Goal: Task Accomplishment & Management: Complete application form

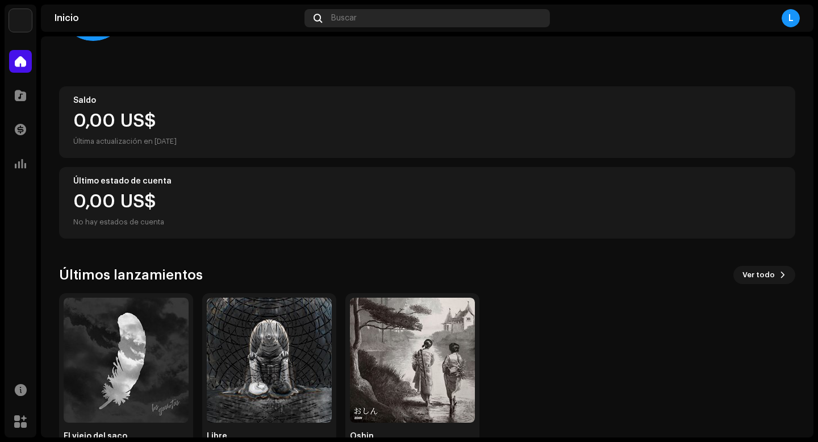
scroll to position [119, 0]
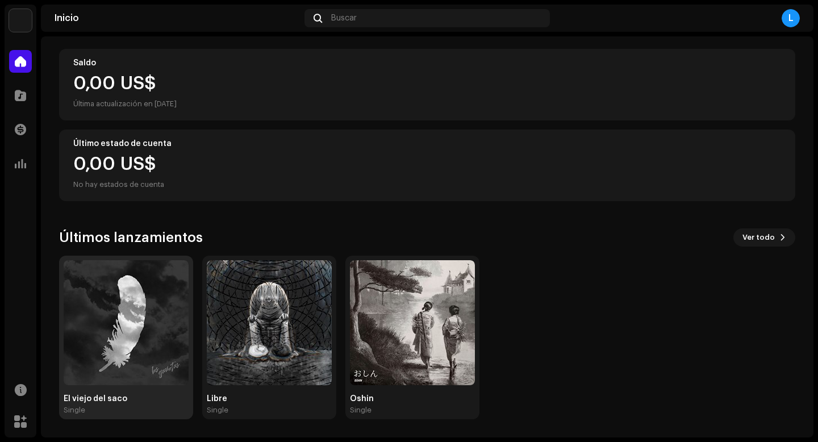
click at [113, 369] on img at bounding box center [126, 322] width 125 height 125
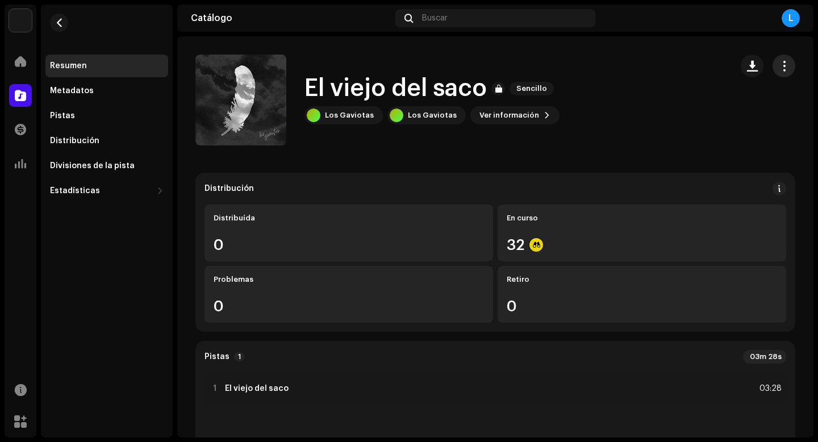
click at [779, 68] on span "button" at bounding box center [784, 65] width 11 height 9
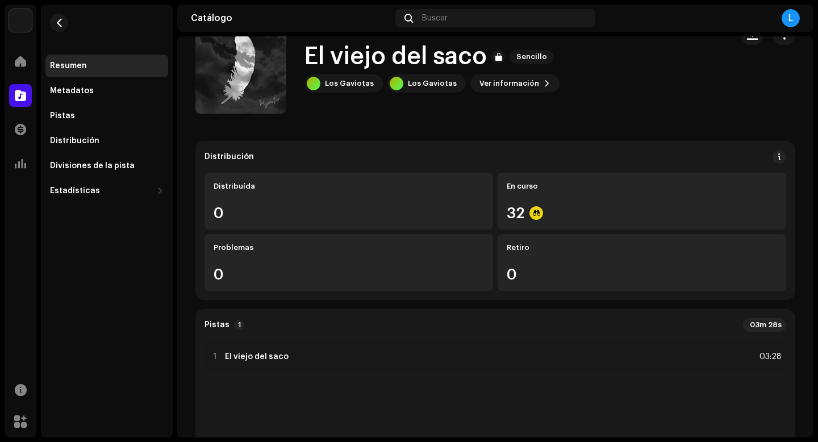
scroll to position [2, 0]
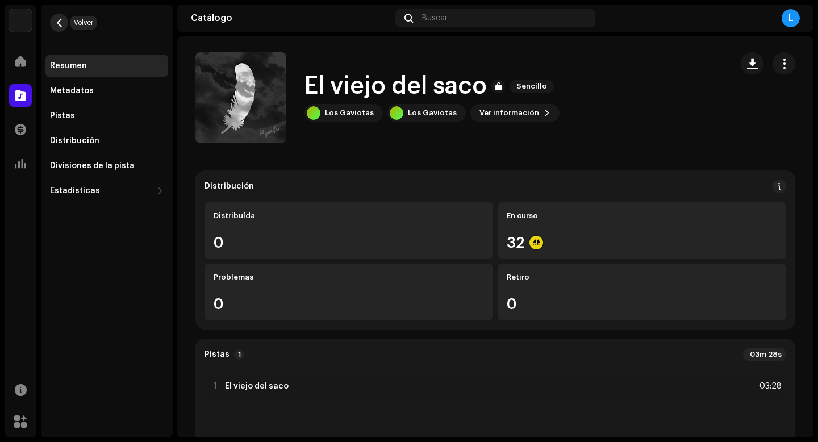
click at [62, 23] on span "button" at bounding box center [59, 22] width 9 height 9
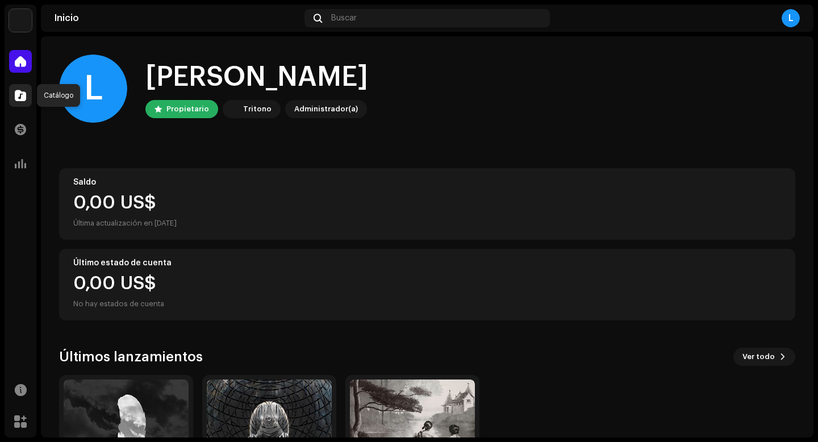
click at [15, 93] on span at bounding box center [20, 95] width 11 height 9
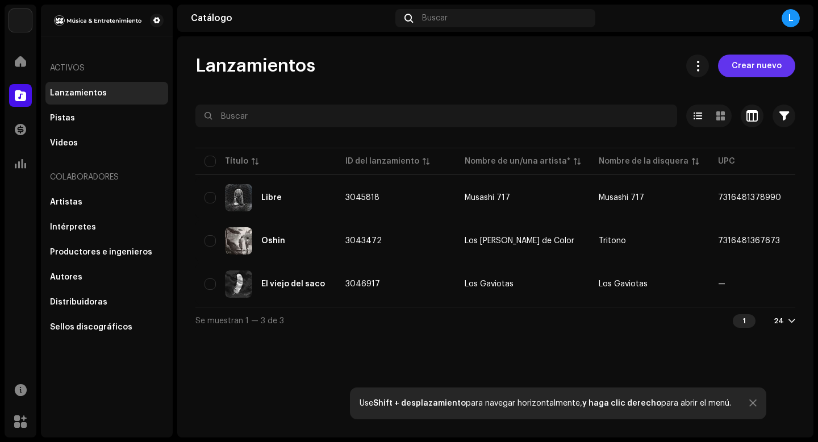
click at [762, 72] on span "Crear nuevo" at bounding box center [757, 66] width 50 height 23
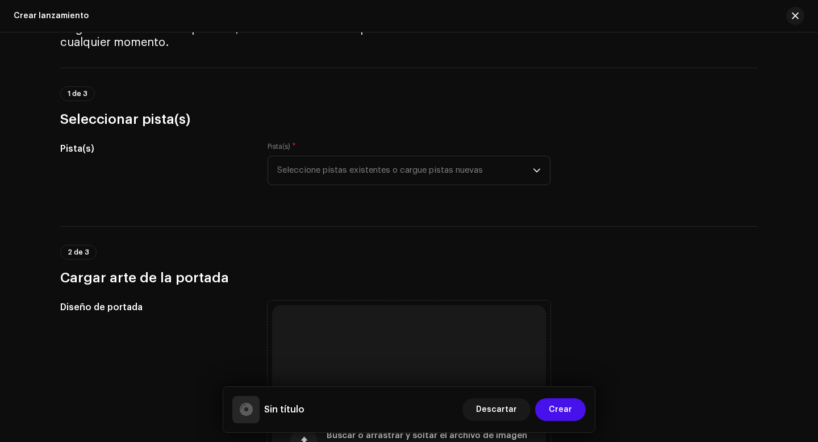
scroll to position [104, 0]
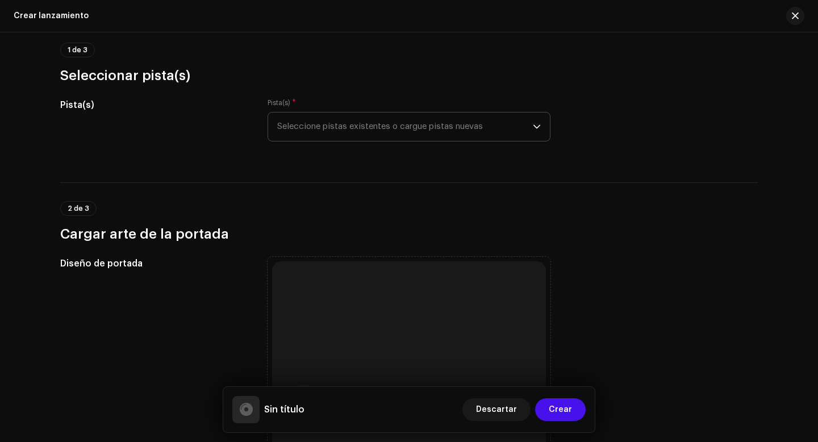
click at [396, 127] on span "Seleccione pistas existentes o cargue pistas nuevas" at bounding box center [405, 126] width 256 height 28
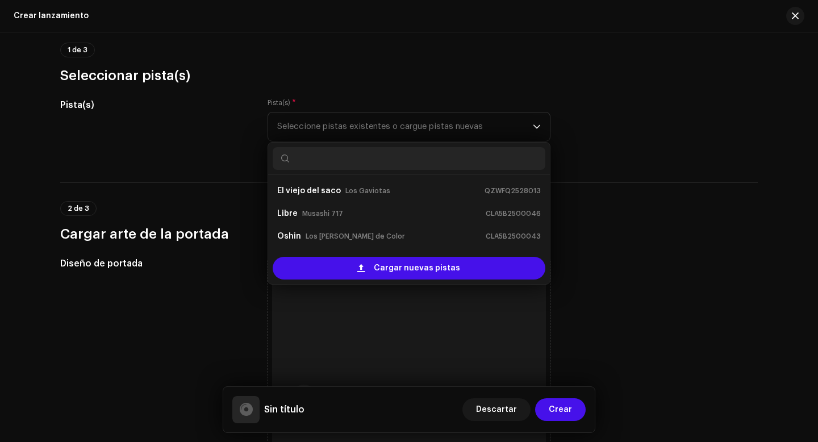
click at [458, 70] on h3 "Seleccionar pista(s)" at bounding box center [409, 75] width 698 height 18
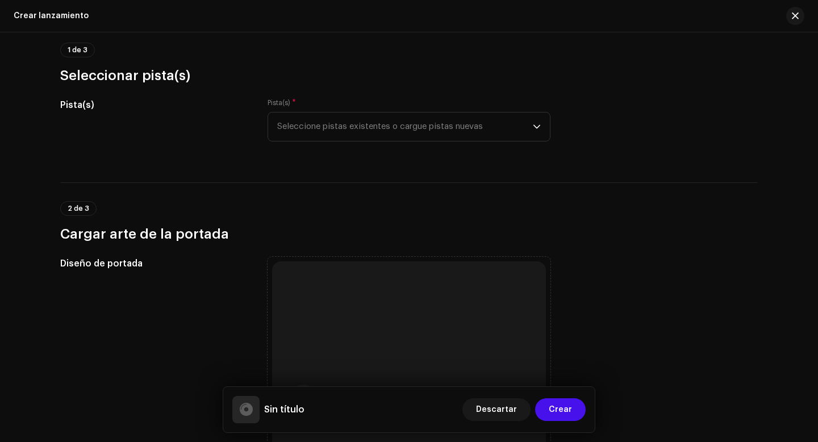
scroll to position [0, 0]
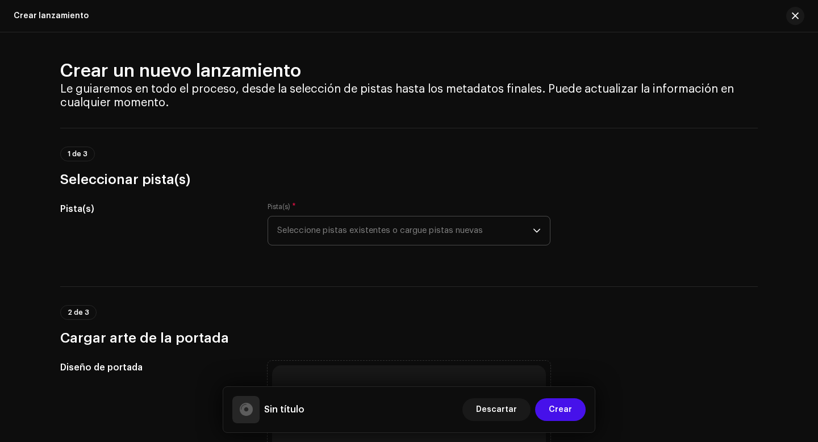
click at [540, 235] on p-select "Seleccione pistas existentes o cargue pistas nuevas" at bounding box center [409, 231] width 283 height 30
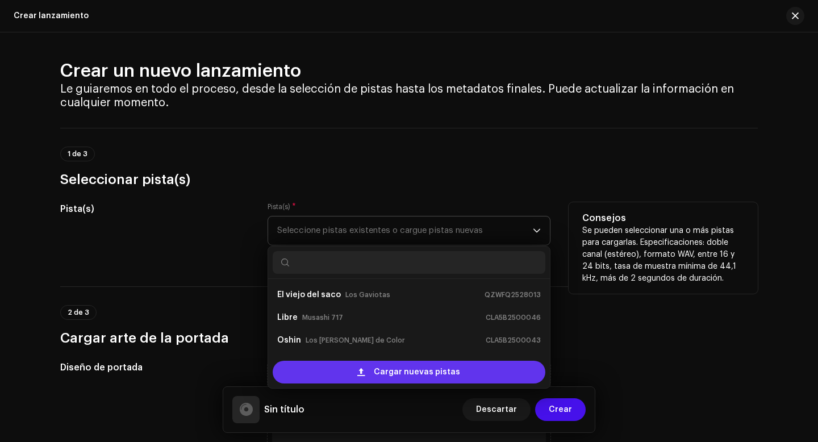
click at [433, 377] on span "Cargar nuevas pistas" at bounding box center [417, 372] width 86 height 23
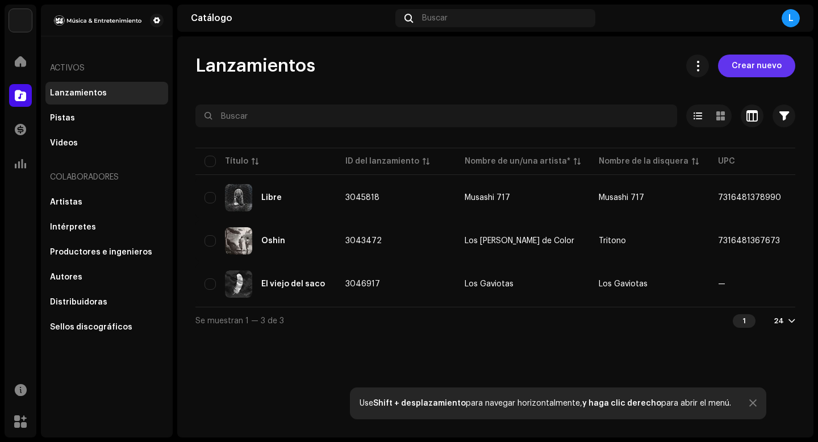
click at [763, 70] on span "Crear nuevo" at bounding box center [757, 66] width 50 height 23
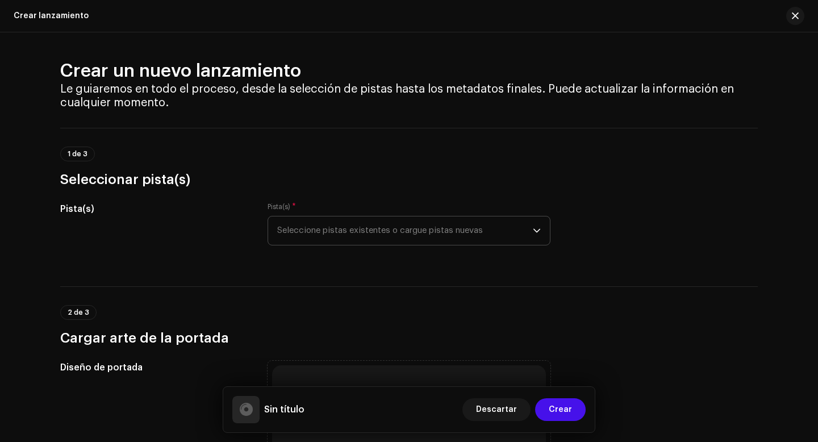
click at [538, 233] on icon "dropdown trigger" at bounding box center [537, 231] width 8 height 8
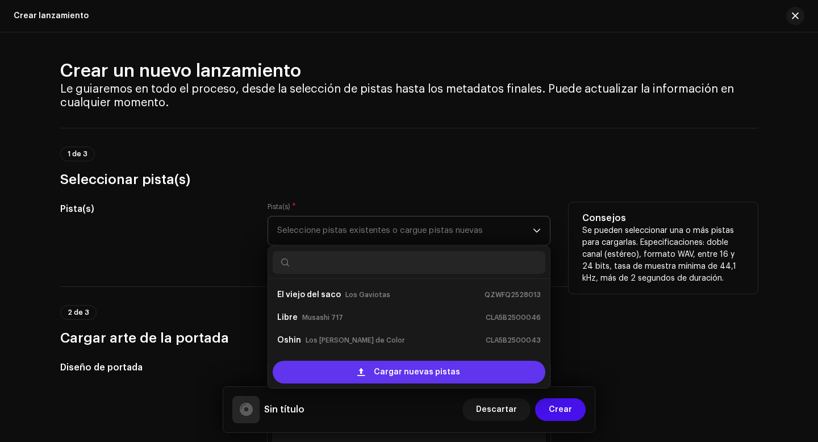
click at [449, 371] on span "Cargar nuevas pistas" at bounding box center [417, 372] width 86 height 23
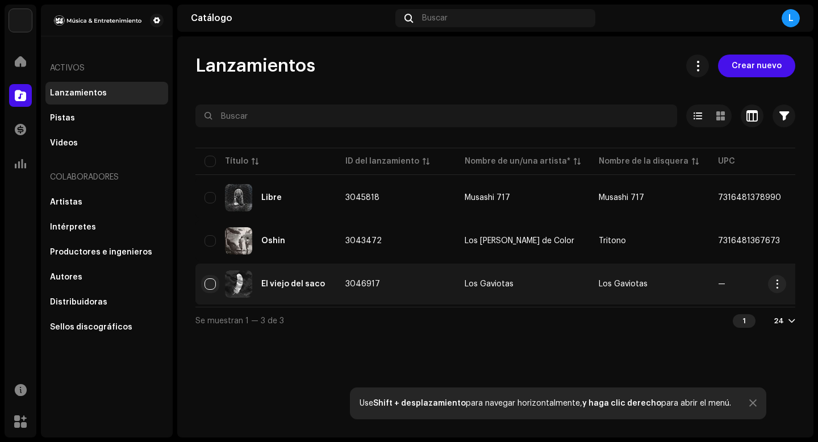
click at [211, 287] on input "checkbox" at bounding box center [209, 283] width 11 height 11
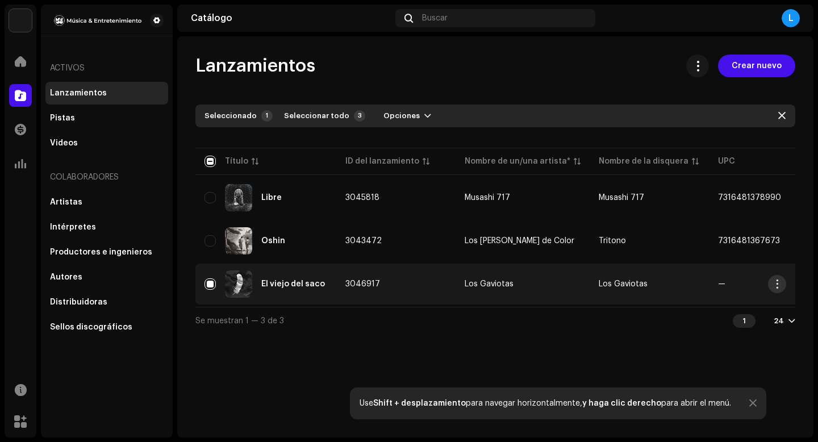
click at [771, 285] on button "button" at bounding box center [777, 284] width 18 height 18
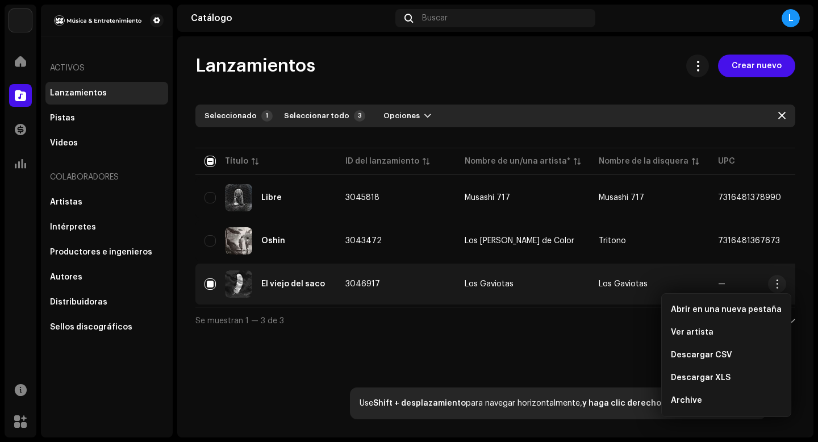
click at [415, 65] on div "Lanzamientos Crear nuevo" at bounding box center [495, 66] width 600 height 23
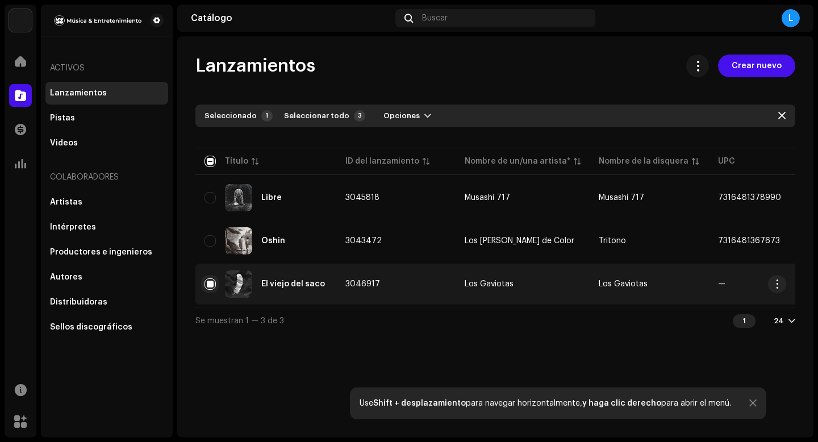
click at [207, 283] on input "Row Selected" at bounding box center [209, 283] width 11 height 11
checkbox input "false"
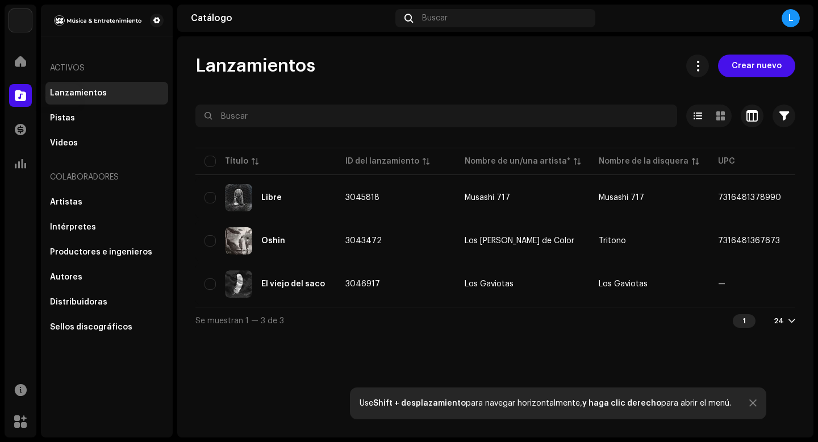
click at [24, 95] on span at bounding box center [20, 95] width 11 height 9
click at [52, 96] on div "Lanzamientos" at bounding box center [78, 93] width 57 height 9
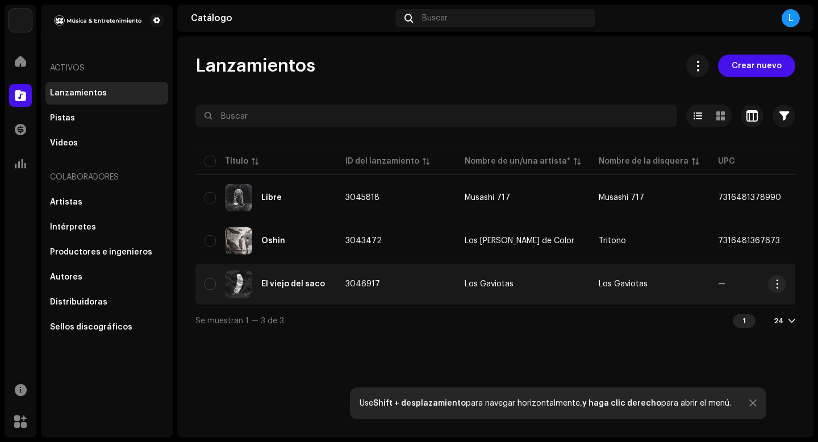
click at [287, 291] on div "El viejo del saco" at bounding box center [265, 283] width 123 height 27
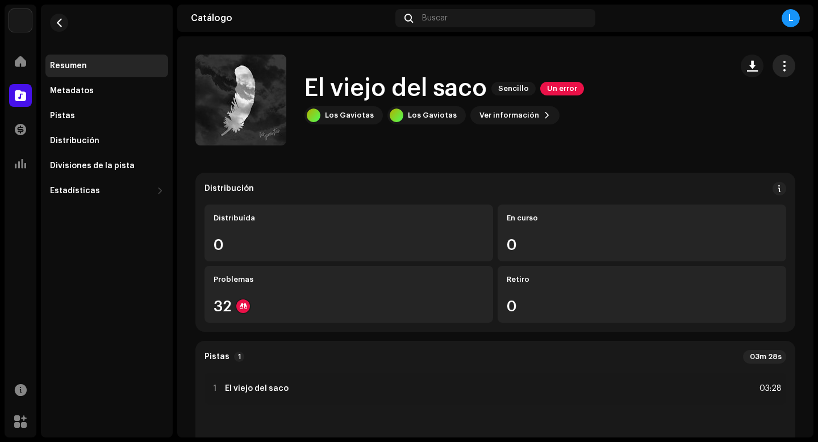
click at [780, 68] on span "button" at bounding box center [784, 65] width 11 height 9
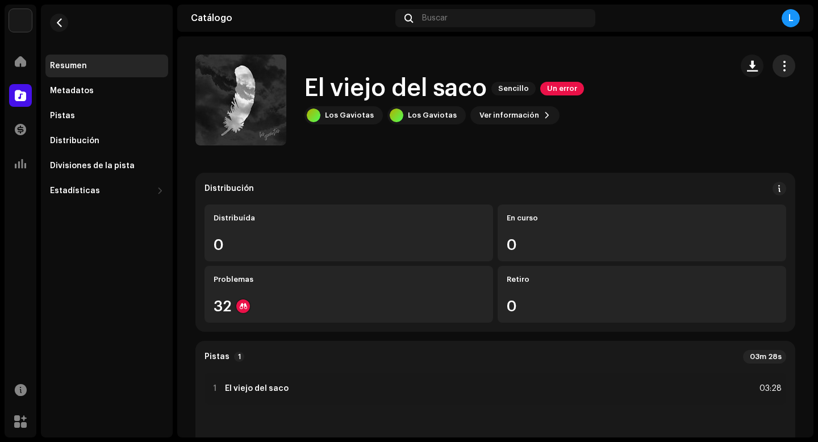
click at [780, 67] on span "button" at bounding box center [784, 65] width 11 height 9
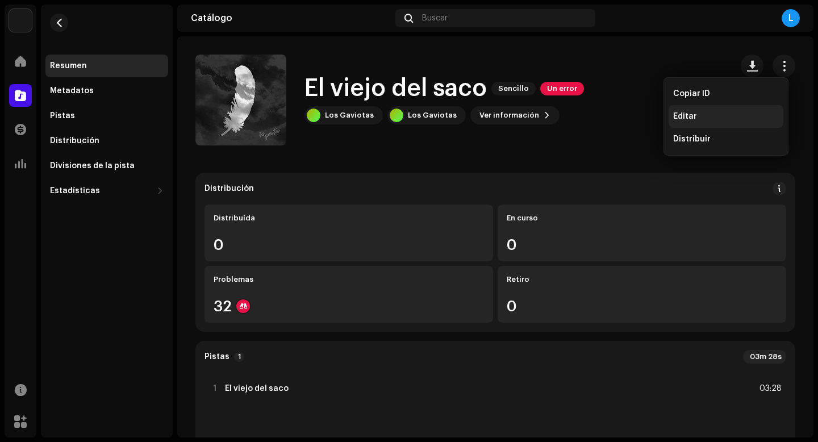
click at [704, 115] on div "Editar" at bounding box center [726, 116] width 106 height 9
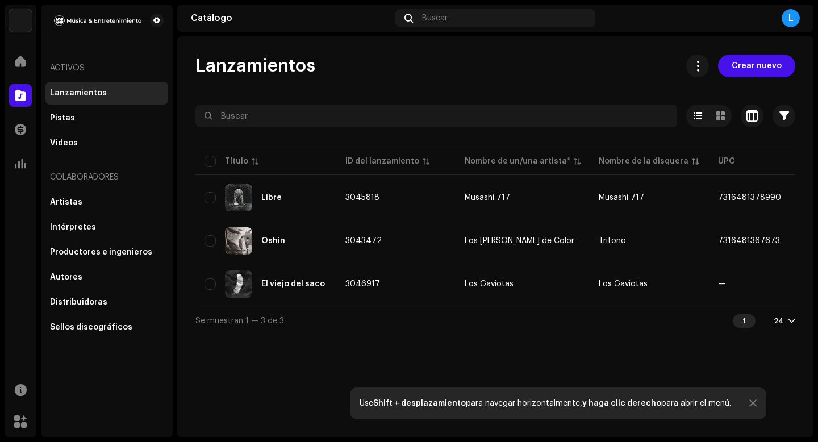
click at [64, 93] on div "Lanzamientos" at bounding box center [78, 93] width 57 height 9
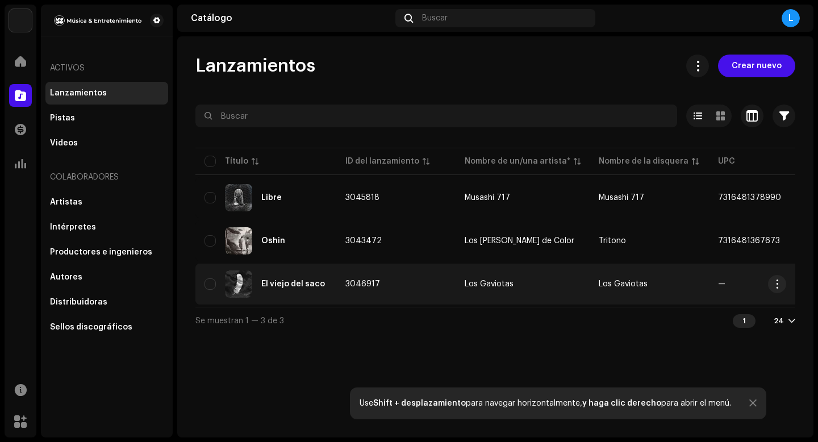
click at [275, 286] on div "El viejo del saco" at bounding box center [293, 284] width 64 height 8
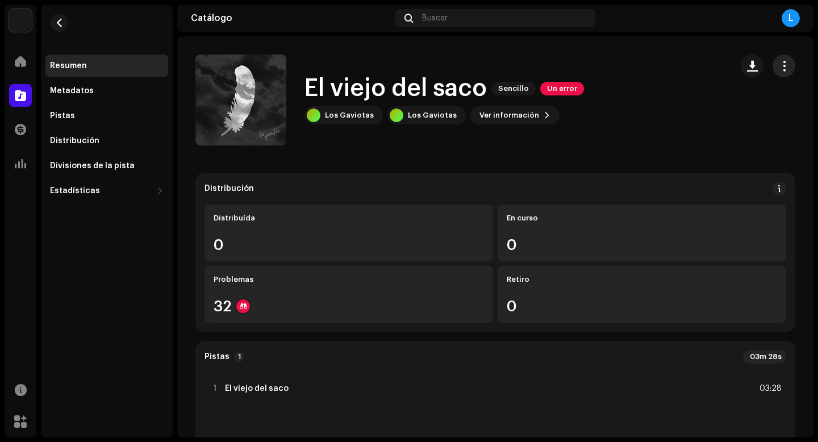
click at [779, 66] on span "button" at bounding box center [784, 65] width 11 height 9
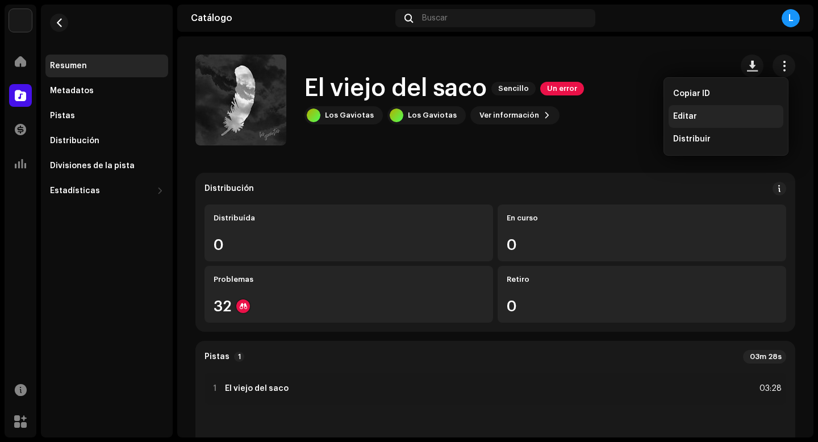
click at [696, 117] on div "Editar" at bounding box center [726, 116] width 106 height 9
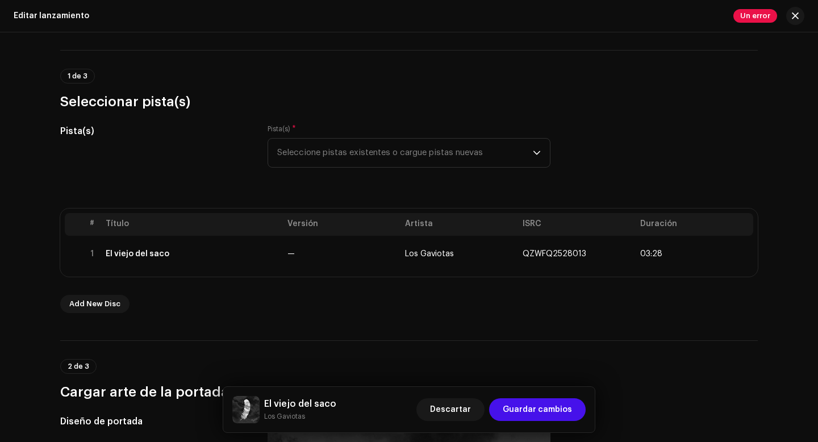
scroll to position [68, 0]
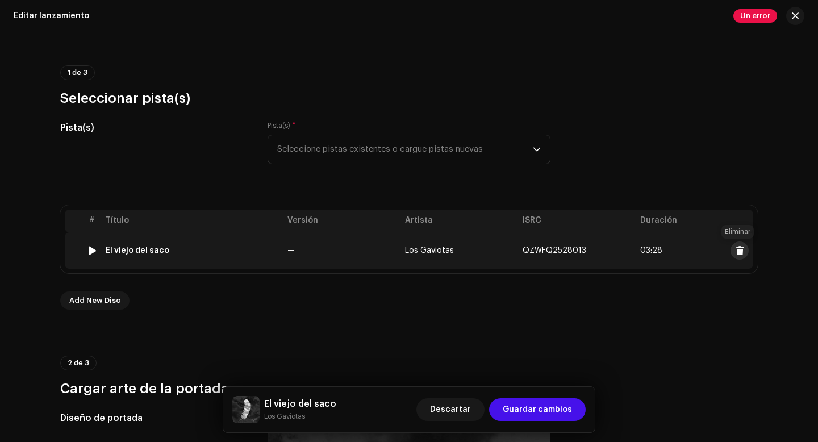
click at [739, 248] on span at bounding box center [740, 250] width 9 height 9
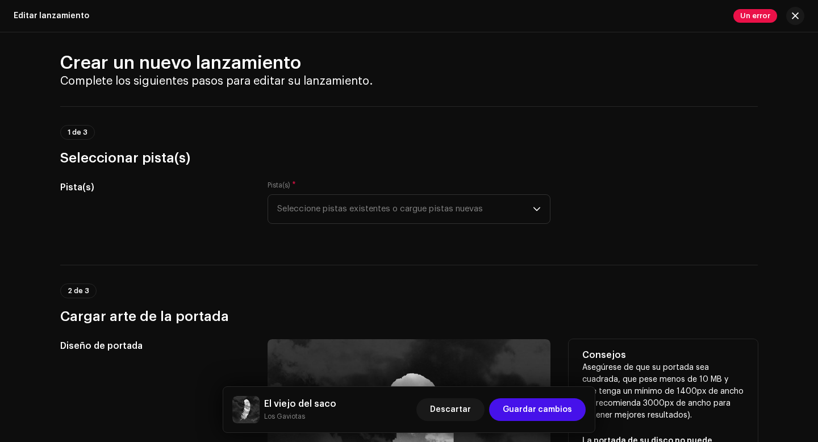
scroll to position [0, 0]
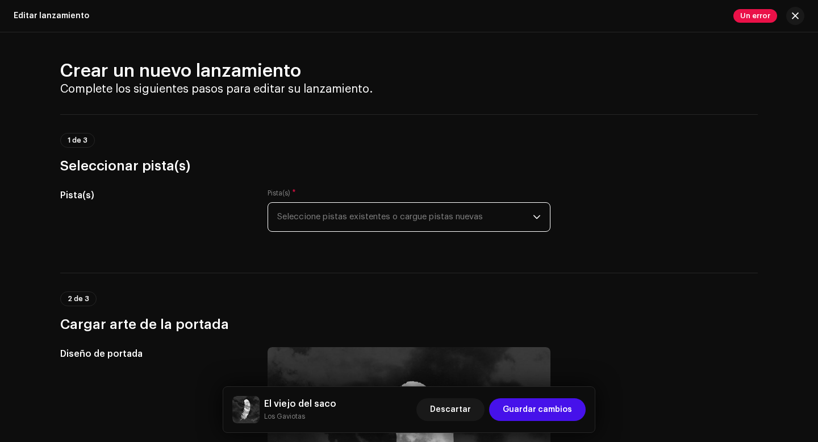
click at [427, 222] on span "Seleccione pistas existentes o cargue pistas nuevas" at bounding box center [405, 217] width 256 height 28
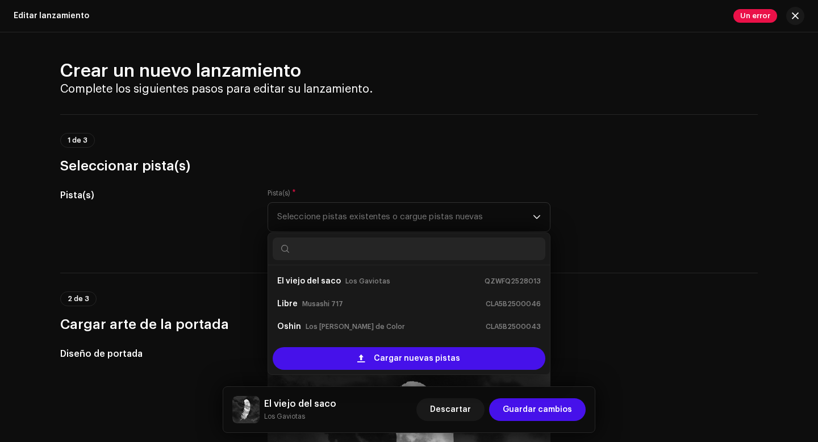
click at [533, 149] on div "1 de 3 Seleccionar pista(s)" at bounding box center [409, 154] width 698 height 42
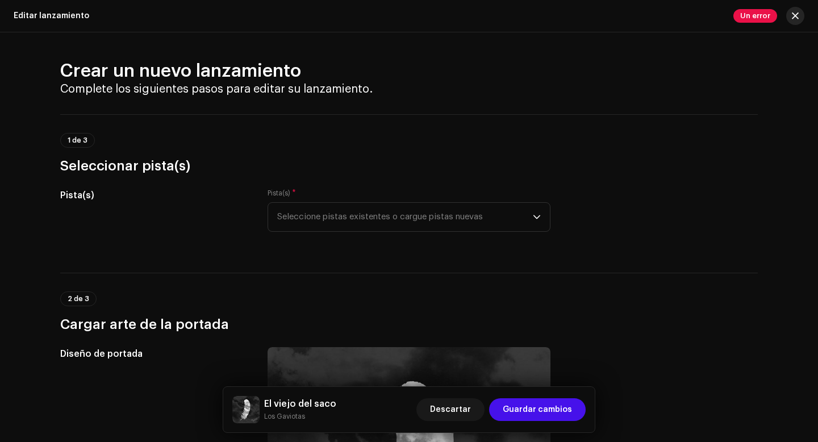
click at [795, 16] on span "button" at bounding box center [795, 15] width 7 height 9
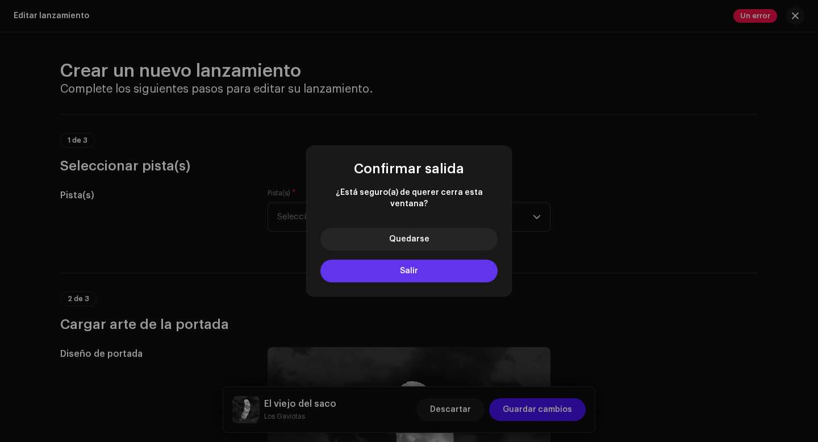
click at [440, 262] on button "Salir" at bounding box center [408, 271] width 177 height 23
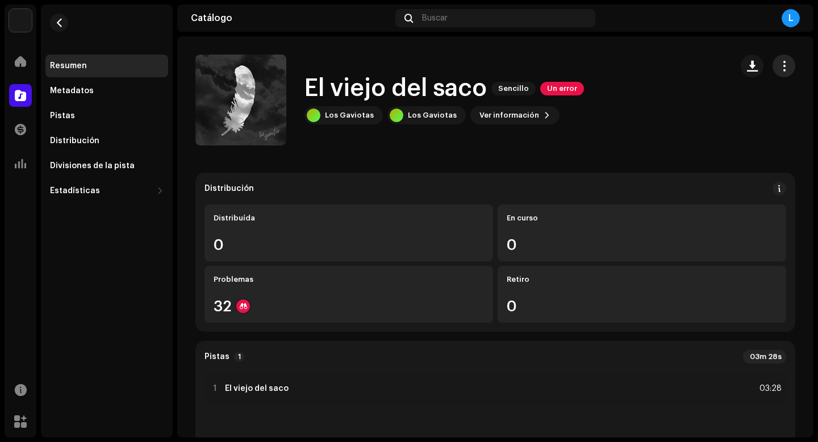
click at [779, 67] on span "button" at bounding box center [784, 65] width 11 height 9
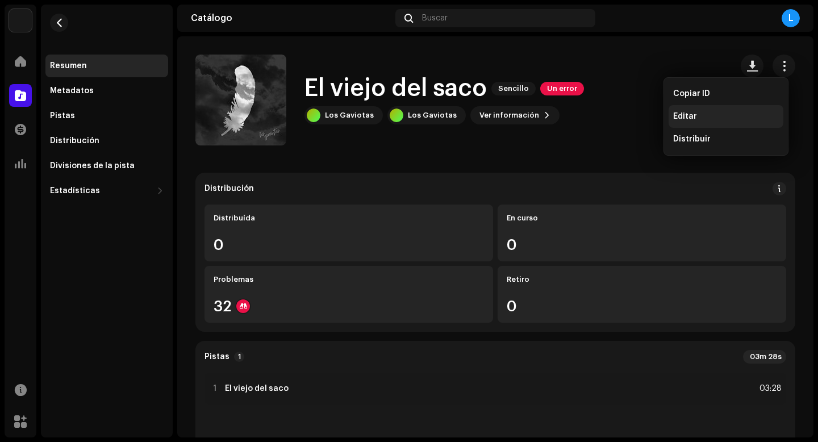
click at [695, 117] on span "Editar" at bounding box center [685, 116] width 24 height 9
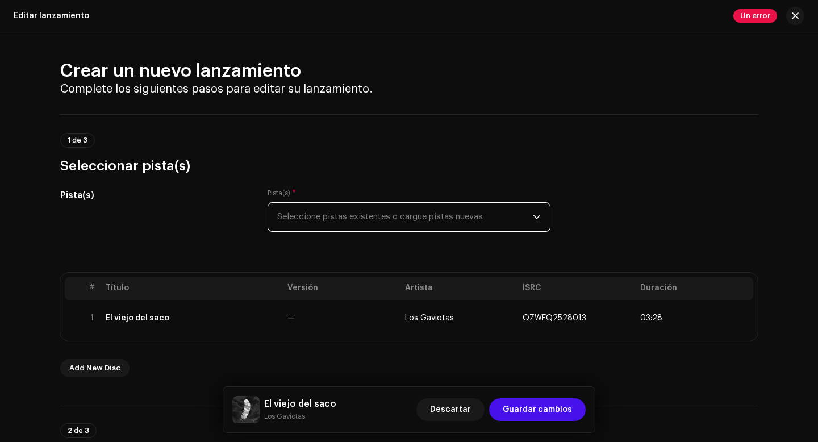
click at [445, 215] on span "Seleccione pistas existentes o cargue pistas nuevas" at bounding box center [405, 217] width 256 height 28
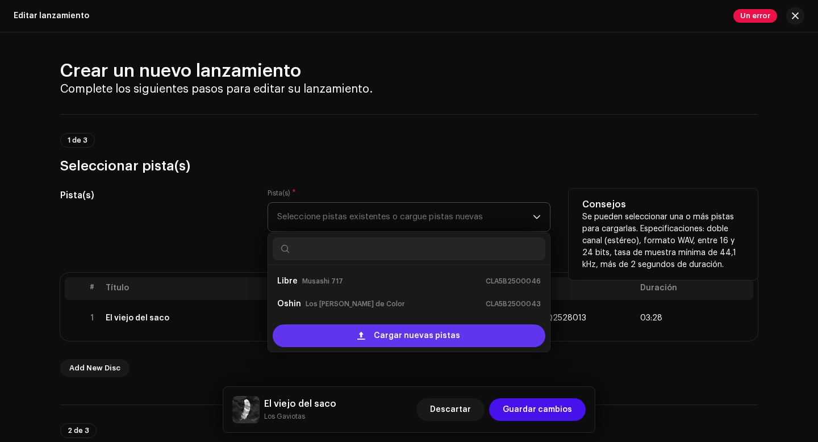
click at [416, 333] on span "Cargar nuevas pistas" at bounding box center [417, 335] width 86 height 23
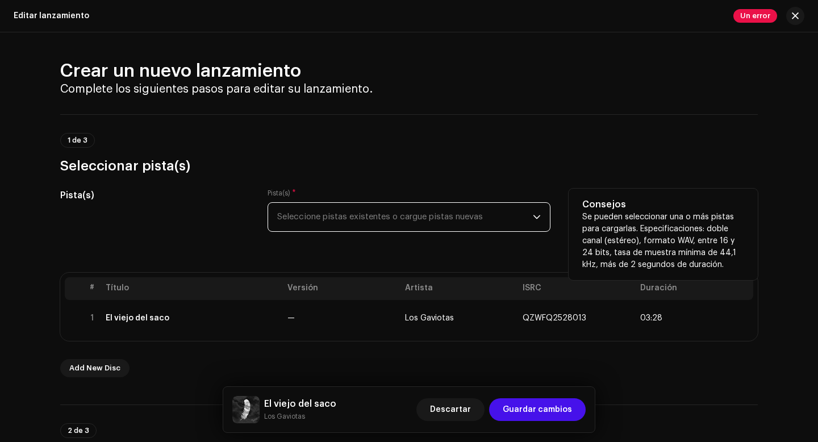
click at [308, 212] on span "Seleccione pistas existentes o cargue pistas nuevas" at bounding box center [405, 217] width 256 height 28
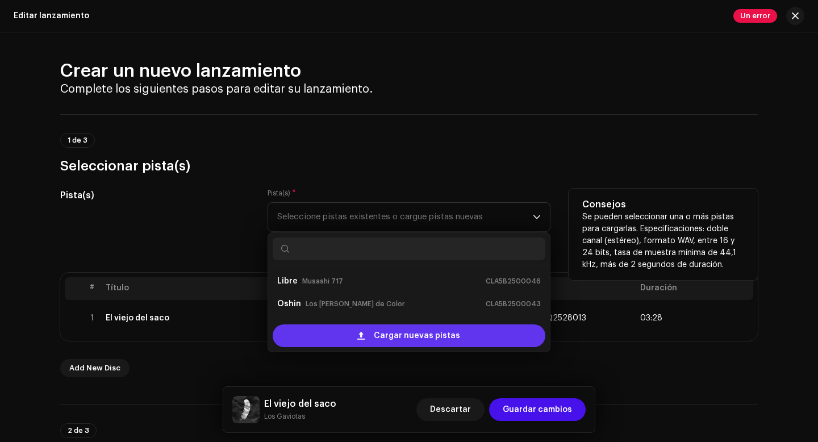
click at [388, 341] on span "Cargar nuevas pistas" at bounding box center [417, 335] width 86 height 23
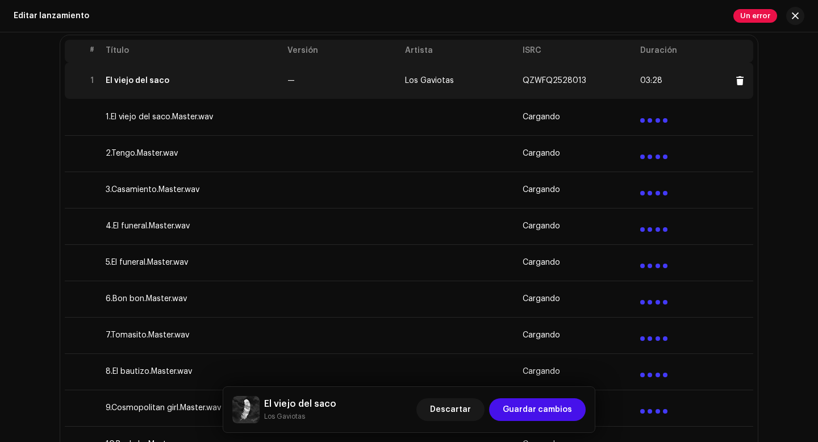
scroll to position [228, 0]
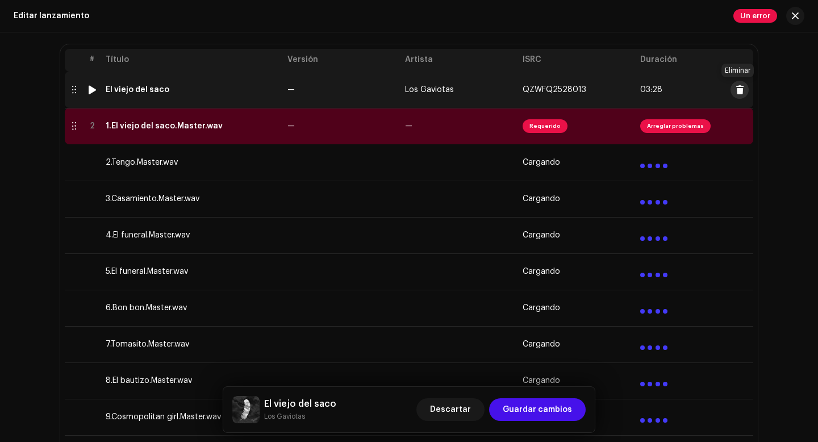
click at [739, 90] on span at bounding box center [740, 89] width 9 height 9
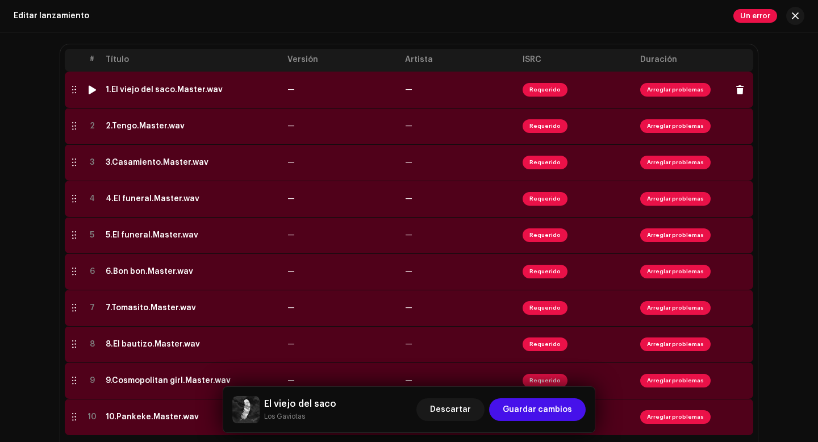
click at [550, 94] on span "Requerido" at bounding box center [545, 90] width 45 height 14
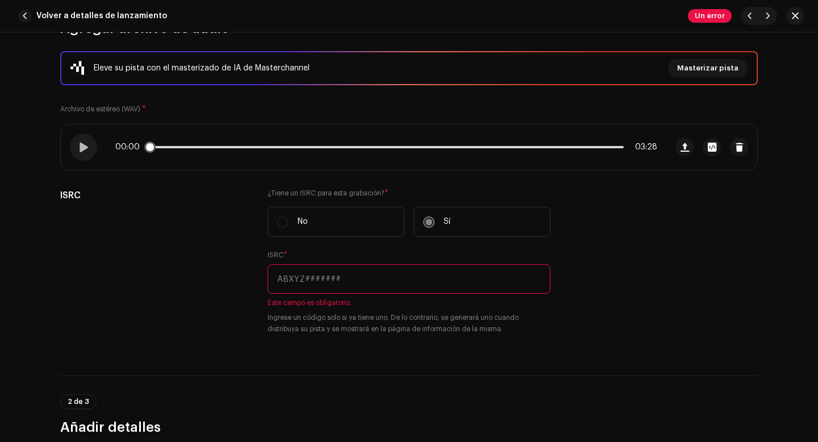
scroll to position [174, 0]
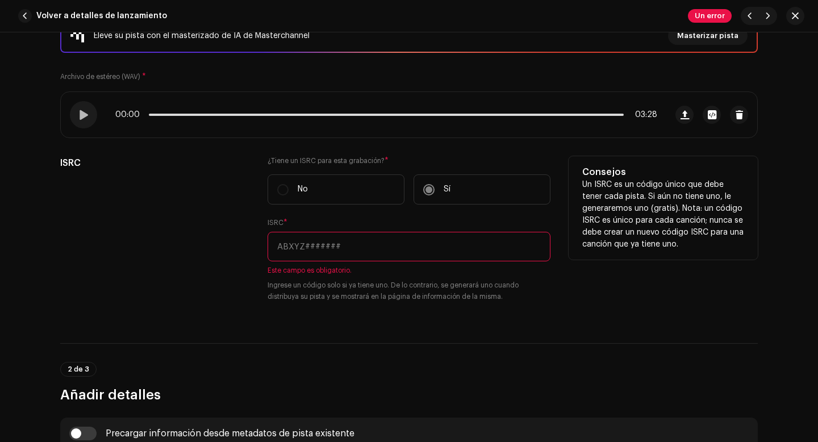
click at [360, 248] on input "text" at bounding box center [409, 247] width 283 height 30
click at [329, 252] on input "text" at bounding box center [409, 247] width 283 height 30
paste input "QZWFQ2528013"
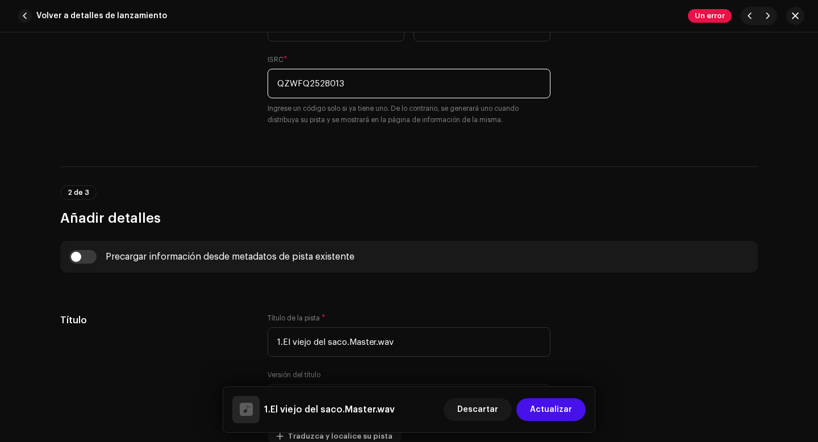
scroll to position [339, 0]
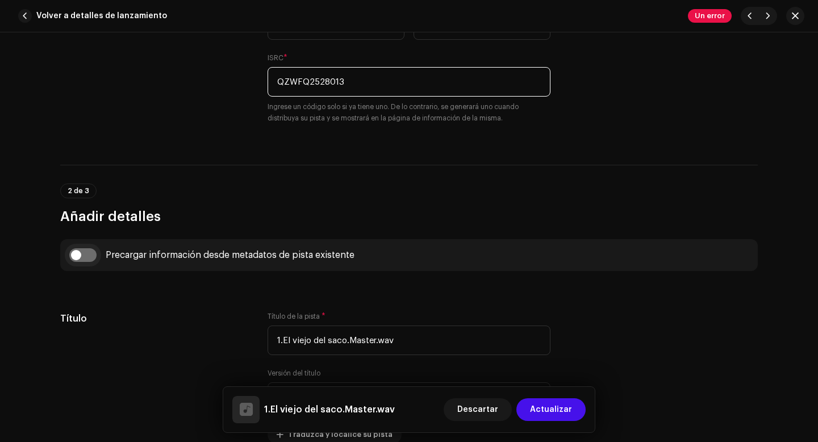
type input "QZWFQ2528013"
click at [77, 257] on input "checkbox" at bounding box center [82, 255] width 27 height 14
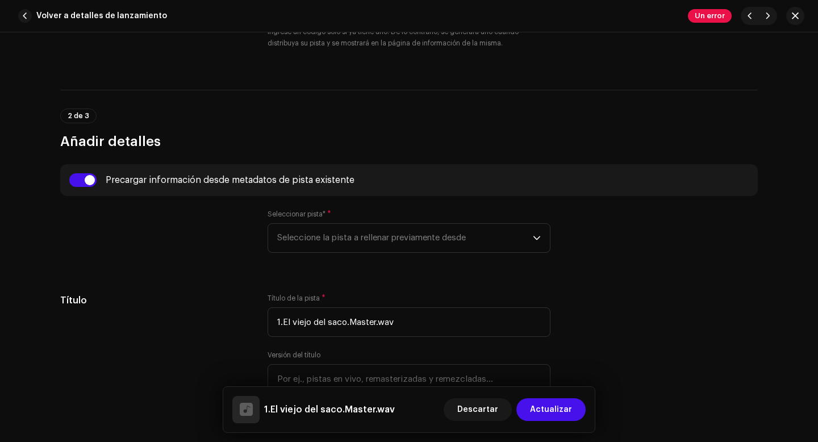
scroll to position [415, 0]
click at [375, 238] on span "Seleccione la pista a rellenar previamente desde" at bounding box center [405, 237] width 256 height 28
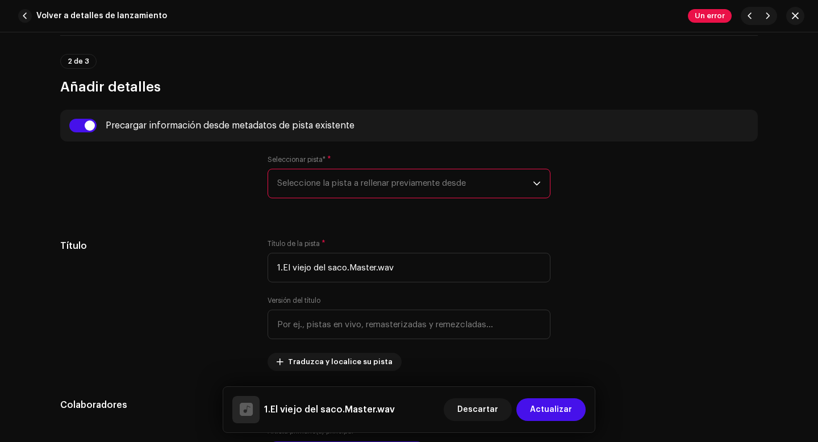
scroll to position [470, 0]
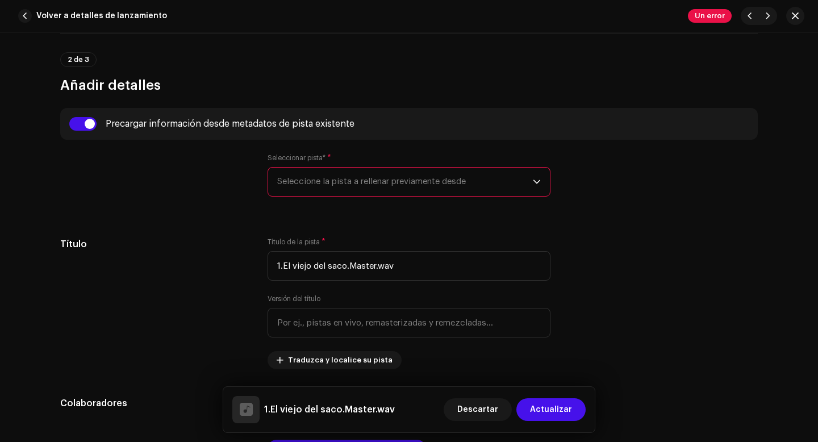
click at [382, 190] on span "Seleccione la pista a rellenar previamente desde" at bounding box center [405, 182] width 256 height 28
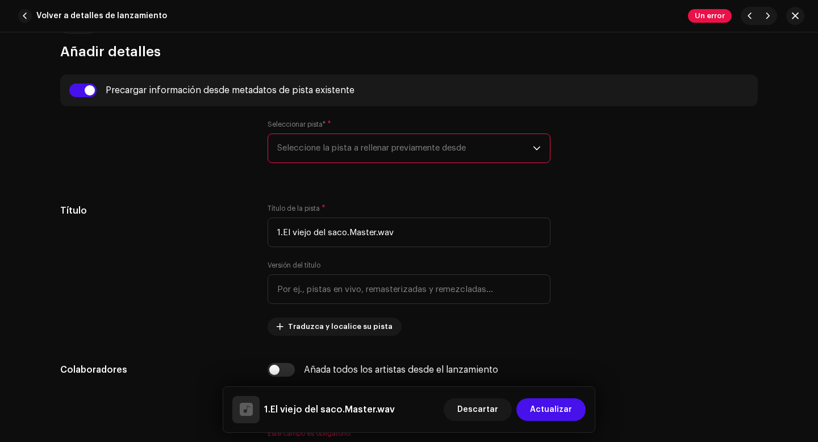
scroll to position [511, 0]
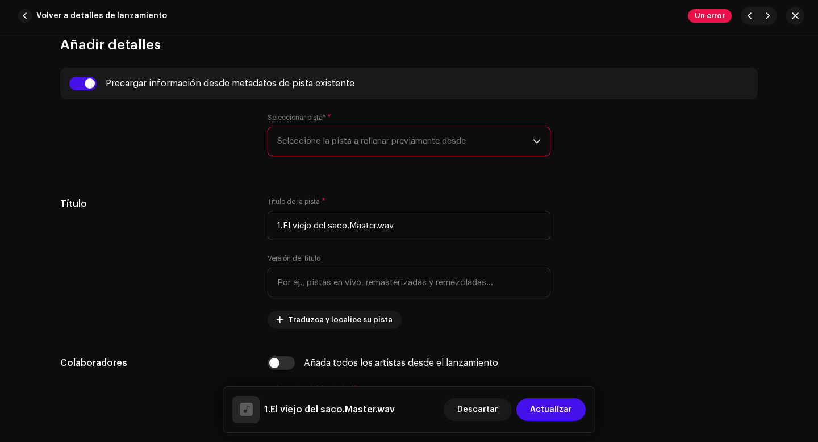
click at [386, 147] on span "Seleccione la pista a rellenar previamente desde" at bounding box center [405, 141] width 256 height 28
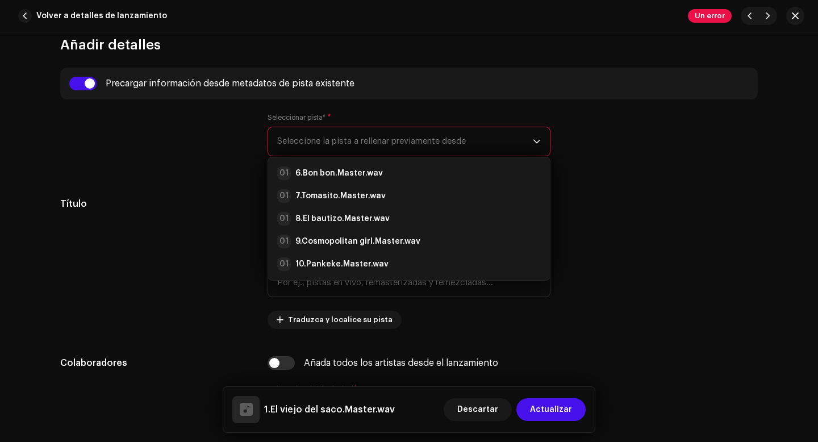
scroll to position [73, 0]
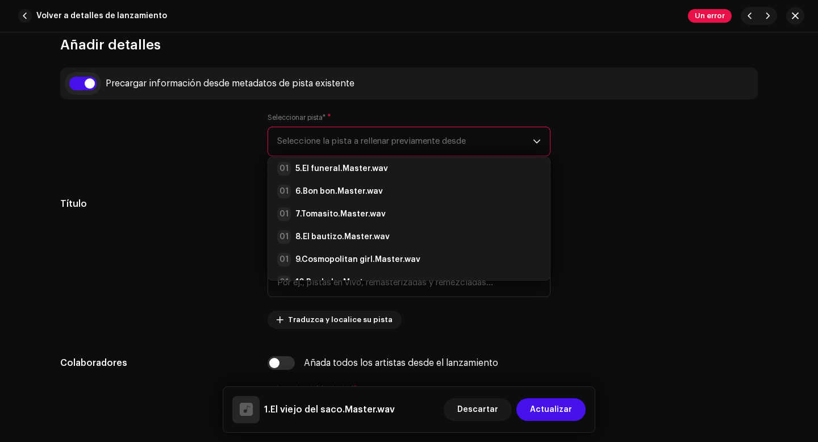
click at [89, 86] on input "checkbox" at bounding box center [82, 84] width 27 height 14
checkbox input "false"
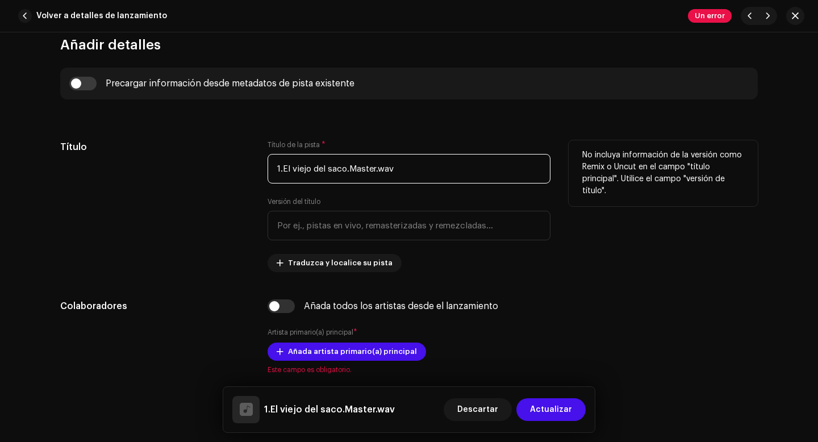
click at [281, 170] on input "1.El viejo del saco.Master.wav" at bounding box center [409, 169] width 283 height 30
drag, startPoint x: 338, startPoint y: 170, endPoint x: 406, endPoint y: 169, distance: 68.2
click at [406, 169] on input "El viejo del saco.Master.wav" at bounding box center [409, 169] width 283 height 30
type input "El viejo del saco"
click at [243, 231] on div "Título" at bounding box center [154, 206] width 189 height 132
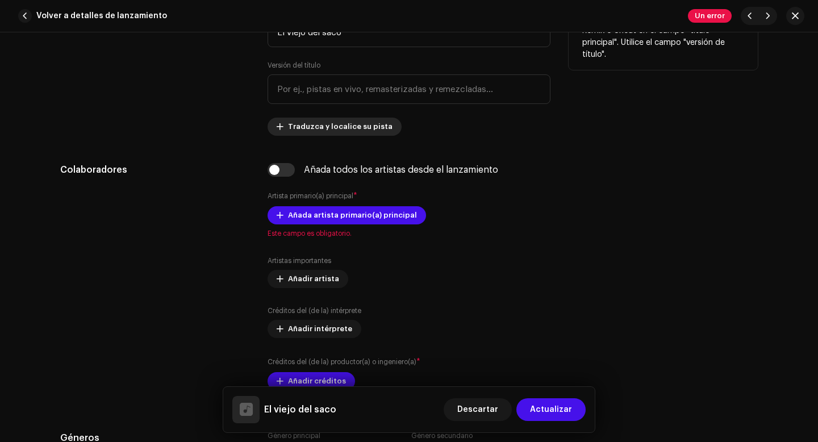
scroll to position [655, 0]
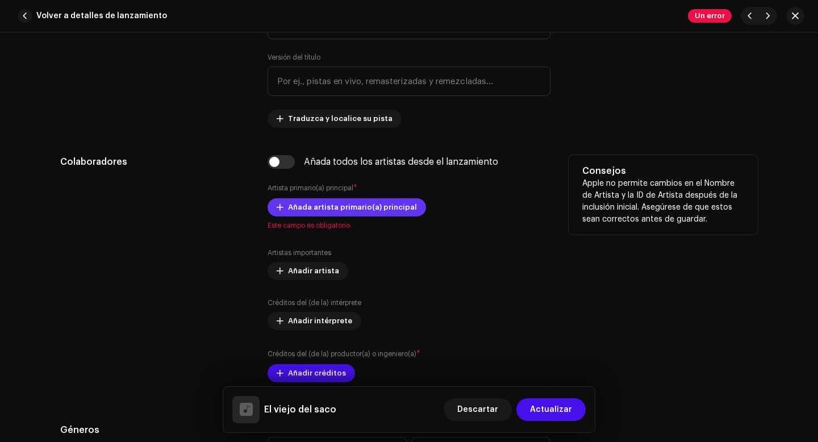
click at [341, 212] on span "Añada artista primario(a) principal" at bounding box center [352, 207] width 129 height 23
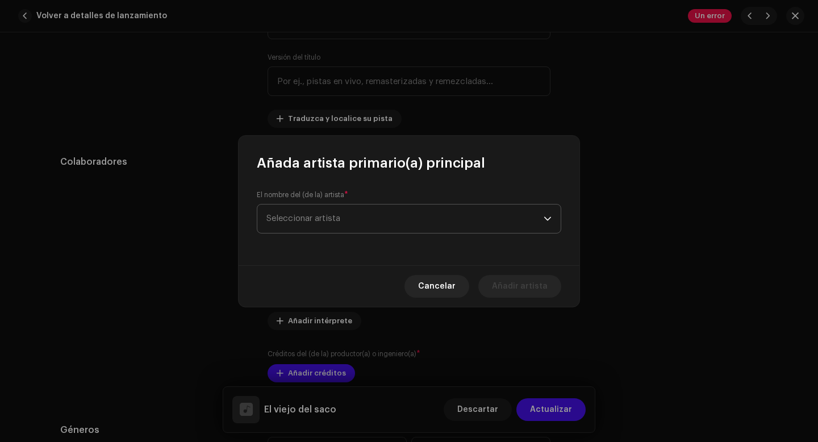
click at [346, 222] on span "Seleccionar artista" at bounding box center [404, 218] width 277 height 28
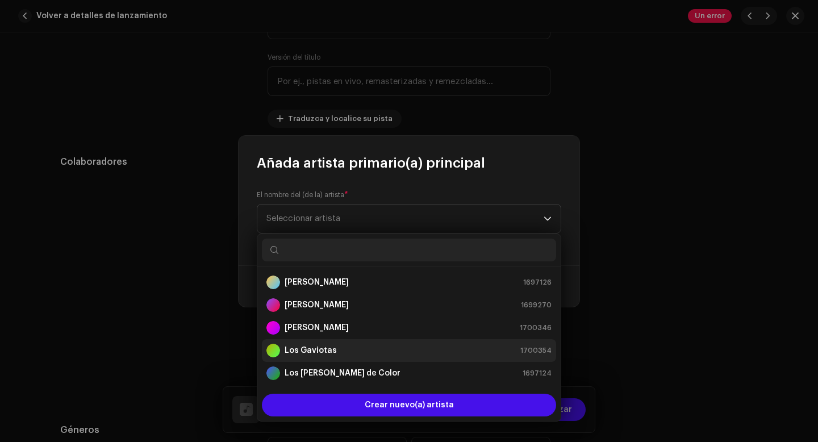
click at [322, 352] on strong "Los Gaviotas" at bounding box center [311, 350] width 52 height 11
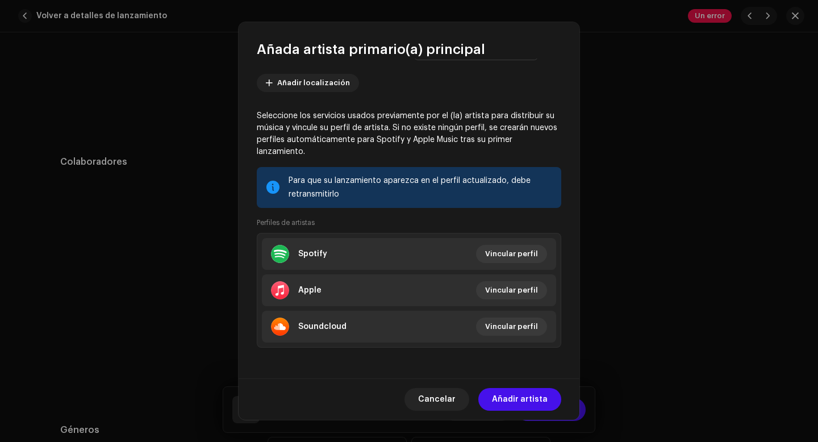
scroll to position [120, 0]
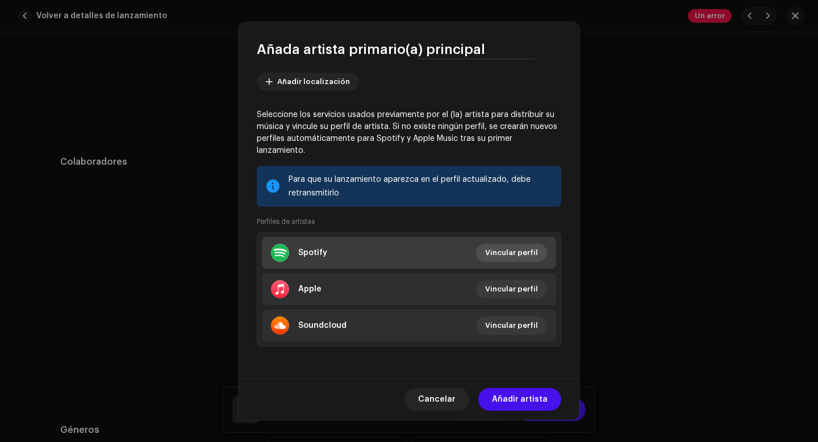
click at [518, 252] on span "Vincular perfil" at bounding box center [511, 252] width 53 height 23
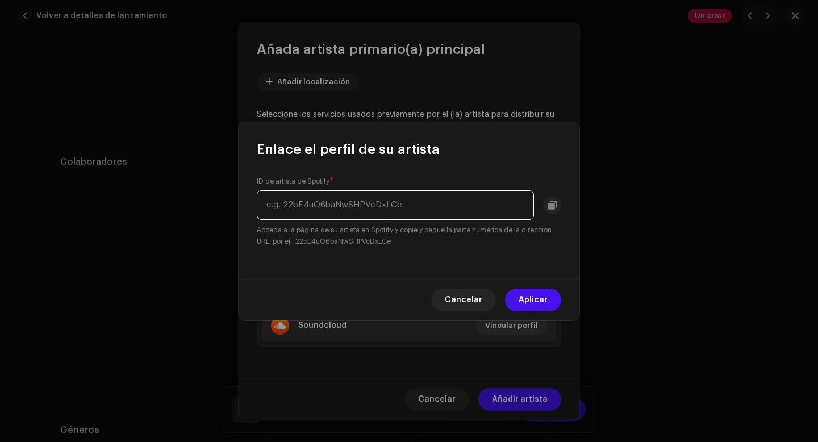
click at [352, 208] on input "text" at bounding box center [395, 205] width 277 height 30
paste input "[URL][DOMAIN_NAME]"
type input "[URL][DOMAIN_NAME]"
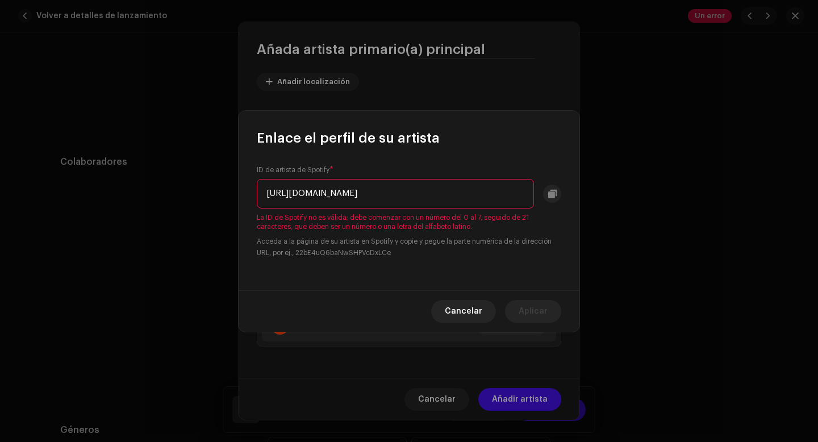
scroll to position [0, 0]
drag, startPoint x: 528, startPoint y: 192, endPoint x: 210, endPoint y: 192, distance: 318.1
click at [210, 192] on div "Enlace el perfil de su artista ID de artista de Spotify * [URL][DOMAIN_NAME] La…" at bounding box center [409, 221] width 818 height 442
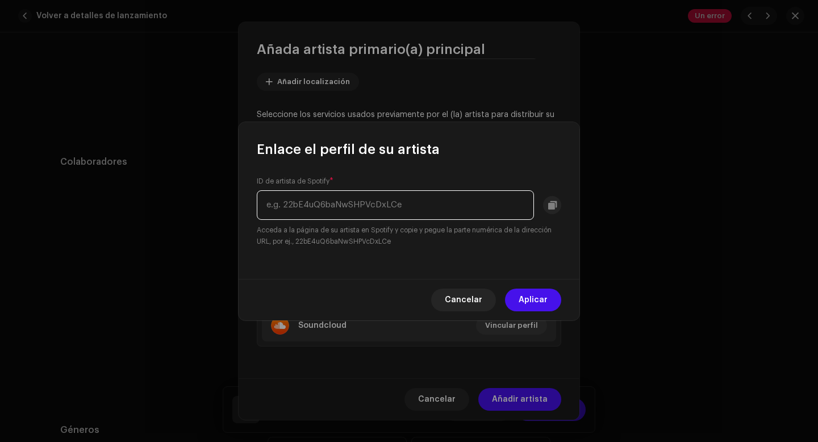
click at [382, 204] on input "text" at bounding box center [395, 205] width 277 height 30
paste input "spotify:artist:4nu6HSyVvDF9lTtuSJQQ5j"
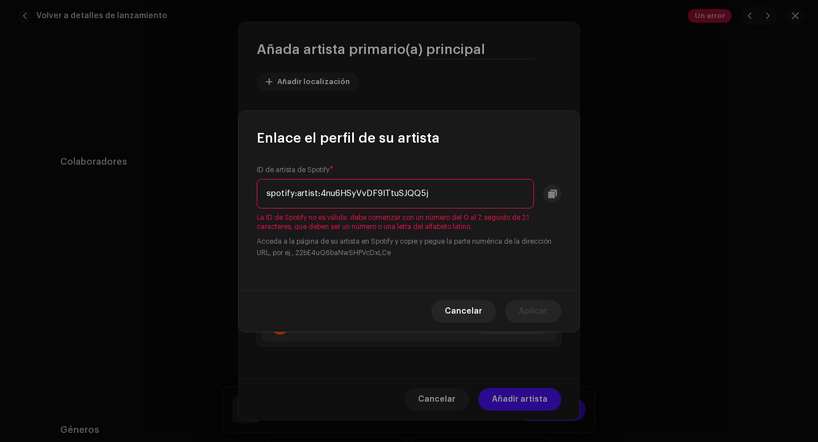
drag, startPoint x: 320, startPoint y: 193, endPoint x: 254, endPoint y: 192, distance: 65.9
click at [254, 192] on div "ID de artista de Spotify * spotify:artist:4nu6HSyVvDF9lTtuSJQQ5j La ID de Spoti…" at bounding box center [409, 218] width 341 height 143
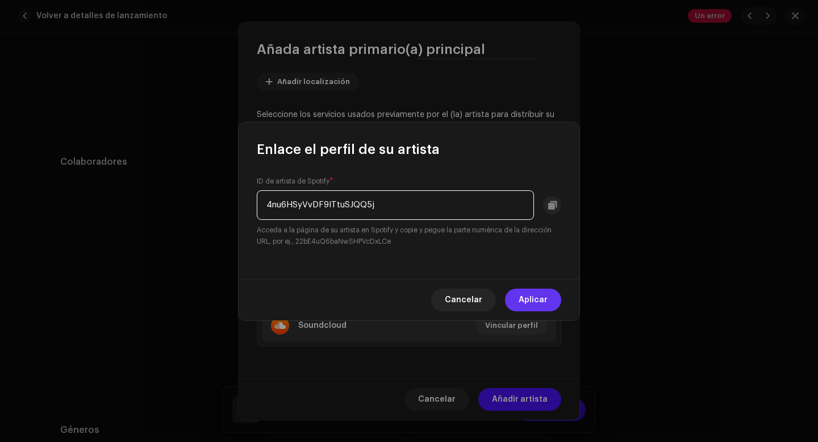
type input "4nu6HSyVvDF9lTtuSJQQ5j"
click at [537, 307] on span "Aplicar" at bounding box center [533, 300] width 29 height 23
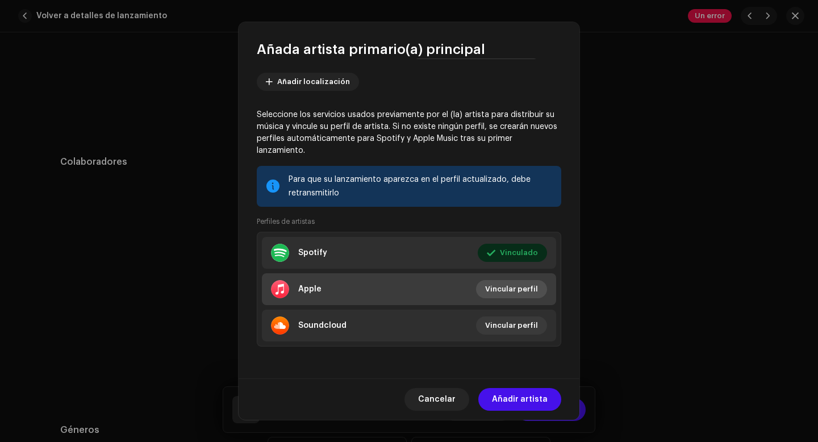
click at [521, 294] on span "Vincular perfil" at bounding box center [511, 289] width 53 height 23
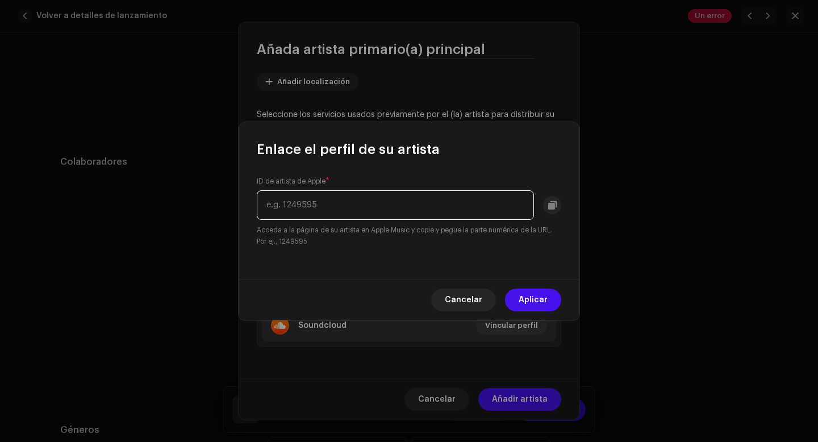
click at [307, 206] on input "text" at bounding box center [395, 205] width 277 height 30
paste input "[URL][DOMAIN_NAME]"
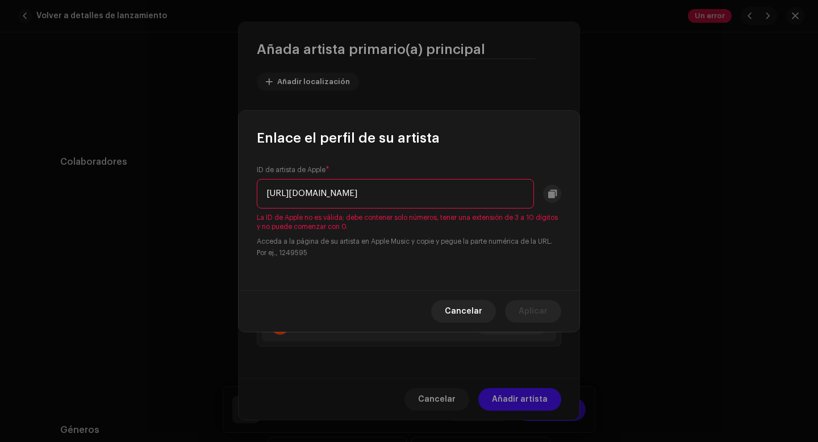
drag, startPoint x: 452, startPoint y: 192, endPoint x: 257, endPoint y: 194, distance: 194.3
click at [257, 194] on input "[URL][DOMAIN_NAME]" at bounding box center [395, 194] width 277 height 30
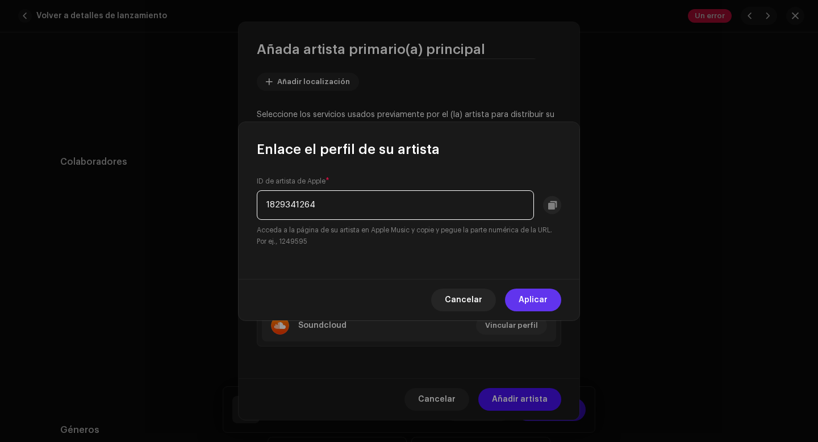
type input "1829341264"
click at [544, 295] on span "Aplicar" at bounding box center [533, 300] width 29 height 23
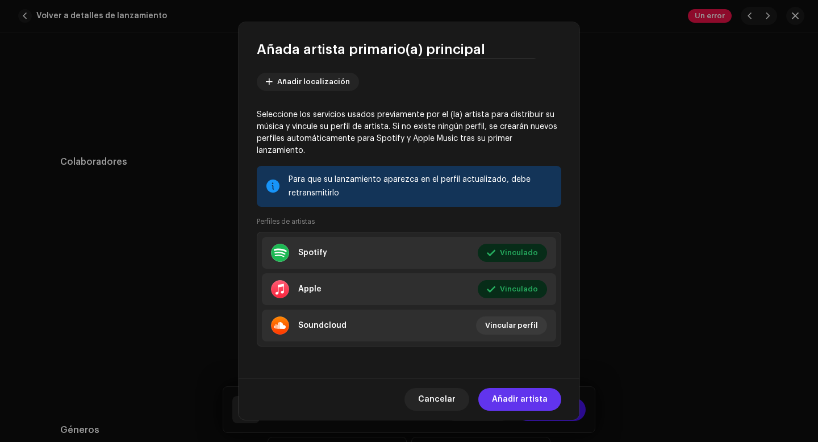
click at [537, 404] on span "Añadir artista" at bounding box center [520, 399] width 56 height 23
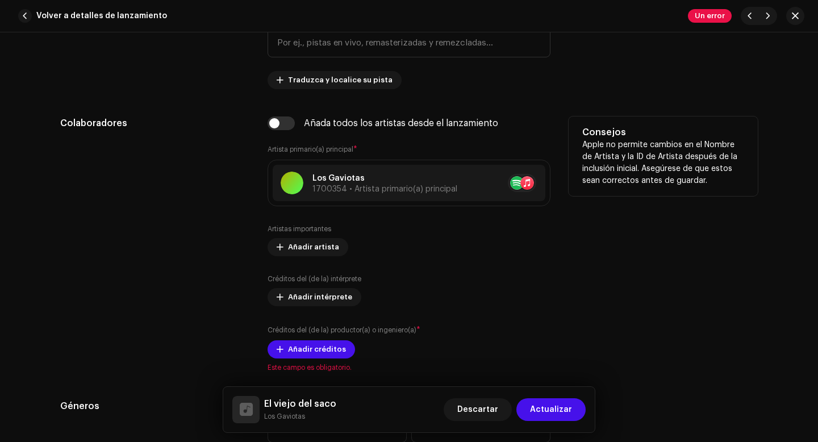
scroll to position [695, 0]
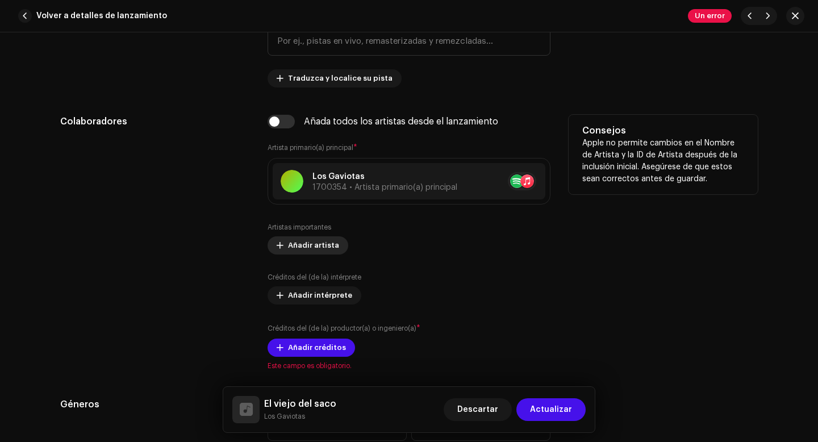
click at [299, 246] on span "Añadir artista" at bounding box center [313, 245] width 51 height 23
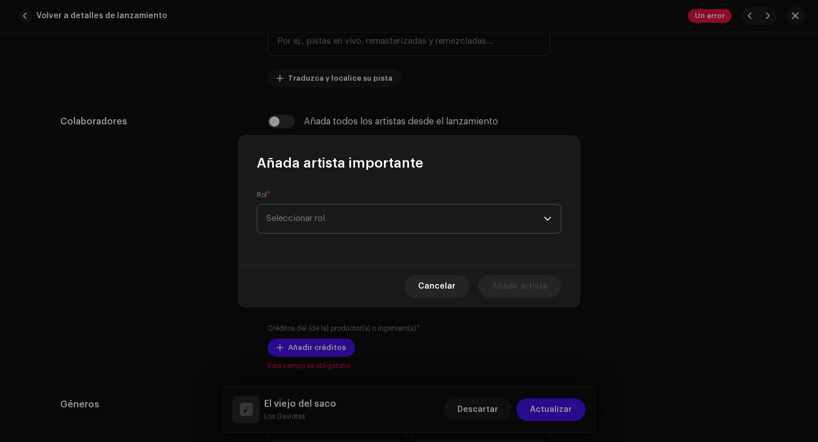
click at [312, 220] on span "Seleccionar rol" at bounding box center [404, 218] width 277 height 28
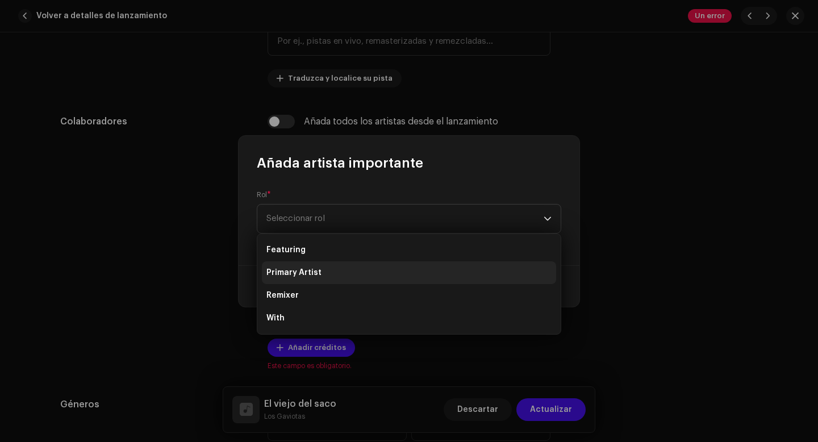
click at [310, 273] on span "Primary Artist" at bounding box center [293, 272] width 55 height 11
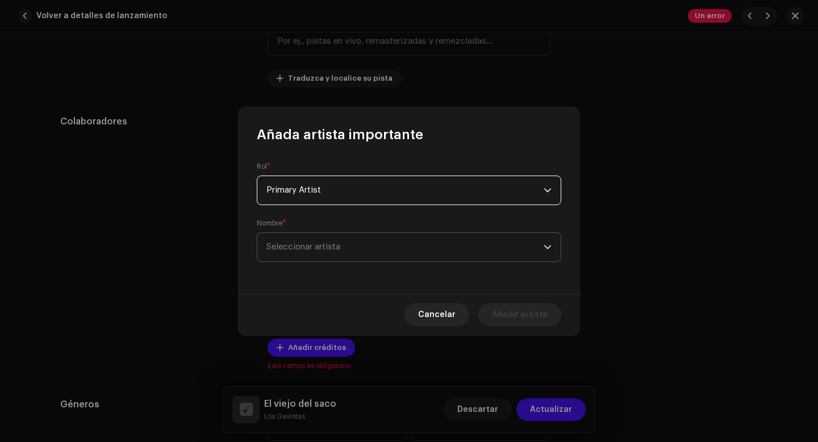
click at [321, 250] on span "Seleccionar artista" at bounding box center [303, 247] width 74 height 9
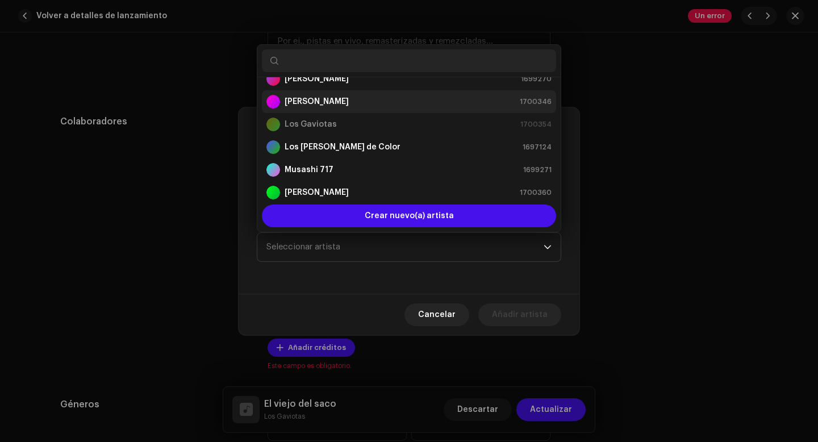
scroll to position [45, 0]
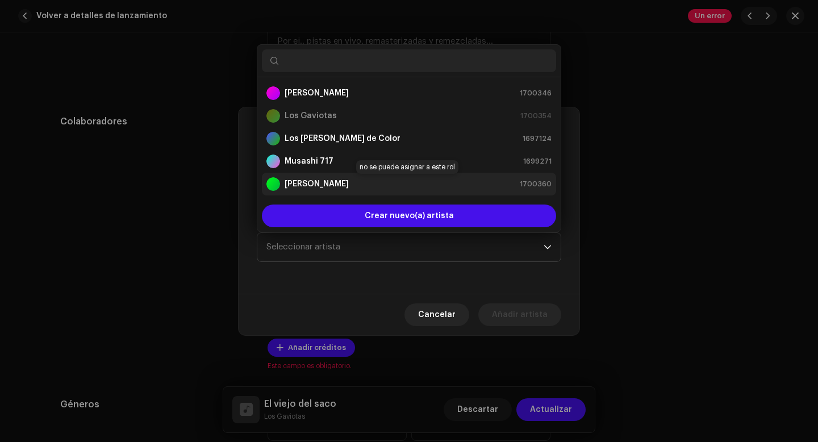
click at [307, 183] on strong "[PERSON_NAME]" at bounding box center [317, 183] width 64 height 11
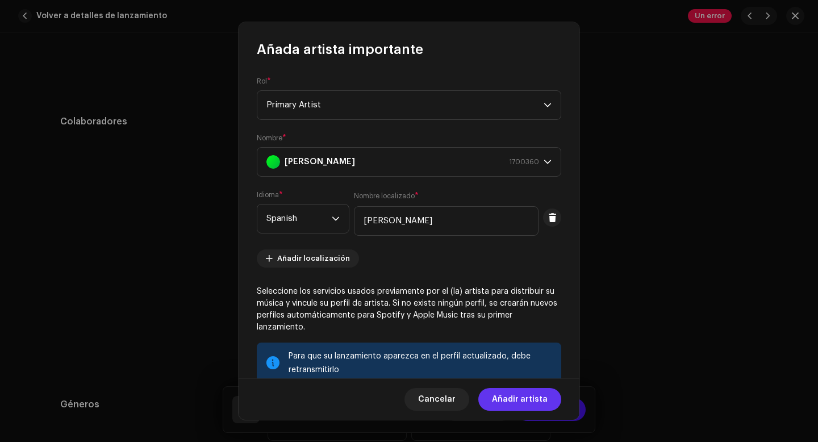
click at [520, 403] on span "Añadir artista" at bounding box center [520, 399] width 56 height 23
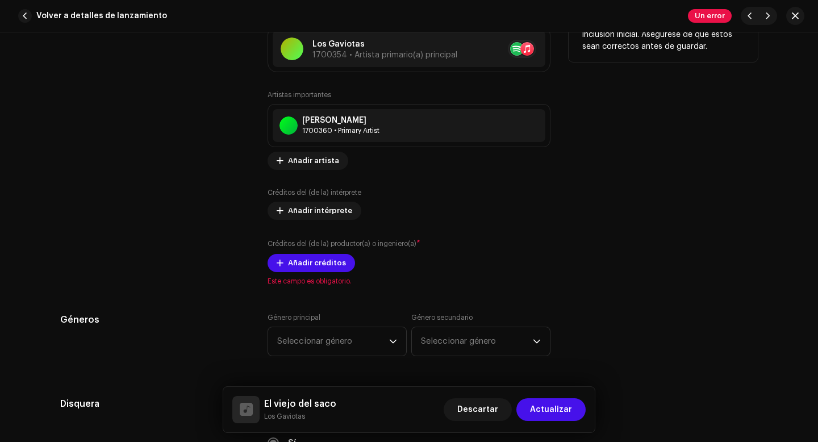
scroll to position [840, 0]
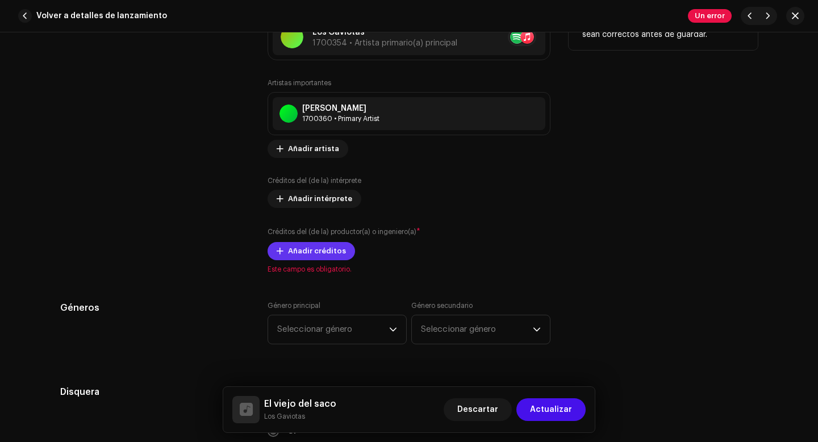
click at [327, 247] on span "Añadir créditos" at bounding box center [317, 251] width 58 height 23
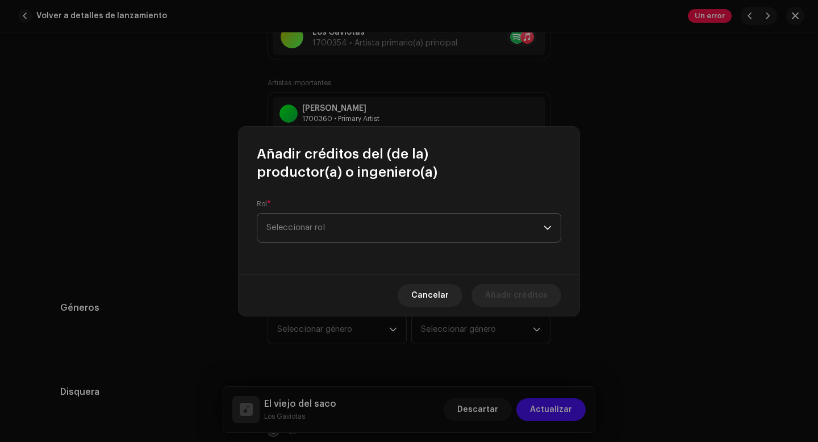
click at [329, 239] on span "Seleccionar rol" at bounding box center [404, 228] width 277 height 28
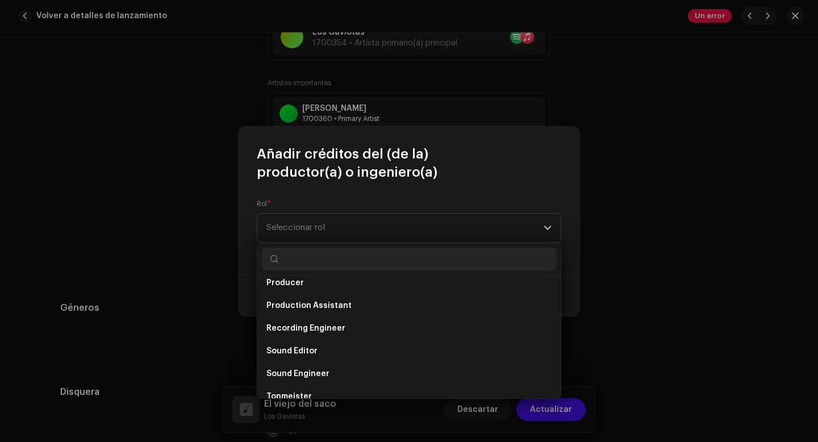
scroll to position [460, 0]
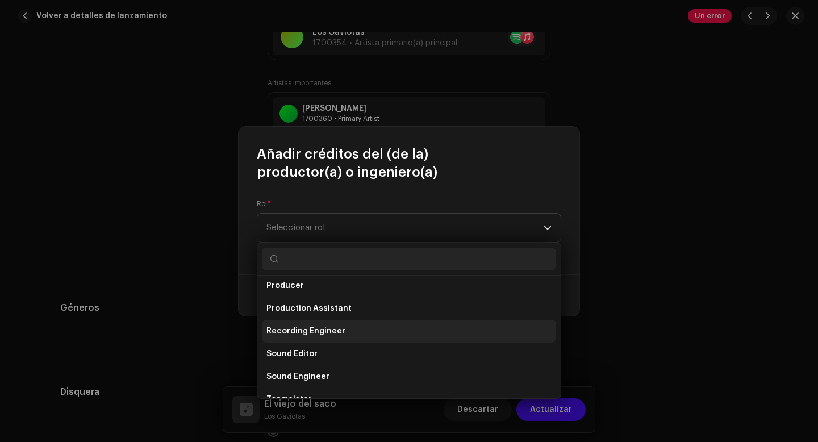
click at [332, 331] on span "Recording Engineer" at bounding box center [305, 330] width 79 height 11
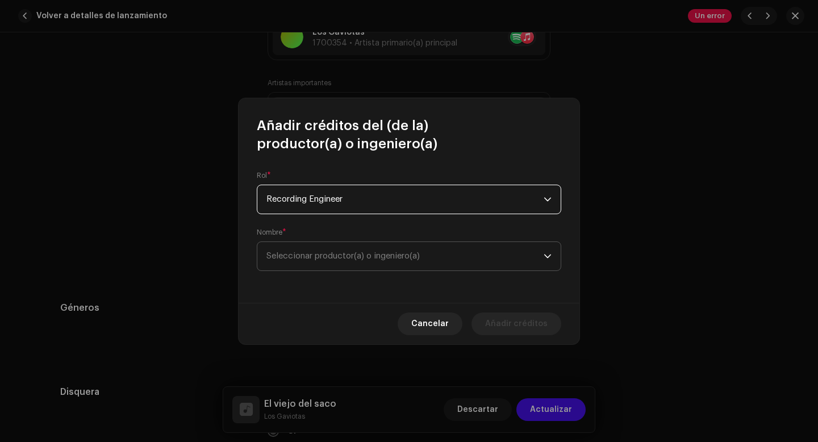
click at [348, 253] on span "Seleccionar productor(a) o ingeniero(a)" at bounding box center [342, 256] width 153 height 9
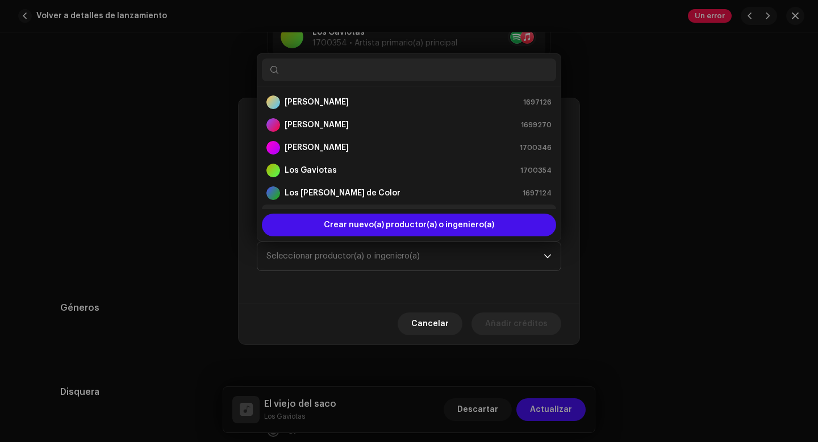
scroll to position [18, 0]
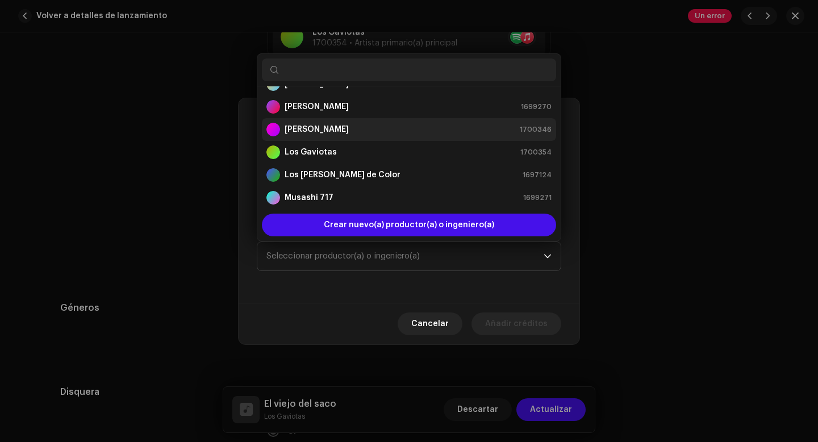
click at [327, 130] on div "[PERSON_NAME] 1700346" at bounding box center [408, 130] width 285 height 14
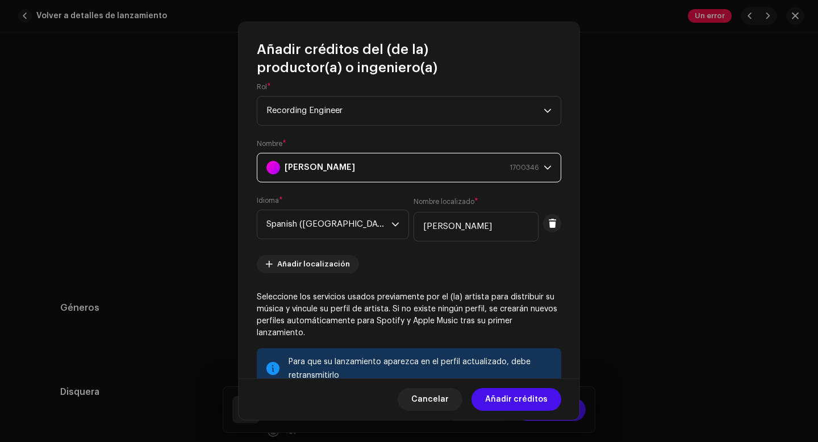
scroll to position [10, 0]
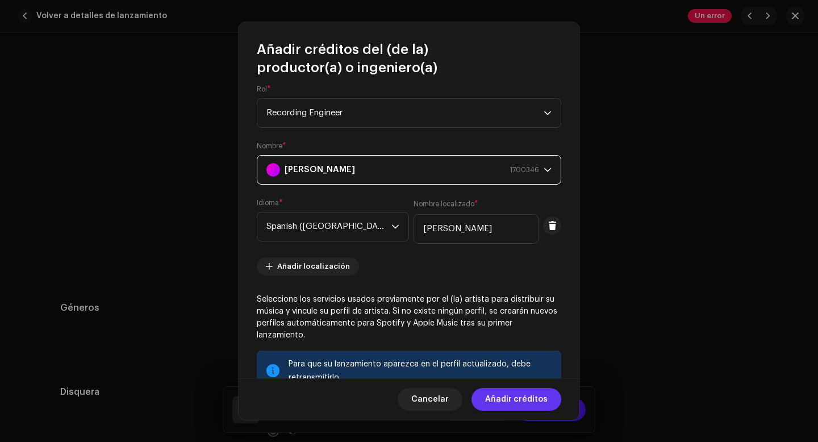
click at [528, 406] on span "Añadir créditos" at bounding box center [516, 399] width 62 height 23
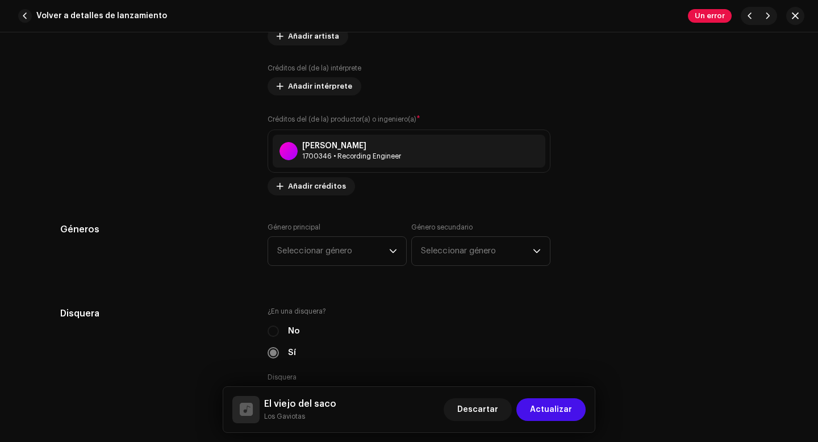
scroll to position [957, 0]
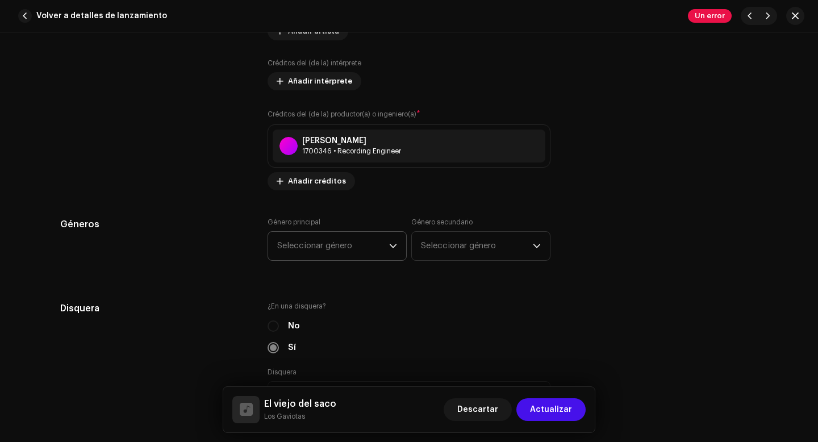
click at [367, 246] on span "Seleccionar género" at bounding box center [333, 246] width 112 height 28
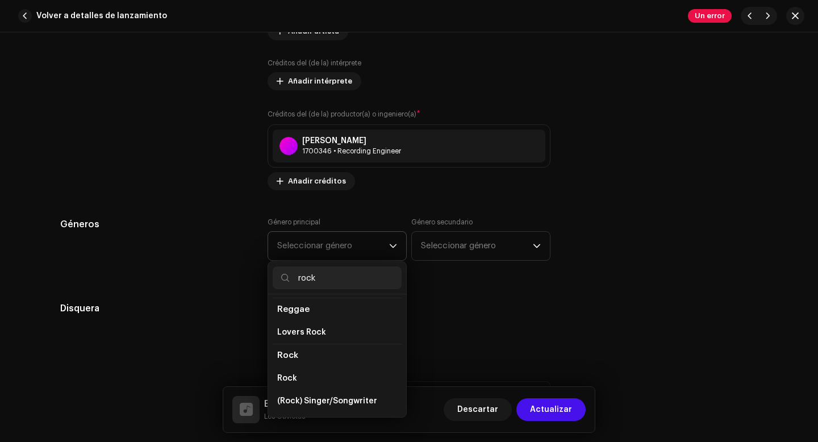
scroll to position [407, 0]
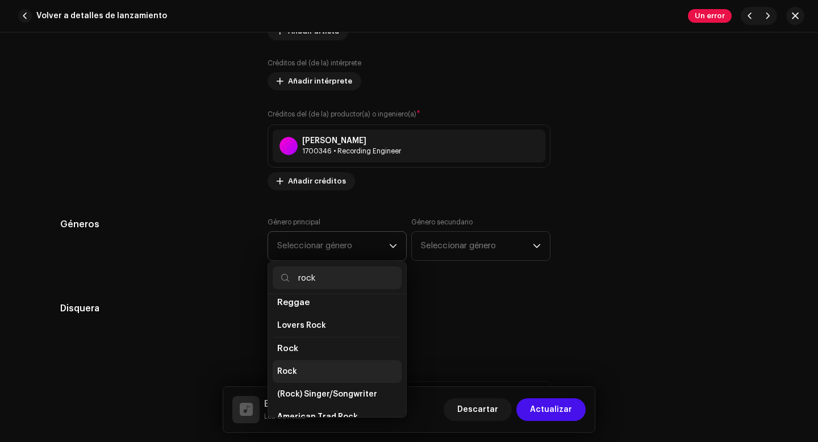
type input "rock"
click at [300, 364] on li "Rock" at bounding box center [337, 371] width 129 height 23
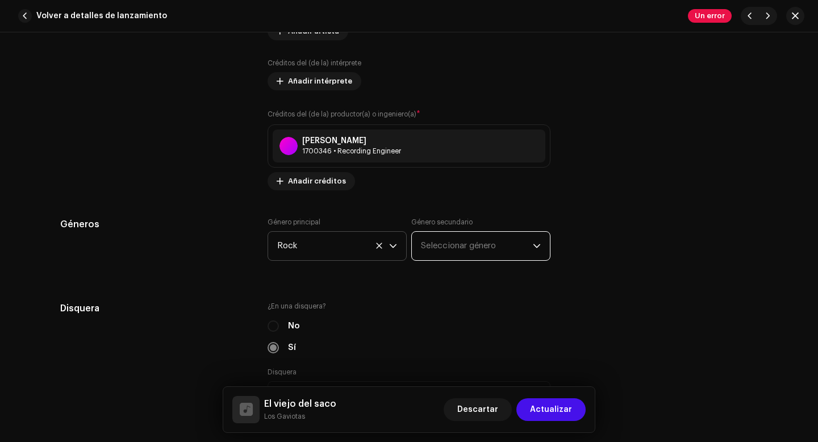
click at [490, 241] on span "Seleccionar género" at bounding box center [477, 246] width 112 height 28
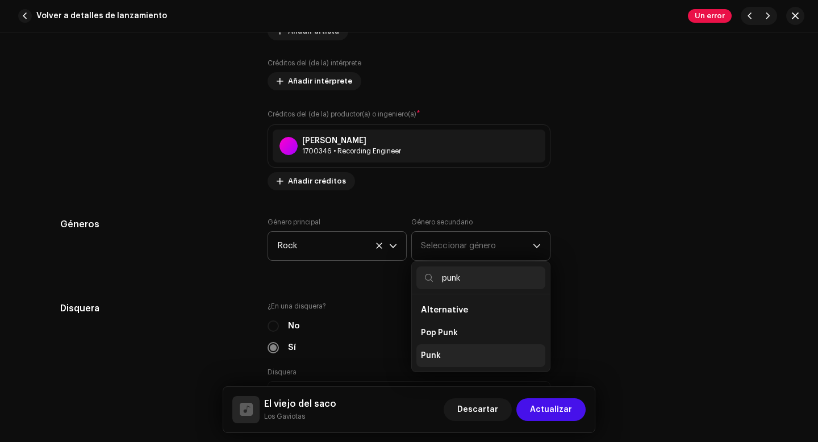
type input "punk"
click at [440, 356] on li "Punk" at bounding box center [480, 355] width 129 height 23
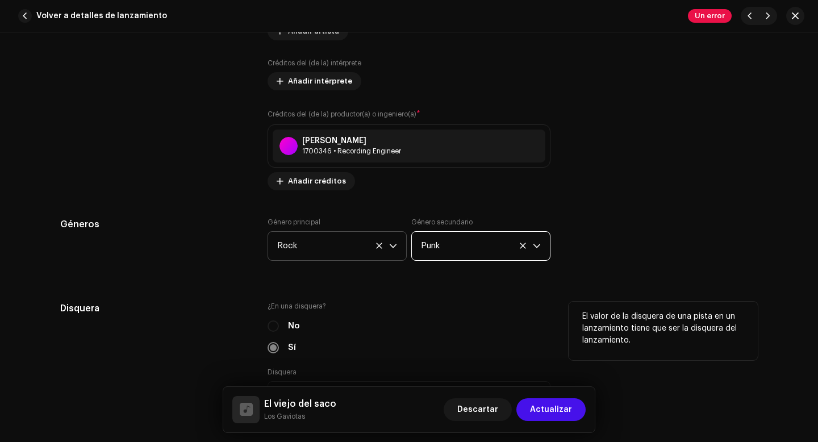
click at [279, 327] on div "No" at bounding box center [409, 326] width 283 height 12
click at [272, 325] on div "No" at bounding box center [409, 326] width 283 height 12
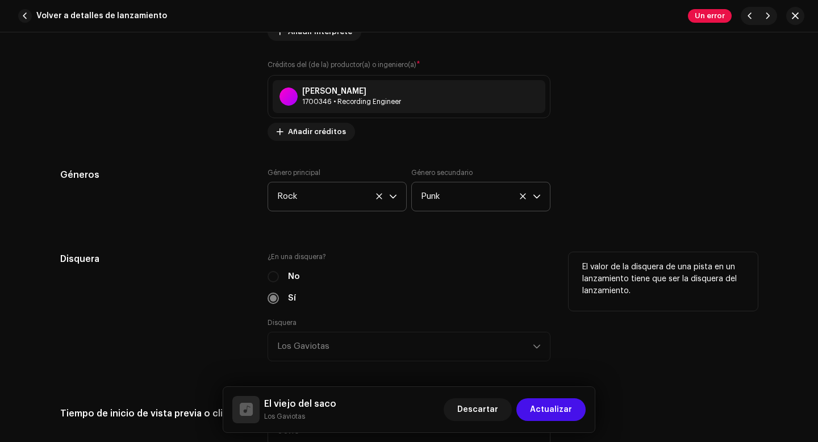
scroll to position [1013, 0]
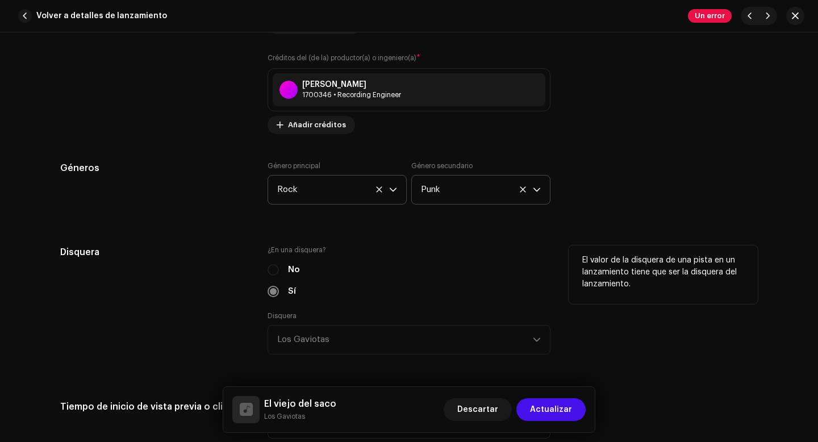
click at [312, 344] on div "Disquera Los Gaviotas" at bounding box center [409, 332] width 283 height 43
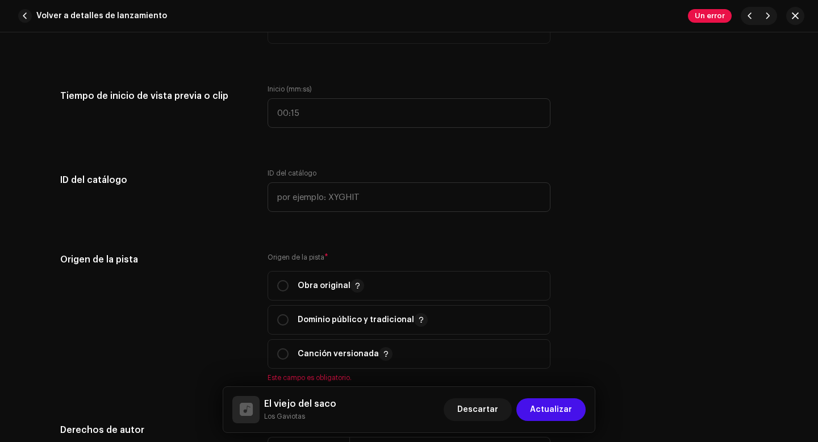
scroll to position [1353, 0]
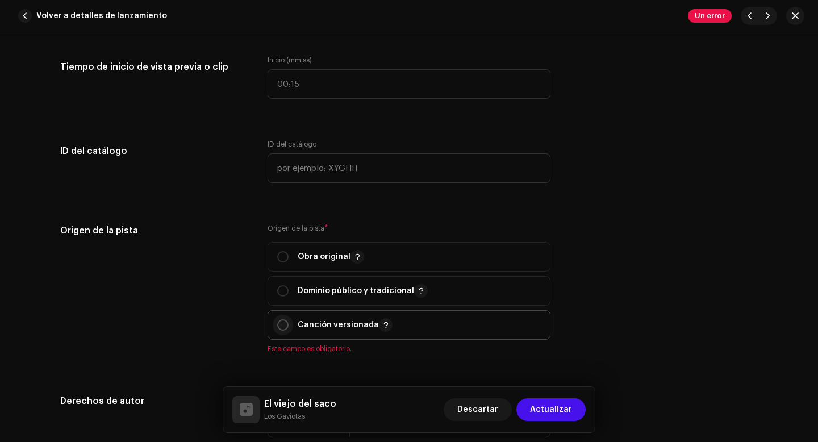
click at [281, 331] on input "radio" at bounding box center [282, 324] width 11 height 11
radio input "true"
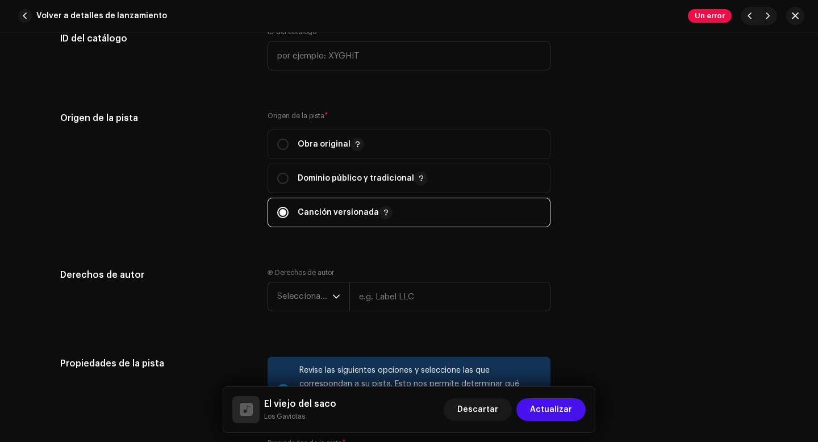
scroll to position [1523, 0]
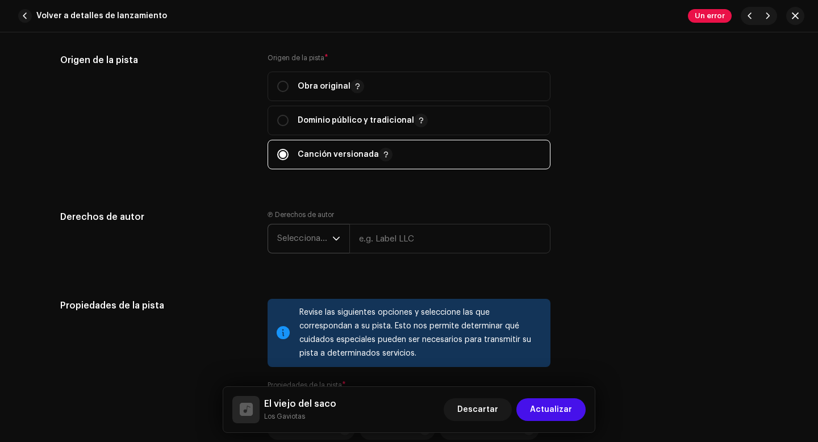
click at [314, 243] on span "Seleccionar año" at bounding box center [304, 238] width 55 height 28
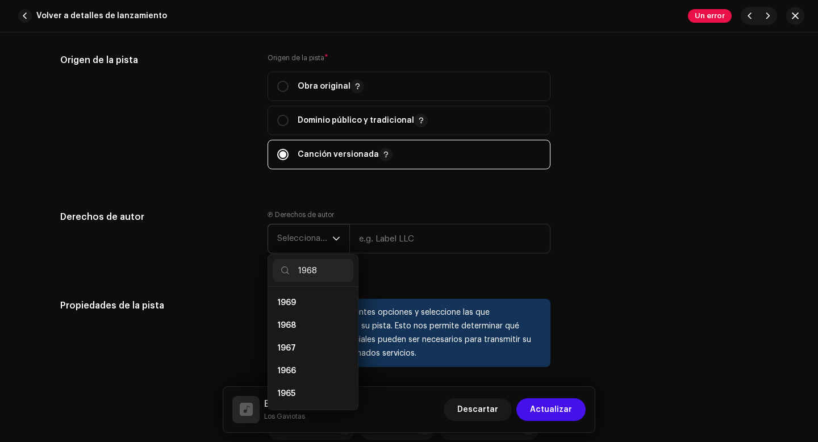
scroll to position [0, 0]
type input "1968"
click at [290, 304] on span "1968" at bounding box center [286, 302] width 19 height 11
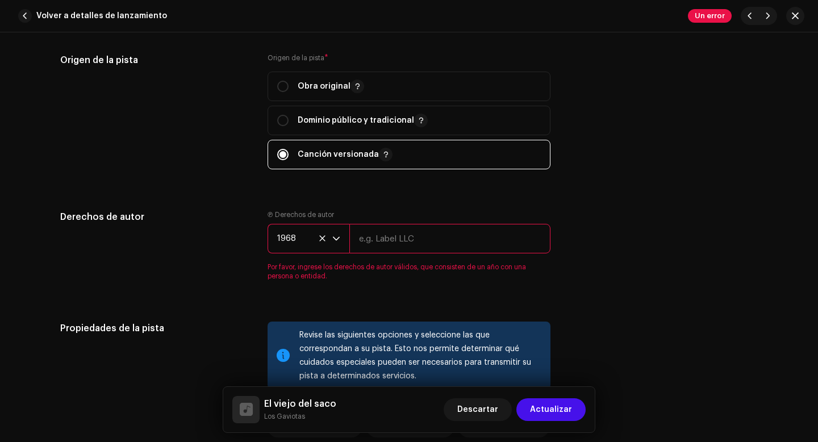
click at [373, 246] on input "text" at bounding box center [449, 239] width 201 height 30
type input "[PERSON_NAME]"
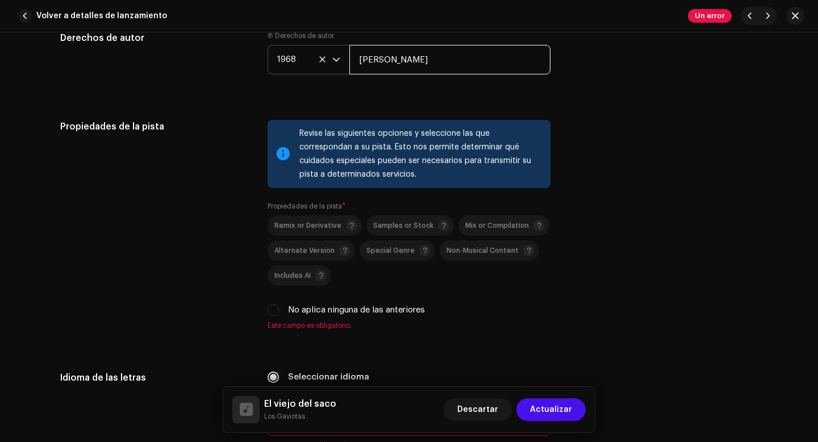
scroll to position [1721, 0]
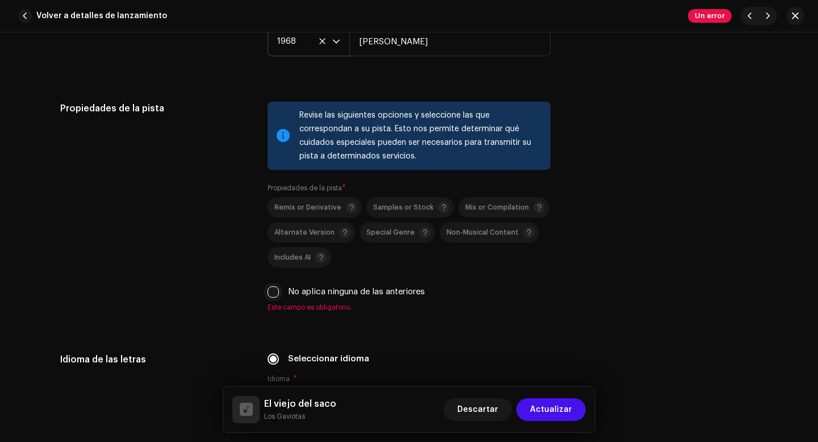
click at [272, 295] on input "No aplica ninguna de las anteriores" at bounding box center [273, 291] width 11 height 11
checkbox input "true"
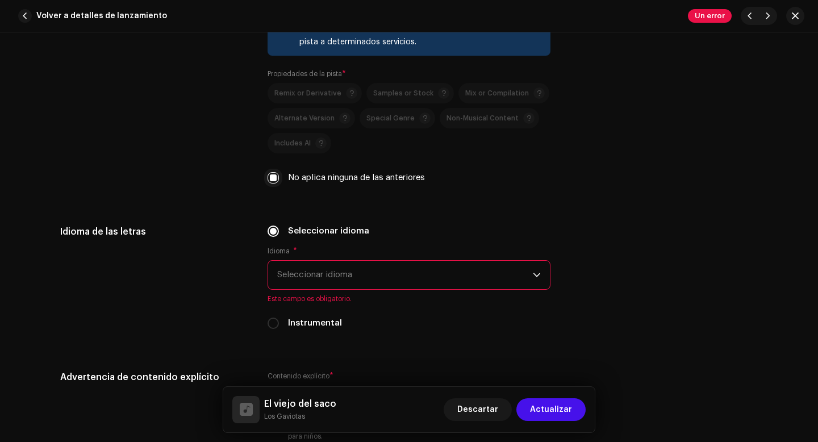
scroll to position [1836, 0]
click at [298, 281] on span "Seleccionar idioma" at bounding box center [405, 274] width 256 height 28
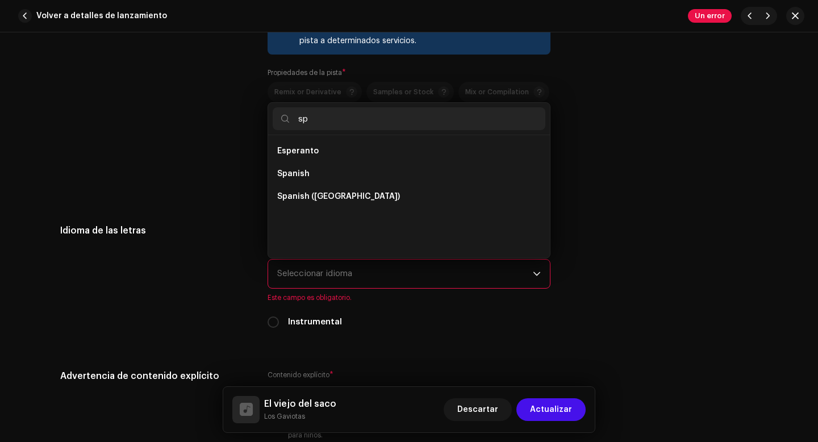
scroll to position [0, 0]
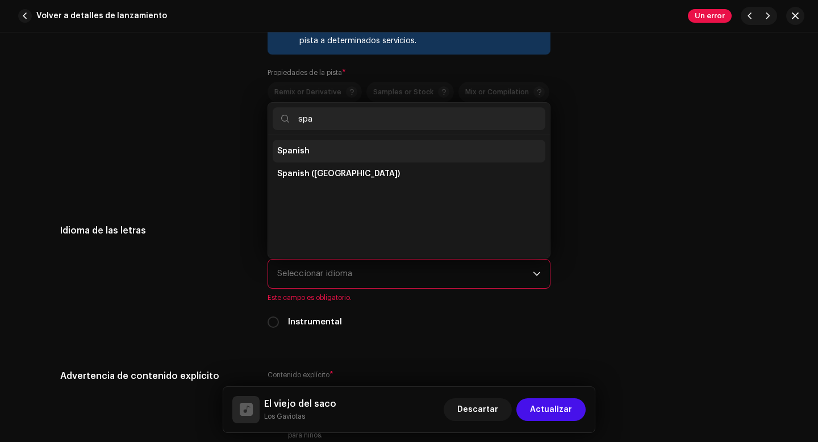
type input "spa"
click at [310, 155] on li "Spanish" at bounding box center [409, 151] width 273 height 23
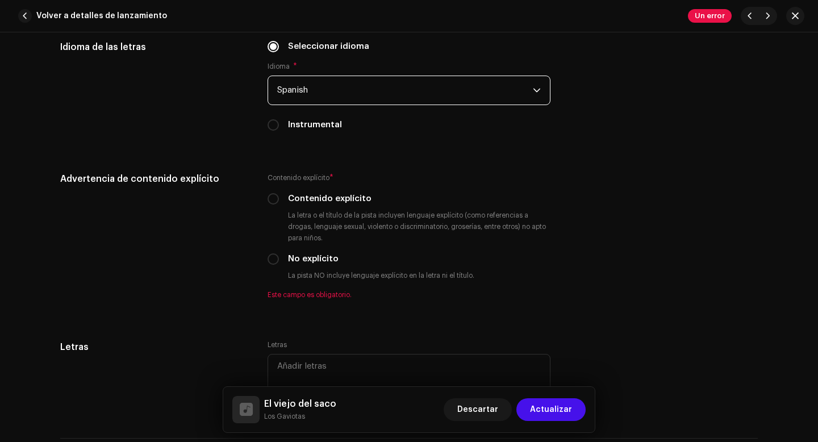
scroll to position [2020, 0]
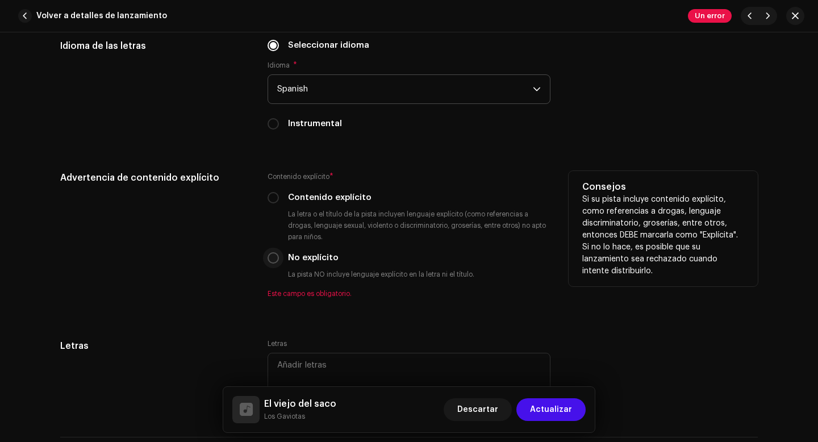
click at [271, 262] on input "No explícito" at bounding box center [273, 257] width 11 height 11
radio input "true"
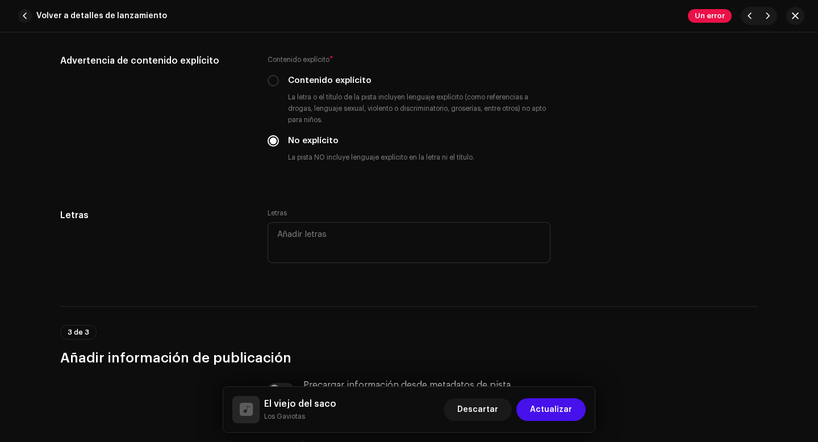
scroll to position [2151, 0]
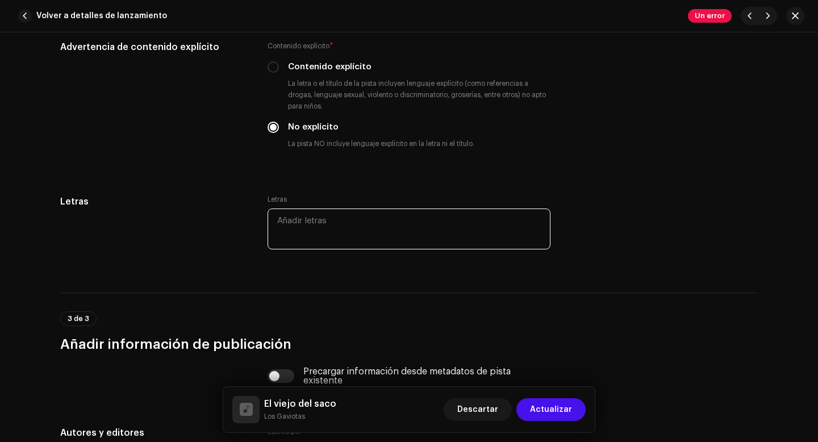
click at [286, 232] on textarea at bounding box center [409, 228] width 283 height 41
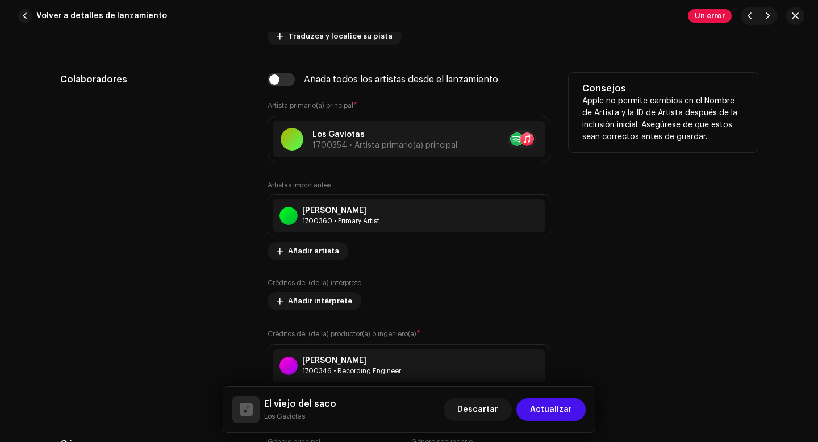
scroll to position [742, 0]
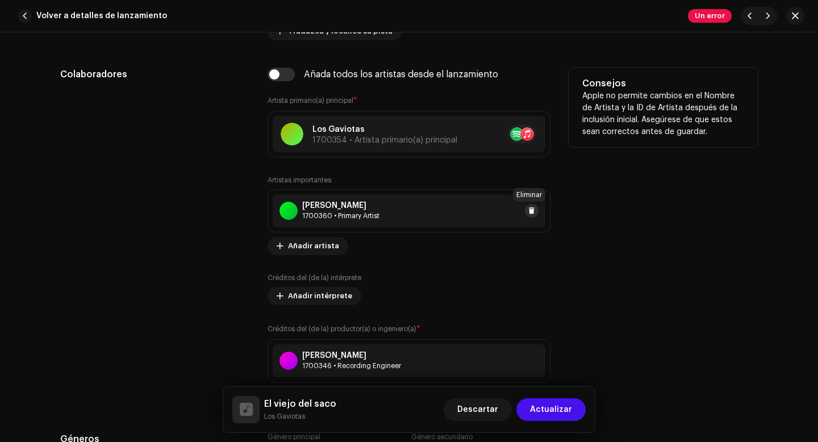
click at [531, 211] on span at bounding box center [531, 210] width 7 height 9
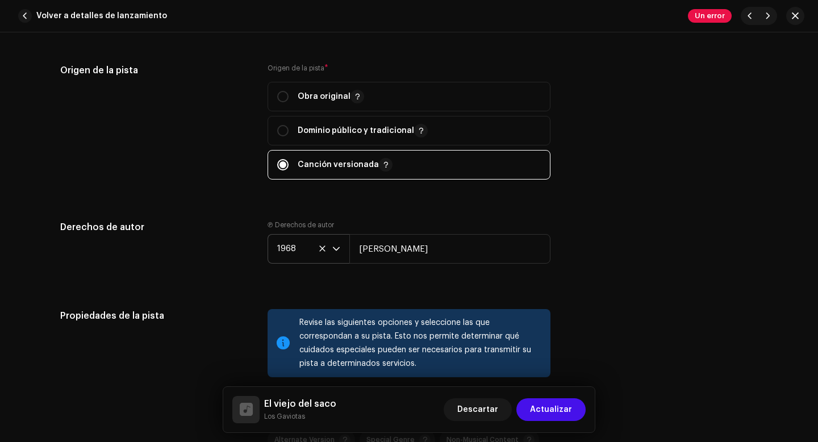
scroll to position [1464, 0]
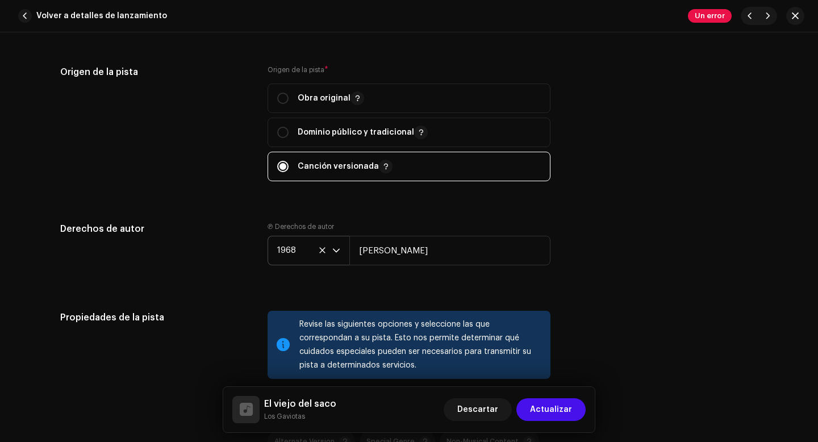
click at [332, 254] on icon "dropdown trigger" at bounding box center [336, 251] width 8 height 8
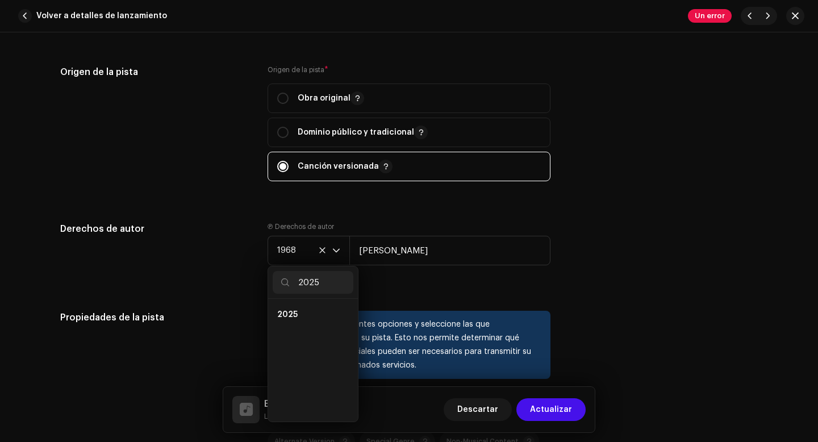
scroll to position [0, 0]
type input "2025"
click at [297, 315] on li "2025" at bounding box center [313, 314] width 81 height 23
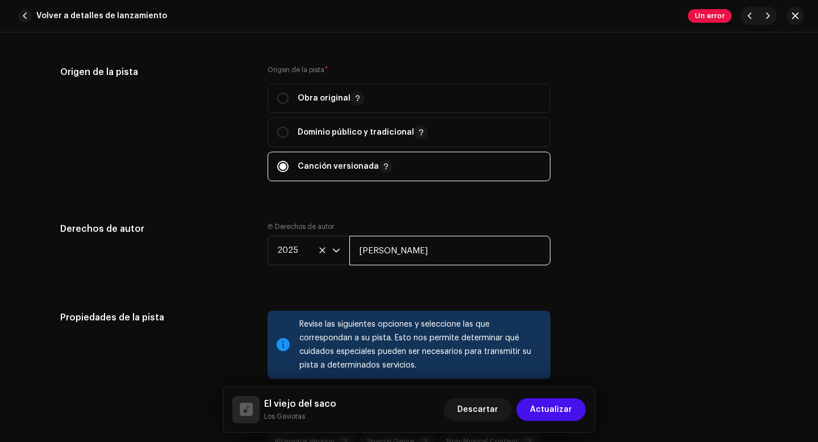
drag, startPoint x: 393, startPoint y: 251, endPoint x: 349, endPoint y: 252, distance: 44.3
click at [349, 252] on input "[PERSON_NAME]" at bounding box center [449, 251] width 201 height 30
type input "Los Gaviotas"
click at [408, 282] on div "Ⓟ Derechos de autor 2025 Los Gaviotas" at bounding box center [409, 252] width 283 height 61
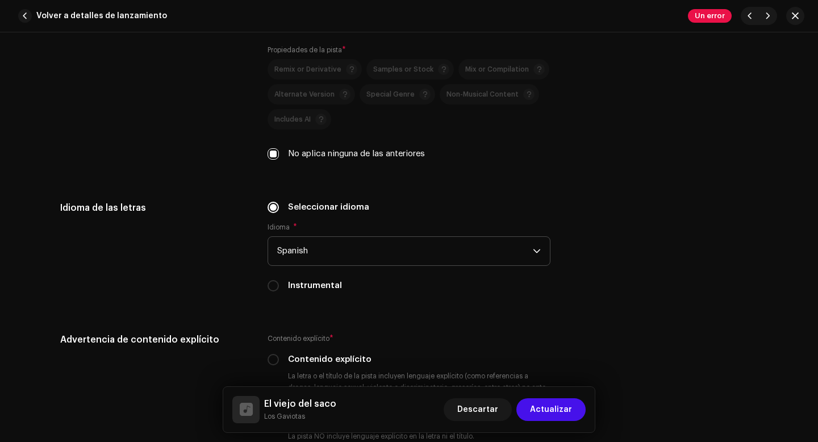
scroll to position [1815, 0]
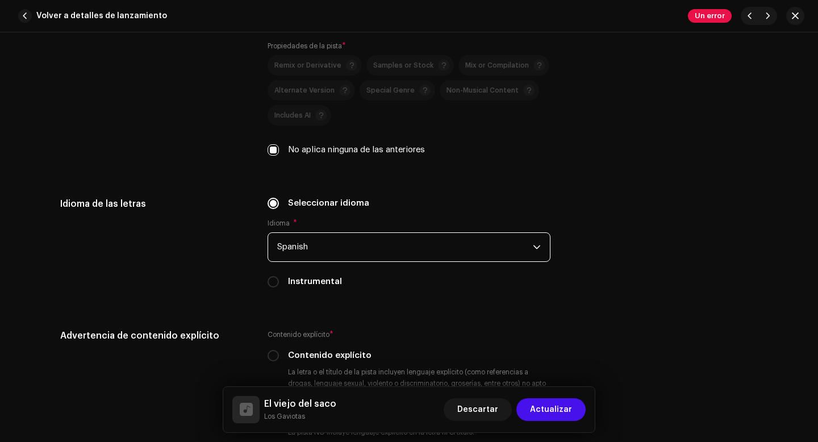
click at [378, 251] on span "Spanish" at bounding box center [405, 247] width 256 height 28
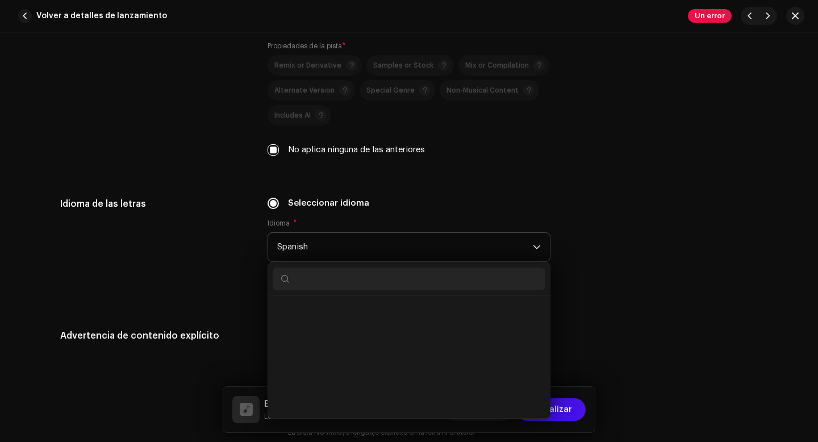
scroll to position [3617, 0]
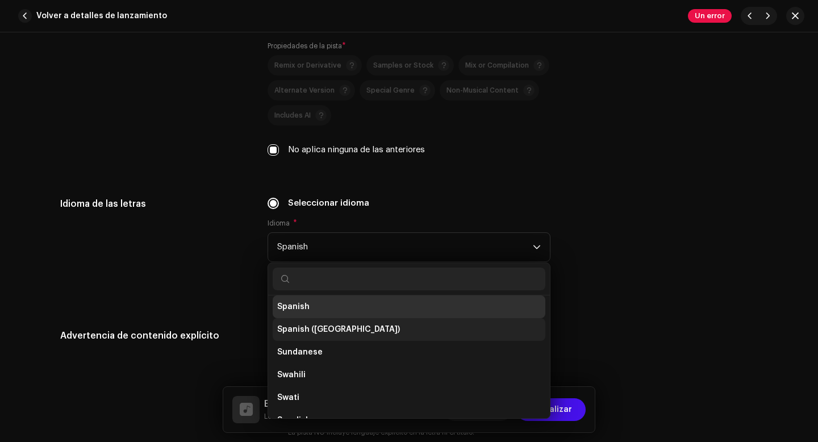
click at [335, 332] on span "Spanish ([GEOGRAPHIC_DATA])" at bounding box center [338, 329] width 123 height 11
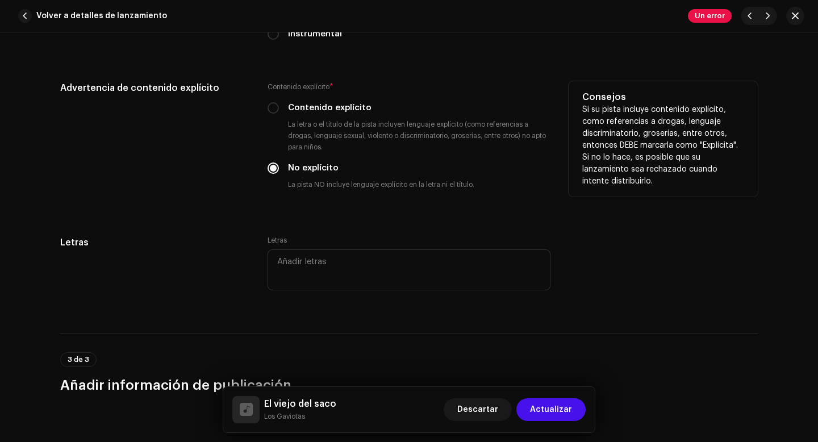
scroll to position [2072, 0]
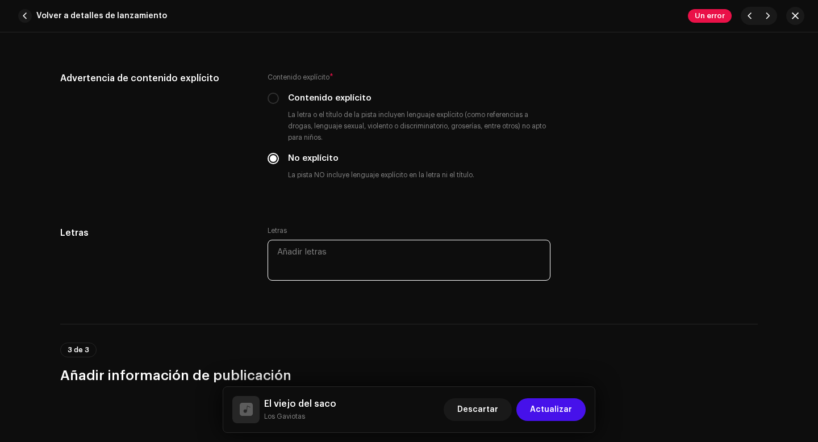
click at [334, 264] on textarea at bounding box center [409, 260] width 283 height 41
click at [289, 254] on textarea at bounding box center [409, 260] width 283 height 41
paste textarea "Oooo uoooo Oooo uoooo Todos lo sabemos, y por mucho que neguemos, estamos suspe…"
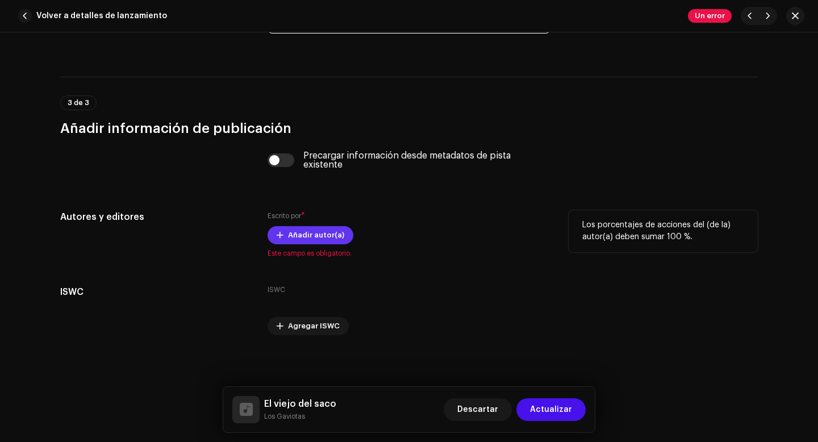
scroll to position [2786, 0]
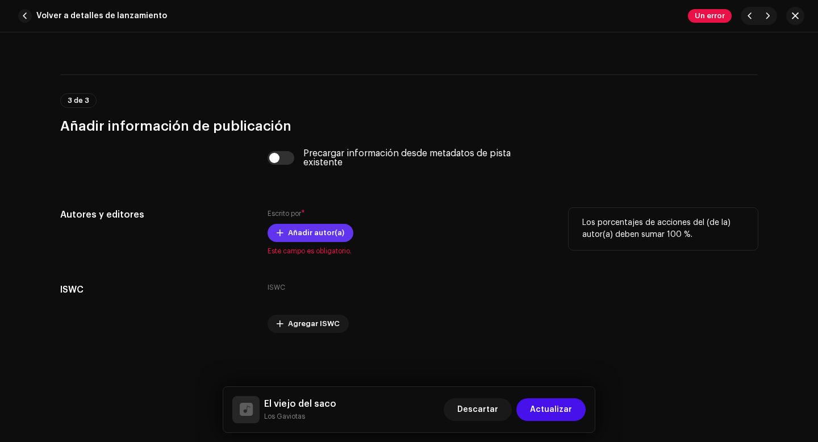
type textarea "Oooo uoooo Oooo uoooo Todos lo sabemos, y por mucho que neguemos, estamos suspe…"
click at [318, 234] on span "Añadir autor(a)" at bounding box center [316, 233] width 56 height 23
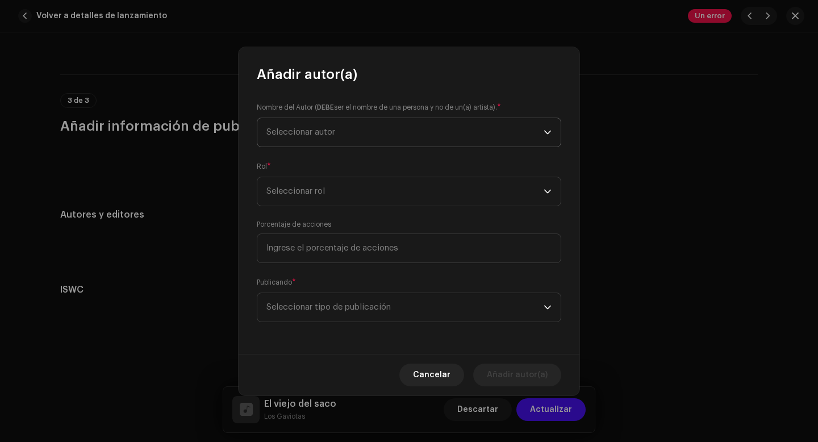
click at [359, 129] on span "Seleccionar autor" at bounding box center [404, 132] width 277 height 28
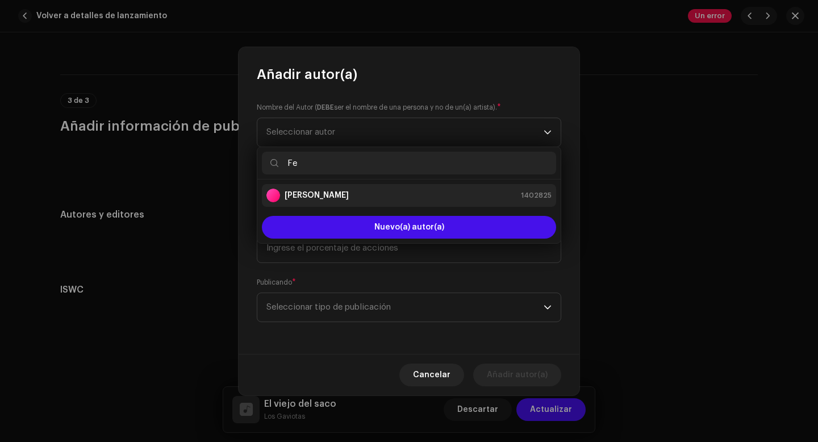
type input "Fe"
click at [320, 193] on strong "[PERSON_NAME]" at bounding box center [317, 195] width 64 height 11
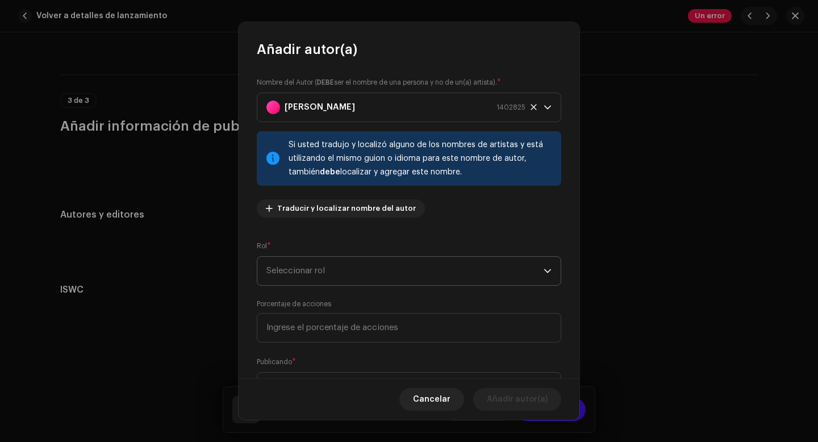
click at [375, 277] on span "Seleccionar rol" at bounding box center [404, 271] width 277 height 28
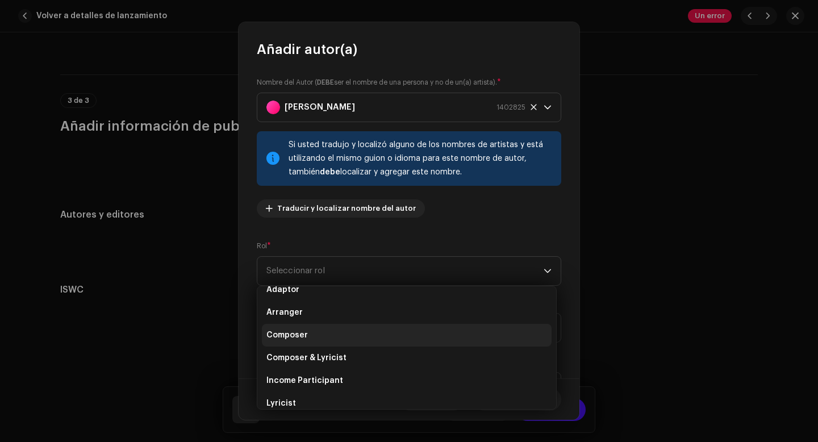
scroll to position [16, 0]
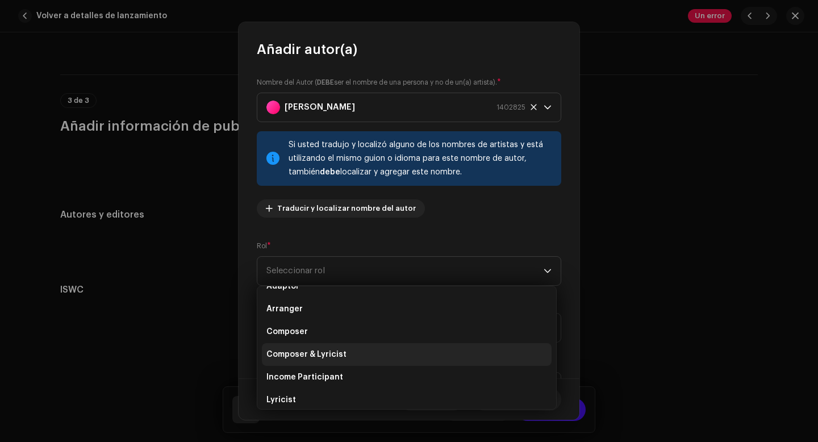
click at [343, 353] on li "Composer & Lyricist" at bounding box center [407, 354] width 290 height 23
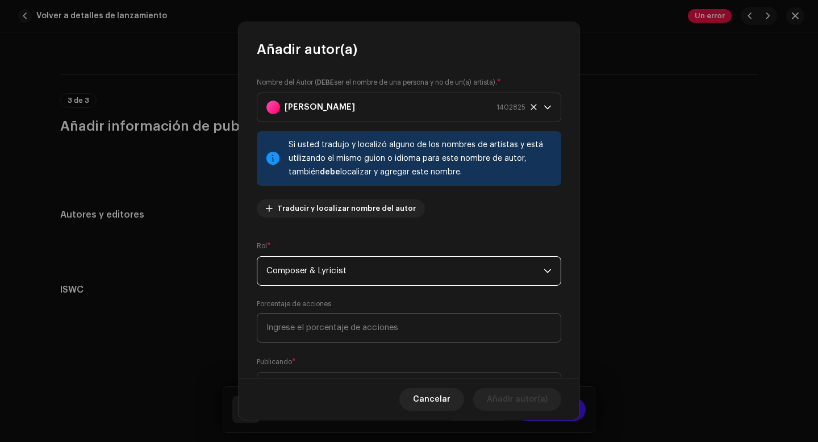
scroll to position [27, 0]
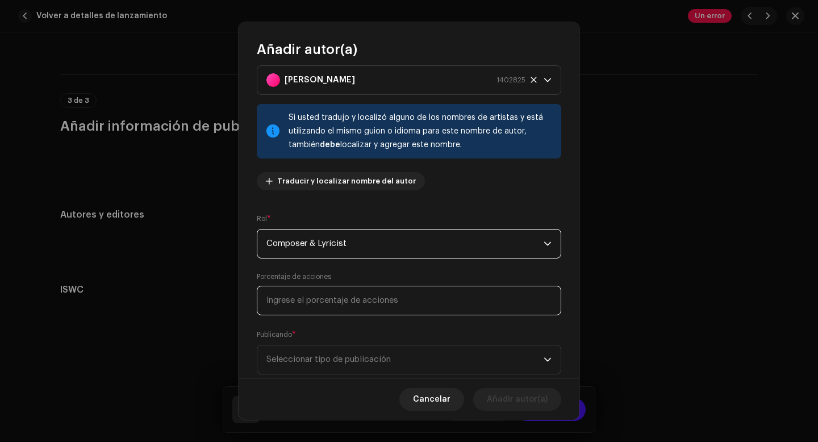
click at [353, 303] on input at bounding box center [409, 301] width 304 height 30
type input "50,00"
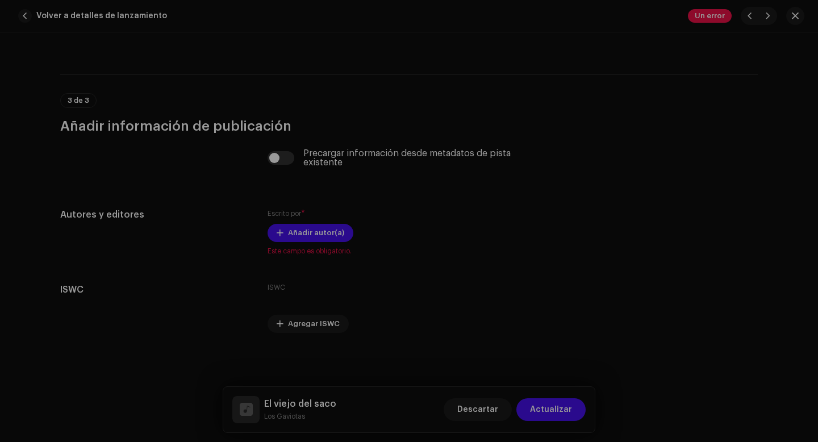
click at [218, 304] on div "Añadir autor(a) Nombre del Autor ( DEBE ser el nombre de una persona y no de un…" at bounding box center [409, 221] width 818 height 442
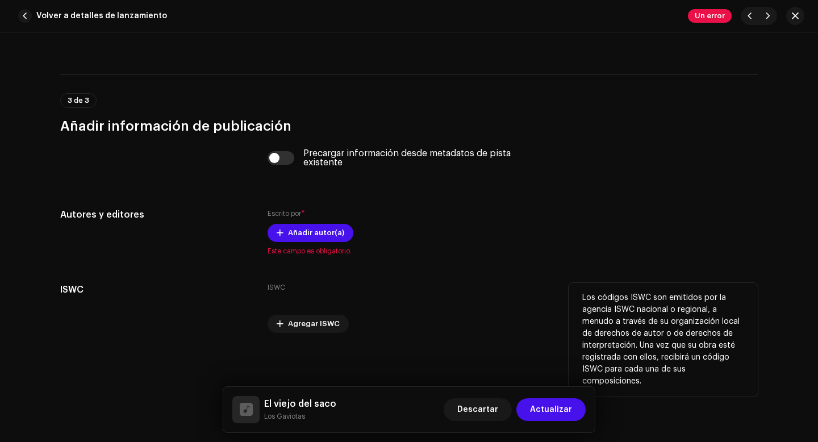
scroll to position [2788, 0]
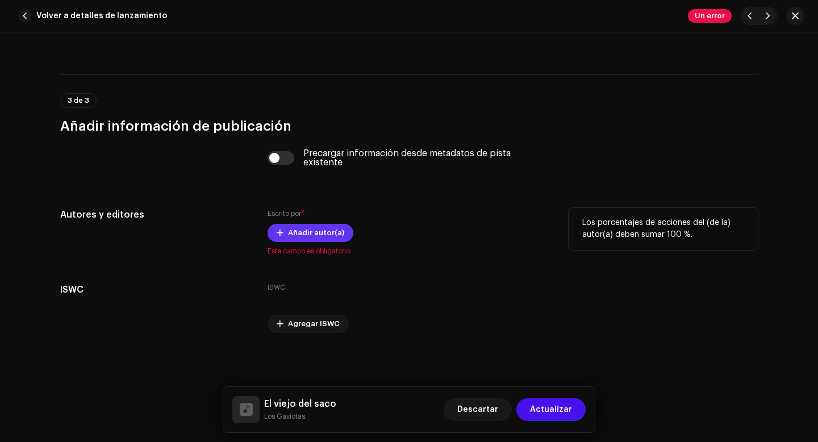
click at [322, 235] on span "Añadir autor(a)" at bounding box center [316, 233] width 56 height 23
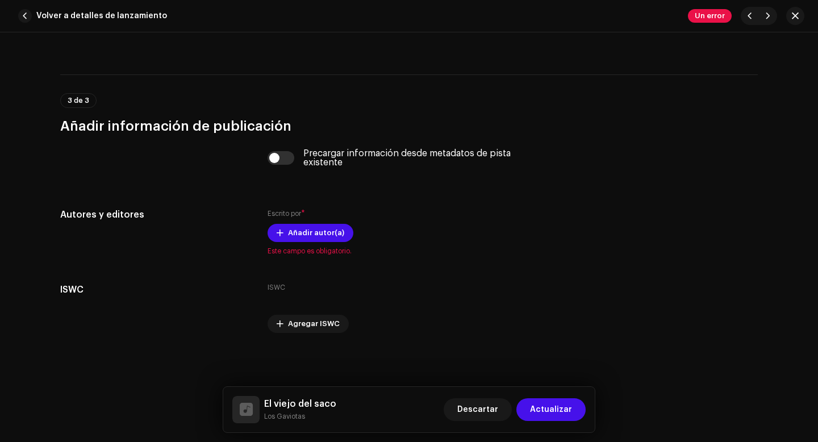
click at [182, 310] on div "Añadir autor(a) Nombre del Autor ( DEBE ser el nombre de una persona y no de un…" at bounding box center [409, 221] width 818 height 442
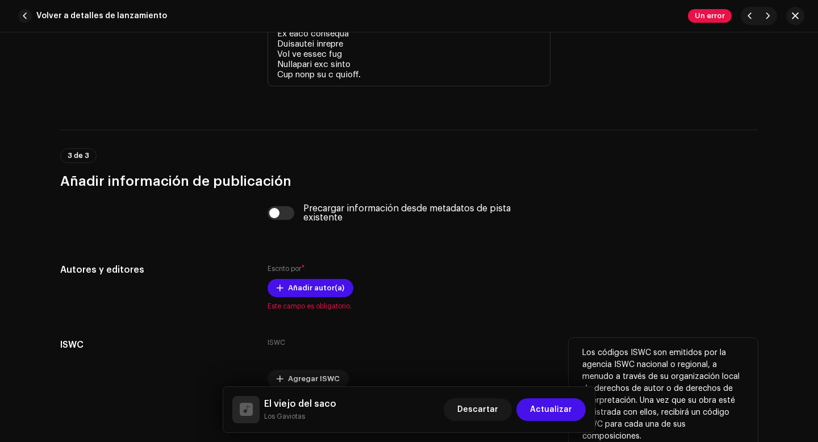
scroll to position [2734, 0]
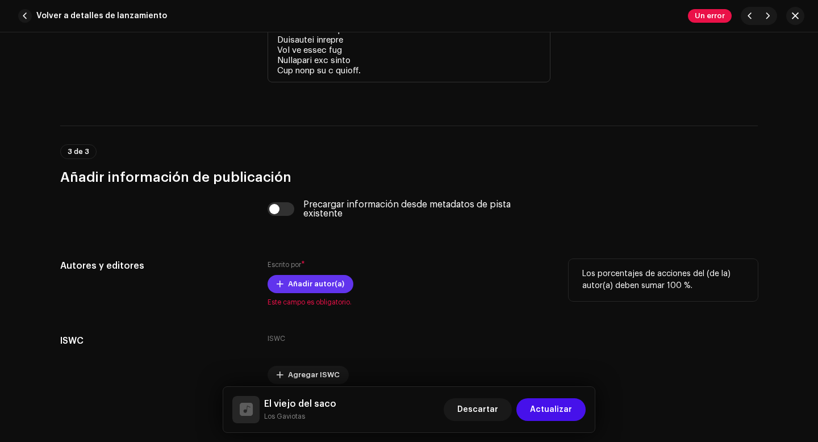
click at [321, 286] on span "Añadir autor(a)" at bounding box center [316, 284] width 56 height 23
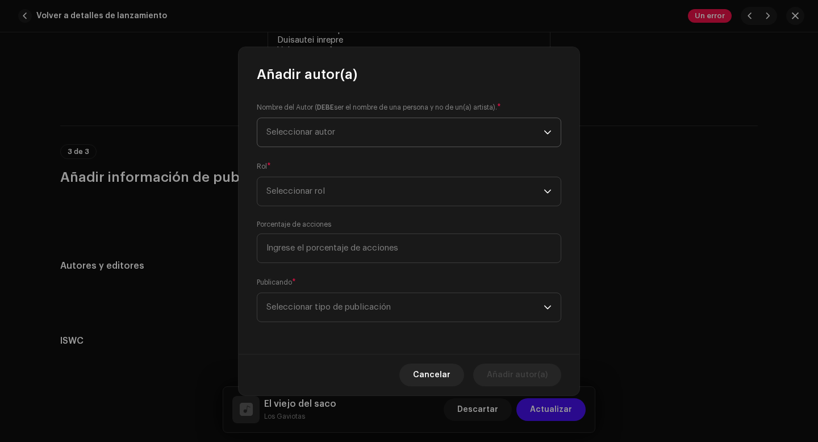
click at [329, 131] on span "Seleccionar autor" at bounding box center [300, 132] width 69 height 9
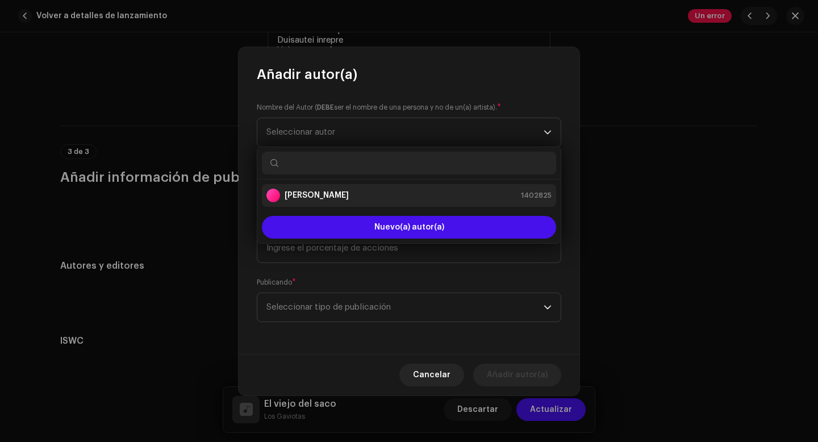
click at [318, 194] on strong "[PERSON_NAME]" at bounding box center [317, 195] width 64 height 11
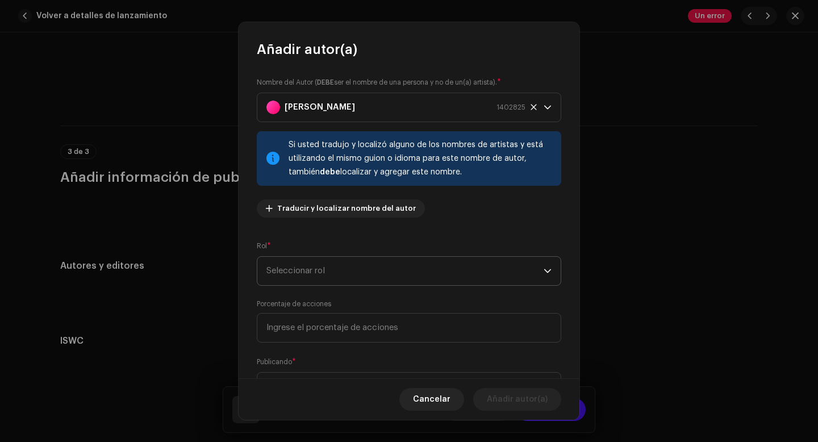
click at [360, 272] on span "Seleccionar rol" at bounding box center [404, 271] width 277 height 28
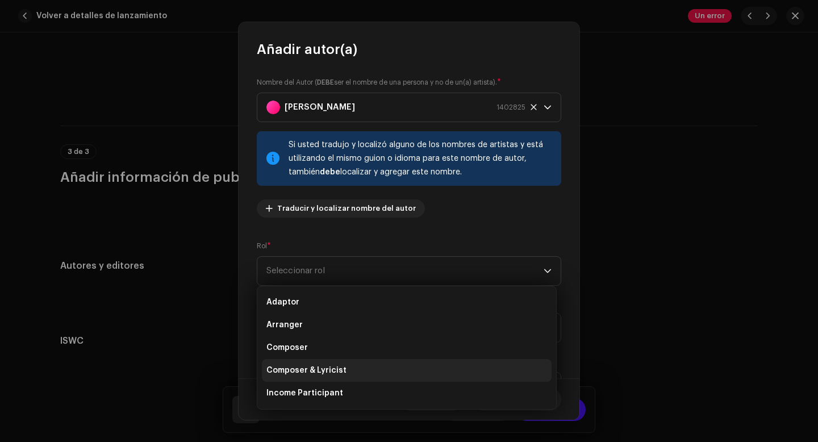
click at [328, 371] on span "Composer & Lyricist" at bounding box center [306, 370] width 80 height 11
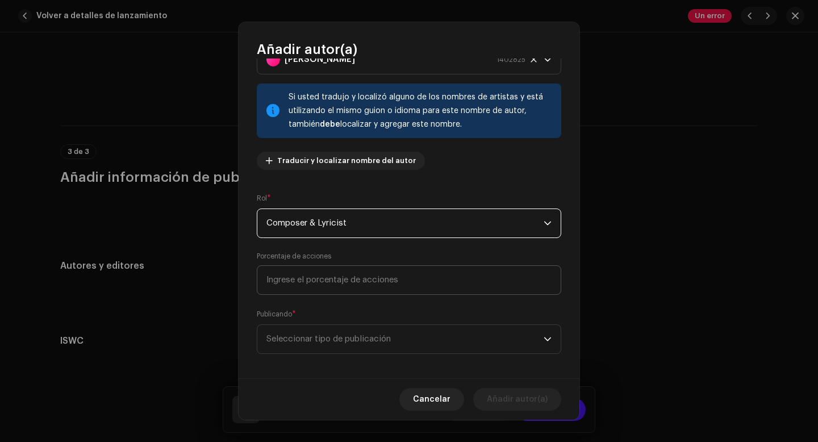
scroll to position [55, 0]
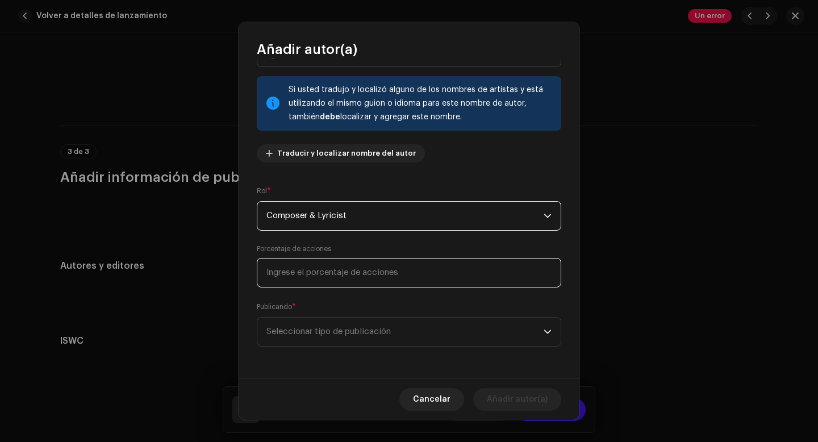
click at [348, 277] on input at bounding box center [409, 273] width 304 height 30
type input "50,00"
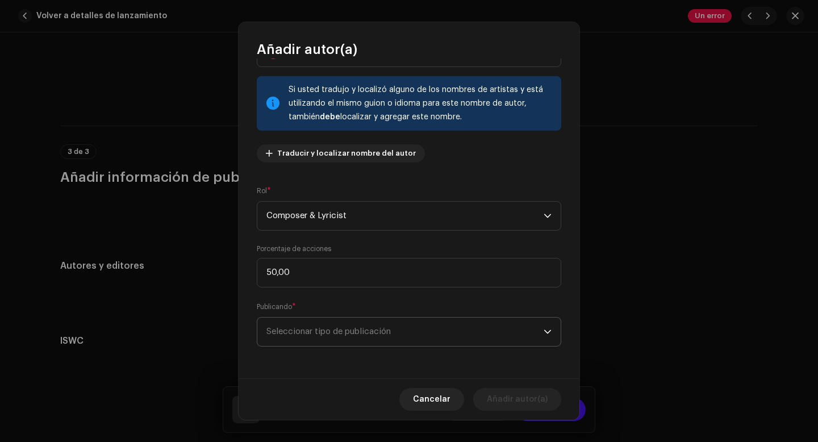
click at [320, 337] on span "Seleccionar tipo de publicación" at bounding box center [404, 332] width 277 height 28
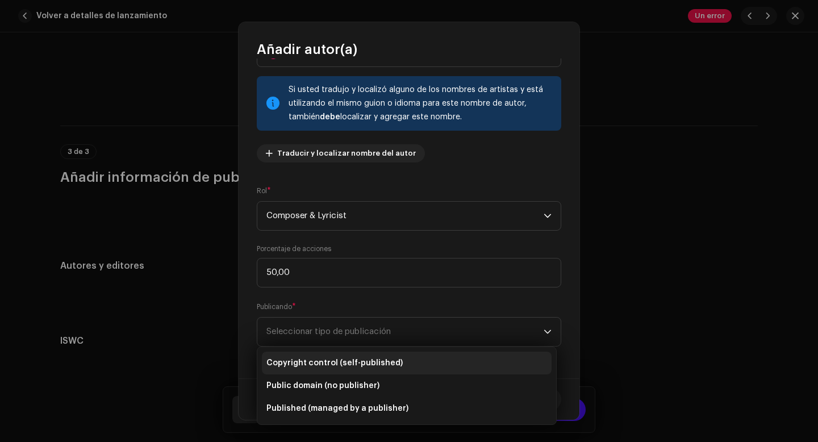
click at [321, 361] on span "Copyright control (self-published)" at bounding box center [334, 362] width 136 height 11
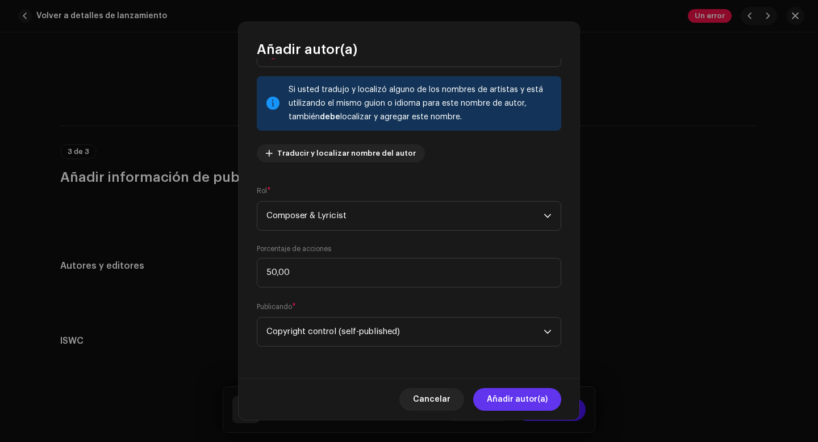
click at [504, 397] on span "Añadir autor(a)" at bounding box center [517, 399] width 61 height 23
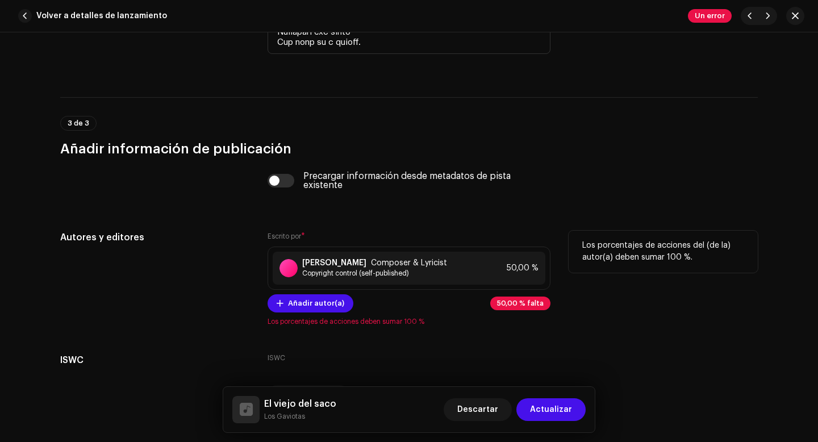
scroll to position [2767, 0]
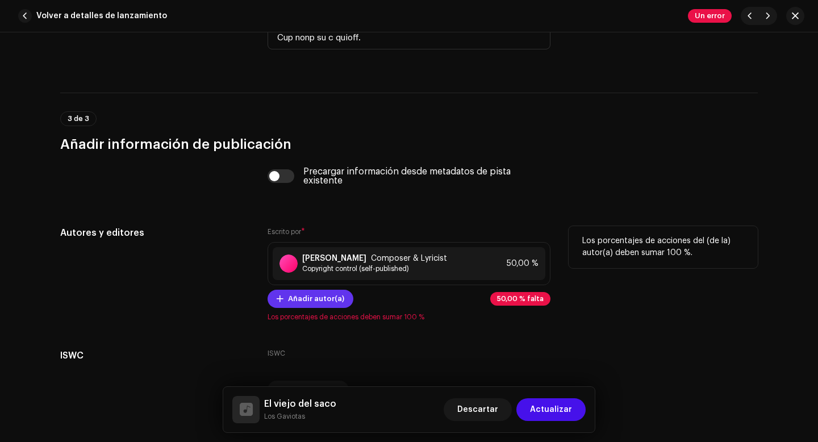
click at [303, 305] on span "Añadir autor(a)" at bounding box center [316, 298] width 56 height 23
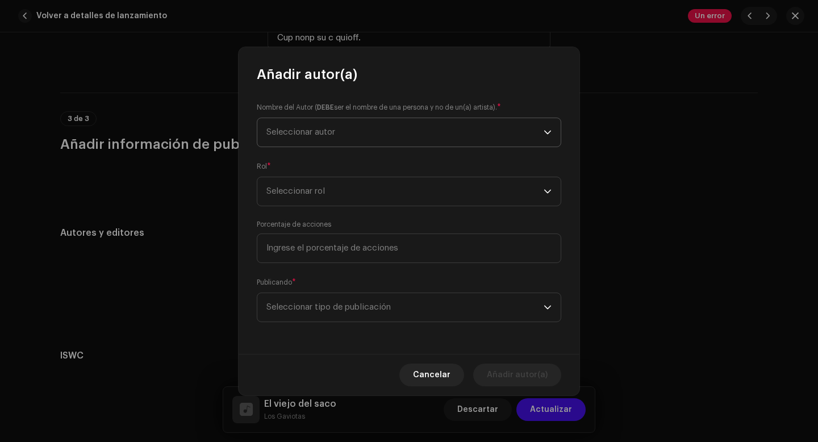
click at [327, 135] on span "Seleccionar autor" at bounding box center [300, 132] width 69 height 9
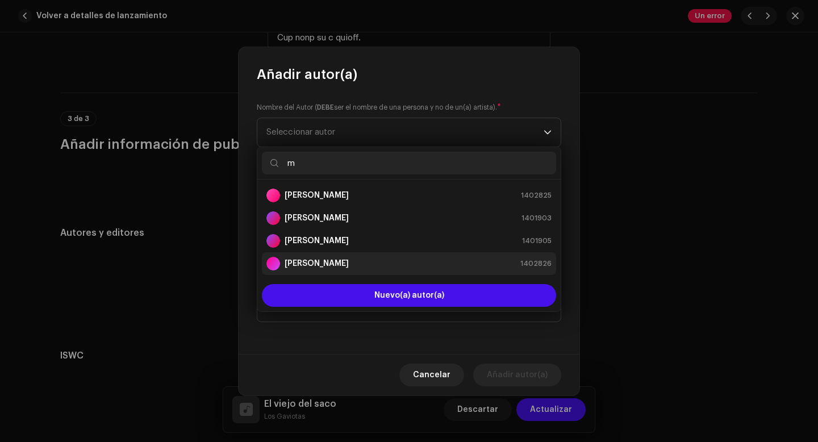
type input "m"
click at [310, 265] on strong "[PERSON_NAME]" at bounding box center [317, 263] width 64 height 11
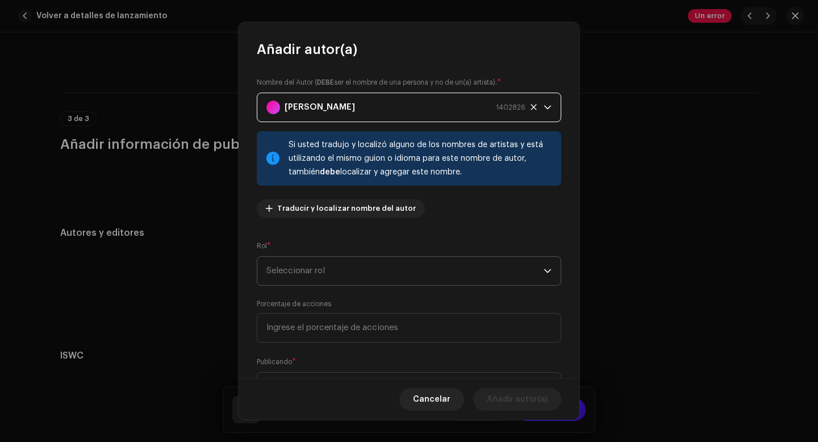
click at [331, 273] on span "Seleccionar rol" at bounding box center [404, 271] width 277 height 28
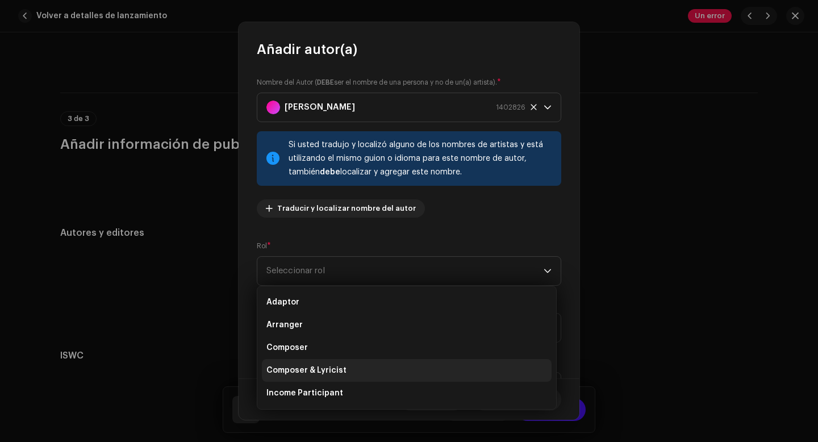
click at [319, 372] on span "Composer & Lyricist" at bounding box center [306, 370] width 80 height 11
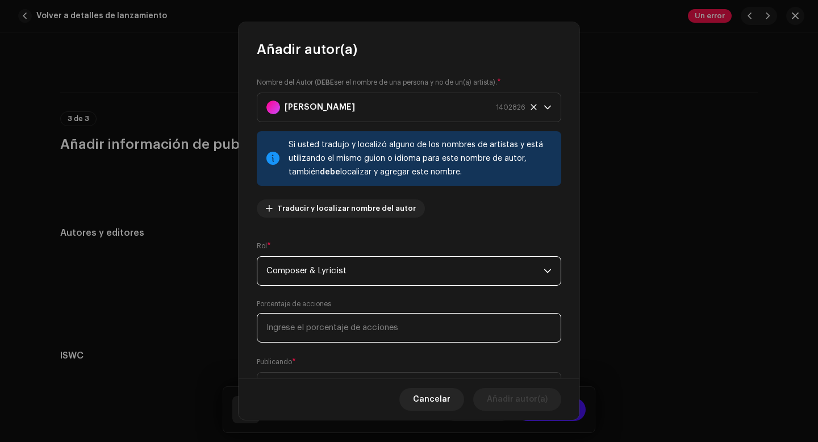
click at [345, 335] on input at bounding box center [409, 328] width 304 height 30
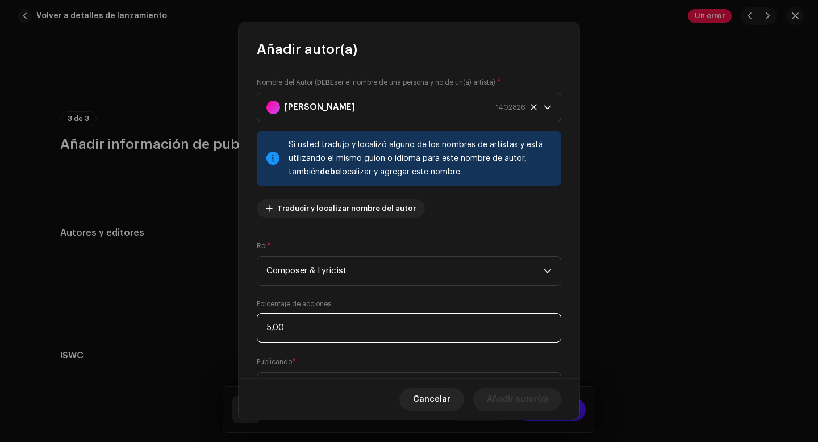
type input "50,00"
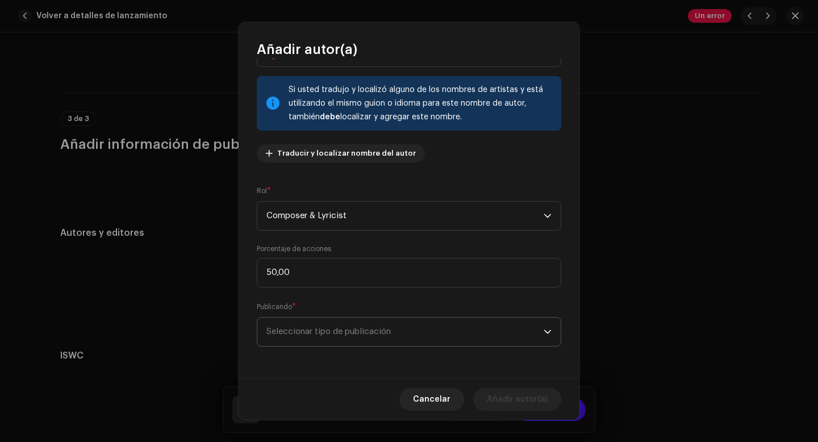
click at [496, 334] on span "Seleccionar tipo de publicación" at bounding box center [404, 332] width 277 height 28
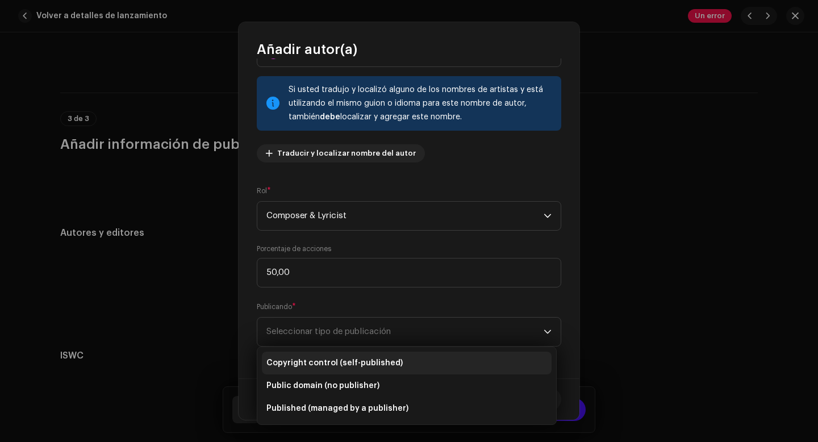
click at [380, 362] on span "Copyright control (self-published)" at bounding box center [334, 362] width 136 height 11
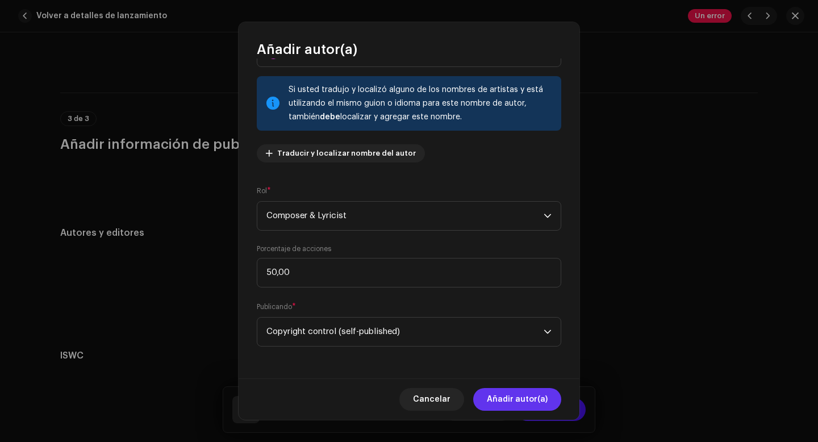
click at [520, 399] on span "Añadir autor(a)" at bounding box center [517, 399] width 61 height 23
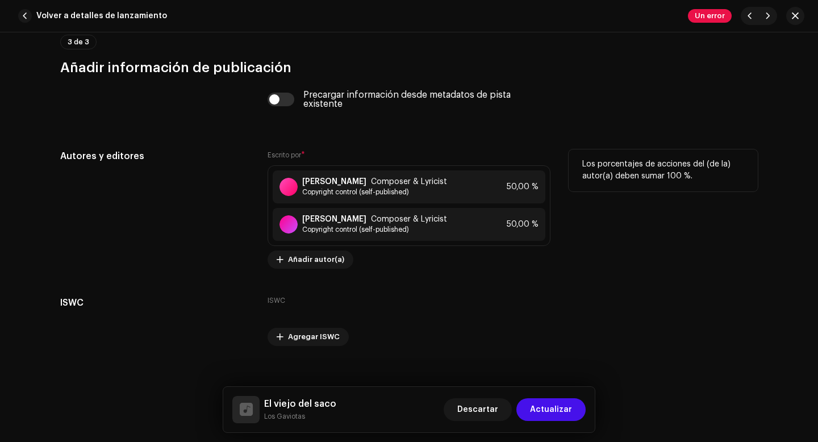
scroll to position [2859, 0]
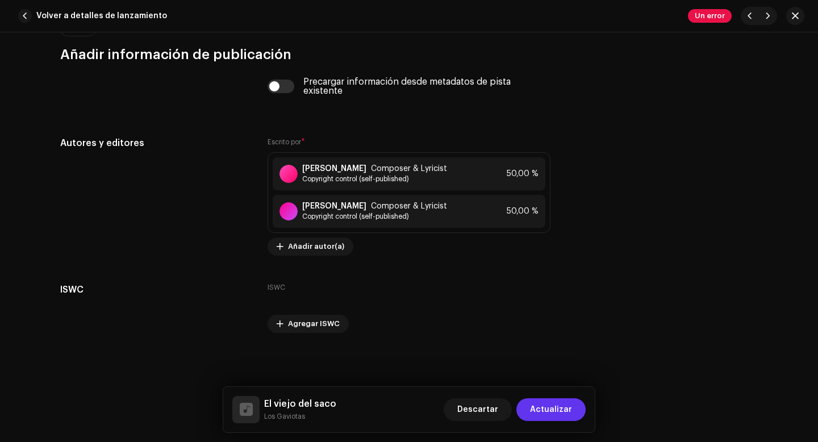
click at [549, 407] on span "Actualizar" at bounding box center [551, 409] width 42 height 23
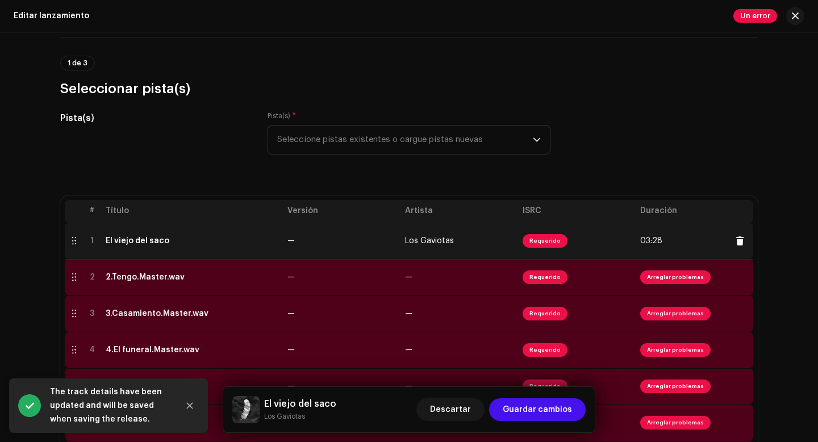
scroll to position [62, 0]
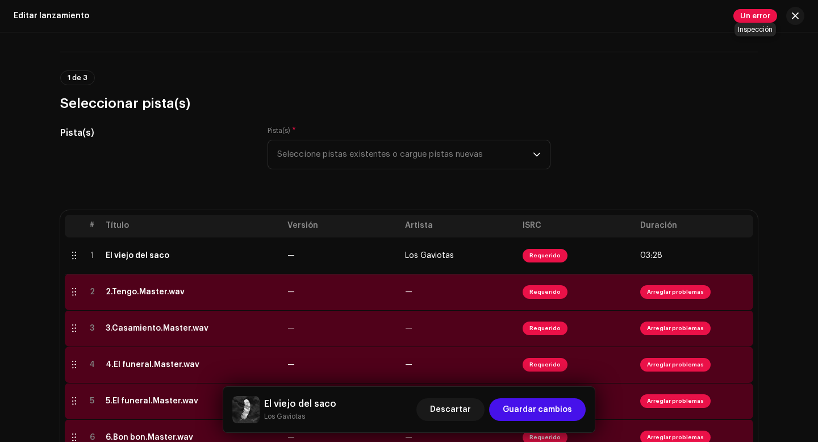
click at [761, 17] on span "Un error" at bounding box center [755, 16] width 44 height 14
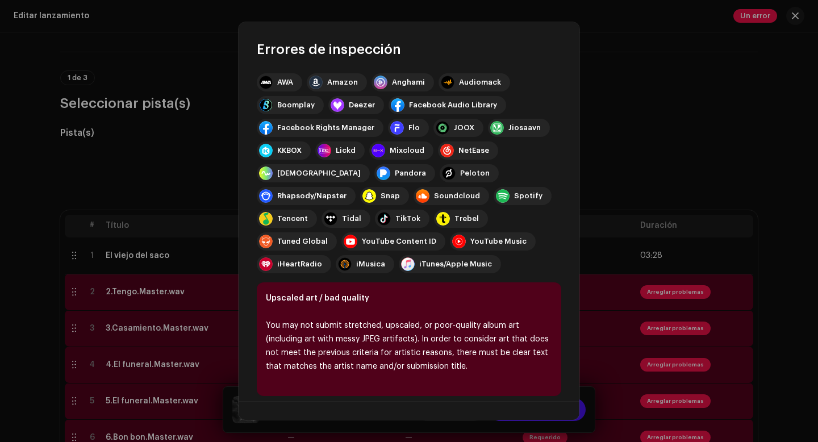
scroll to position [139, 0]
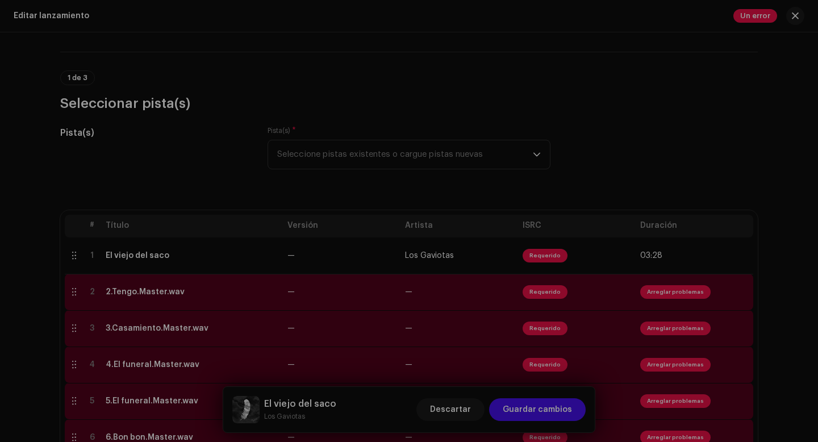
click at [684, 51] on div "Errores de inspección Encontramos los siguientes errores al inspeccionar su lan…" at bounding box center [409, 221] width 818 height 442
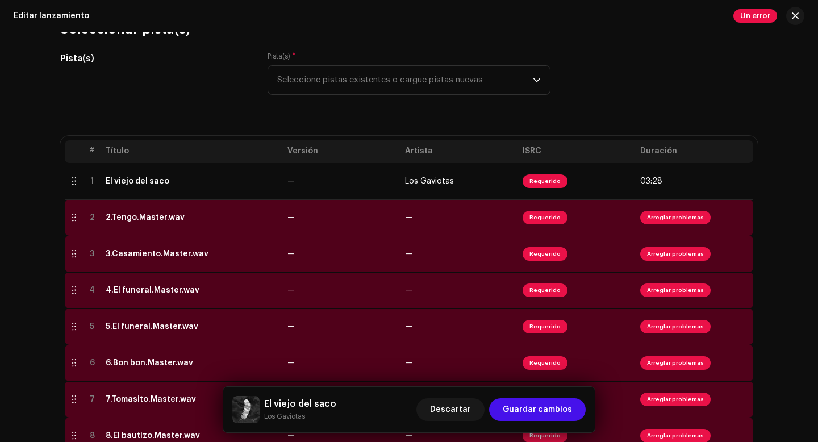
scroll to position [193, 0]
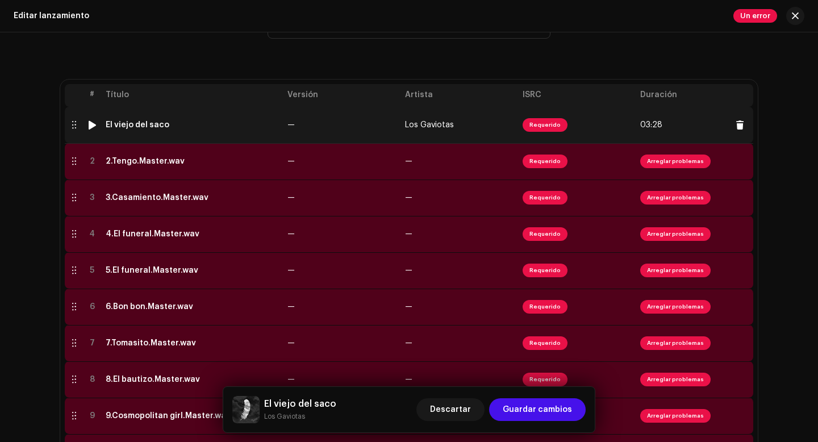
click at [540, 127] on span "Requerido" at bounding box center [545, 125] width 45 height 14
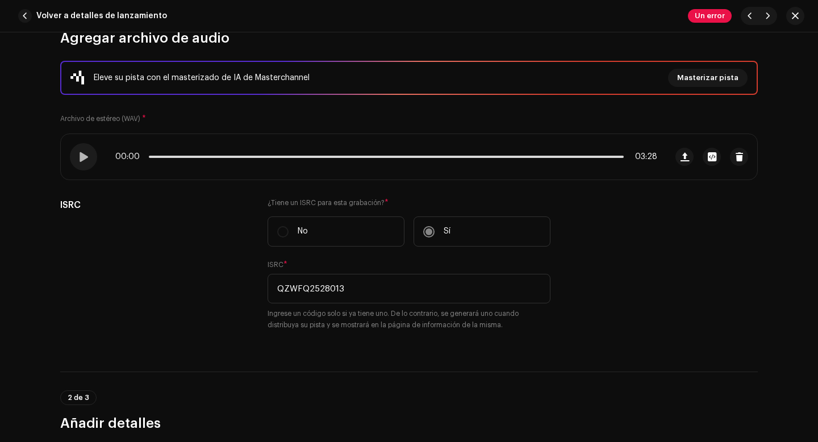
scroll to position [136, 0]
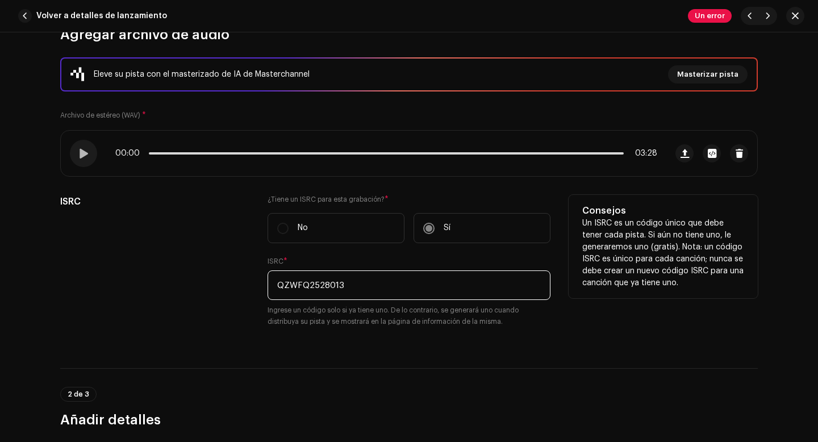
click at [362, 287] on input "QZWFQ2528013" at bounding box center [409, 285] width 283 height 30
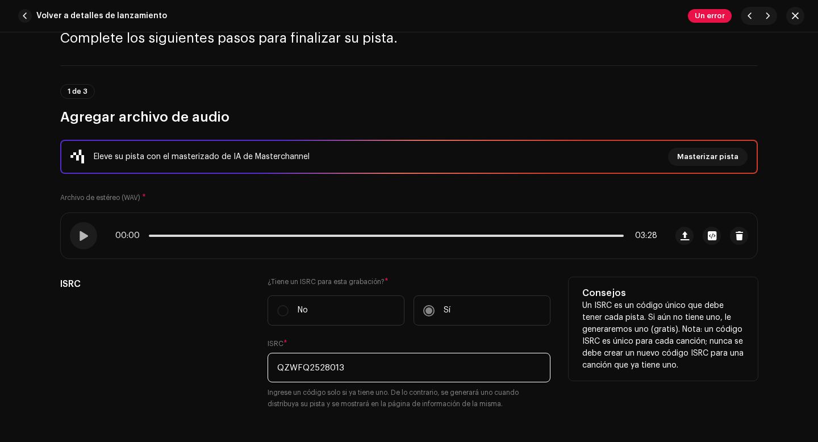
scroll to position [0, 0]
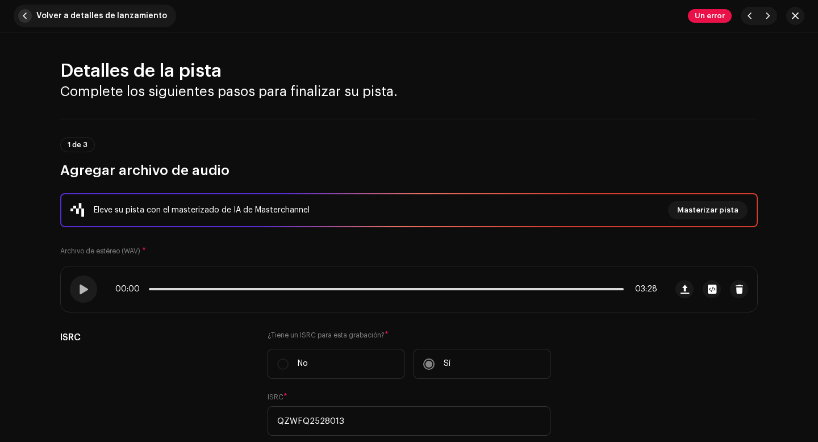
click at [22, 18] on span "button" at bounding box center [25, 16] width 14 height 14
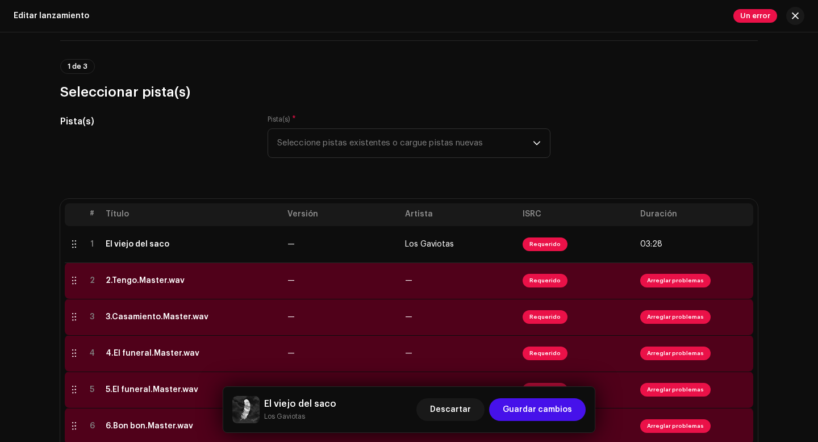
scroll to position [131, 0]
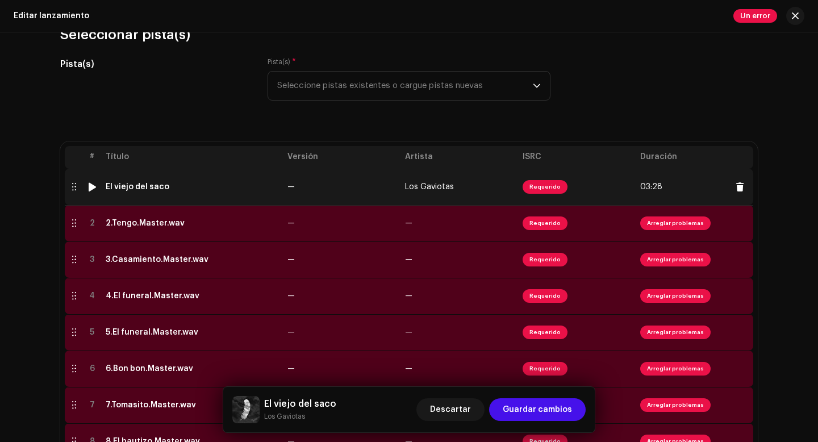
click at [541, 189] on span "Requerido" at bounding box center [545, 187] width 45 height 14
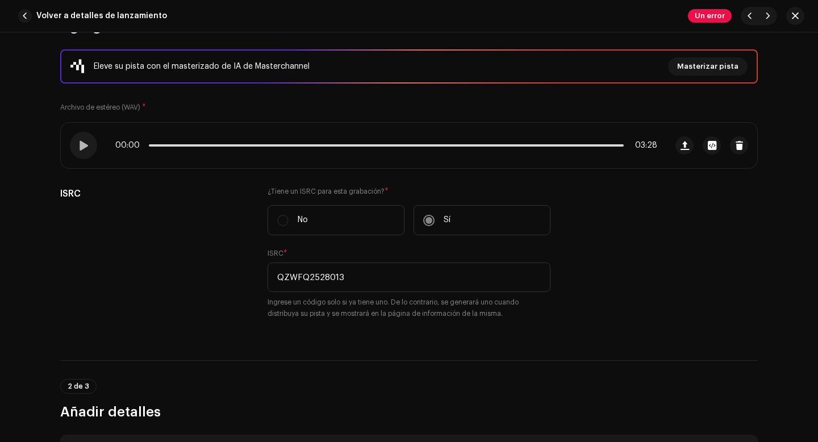
scroll to position [145, 0]
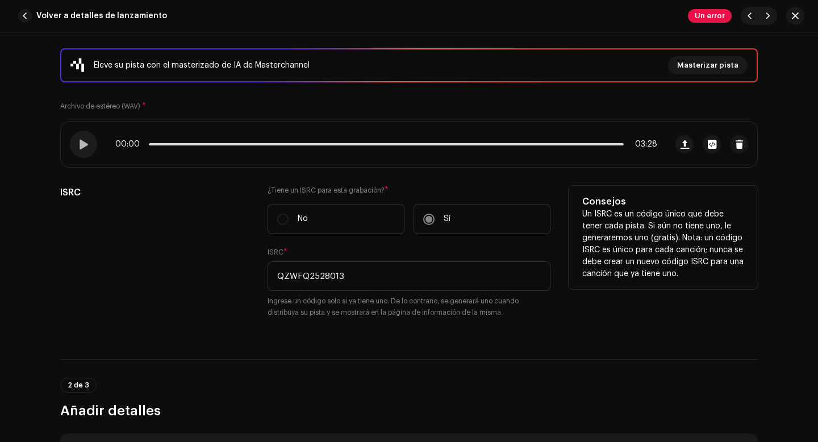
click at [283, 220] on label "No" at bounding box center [336, 219] width 137 height 30
click at [425, 218] on label "Sí" at bounding box center [482, 219] width 137 height 30
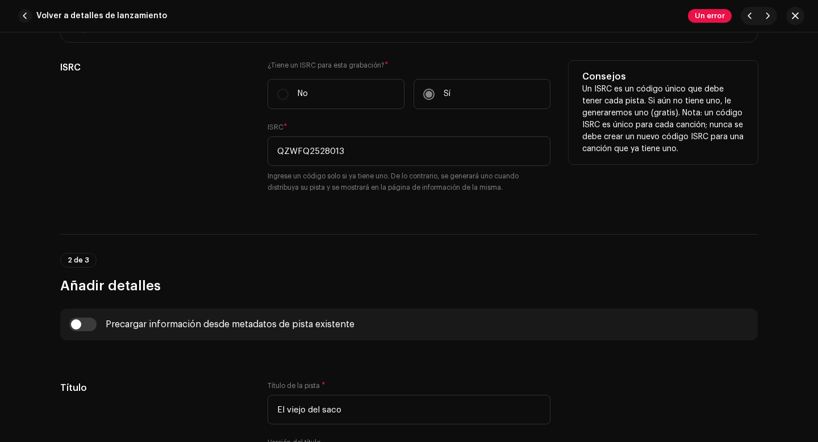
scroll to position [274, 0]
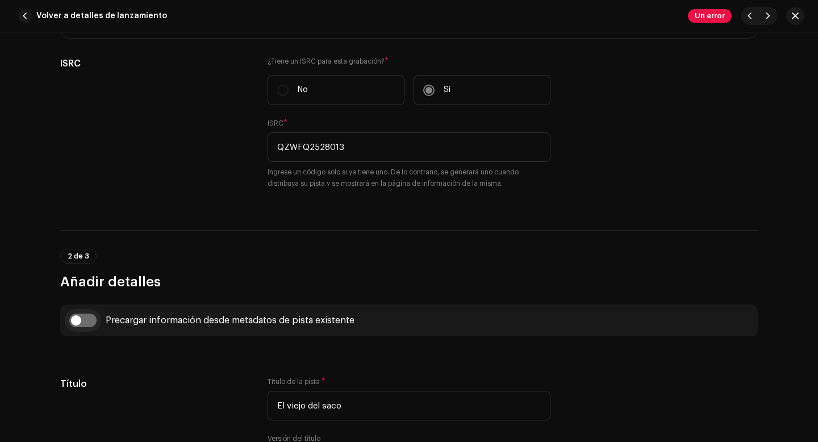
click at [76, 323] on input "checkbox" at bounding box center [82, 321] width 27 height 14
checkbox input "true"
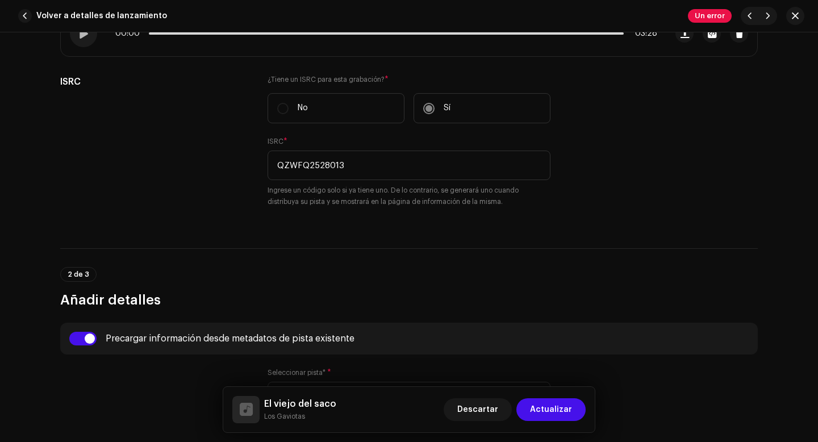
scroll to position [258, 0]
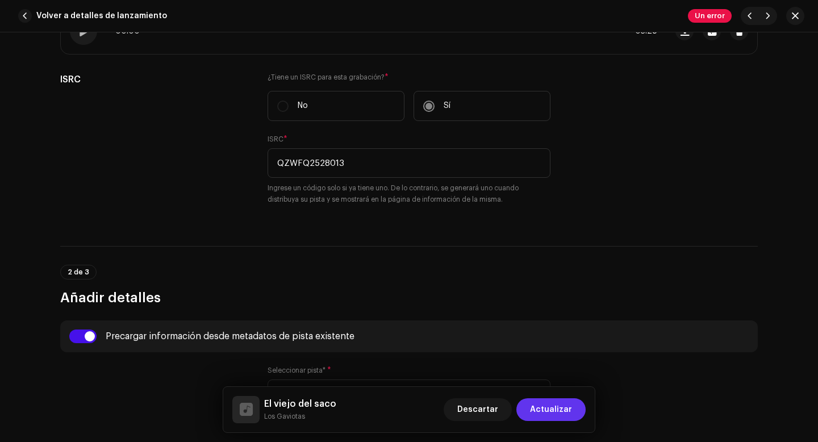
click at [546, 404] on span "Actualizar" at bounding box center [551, 409] width 42 height 23
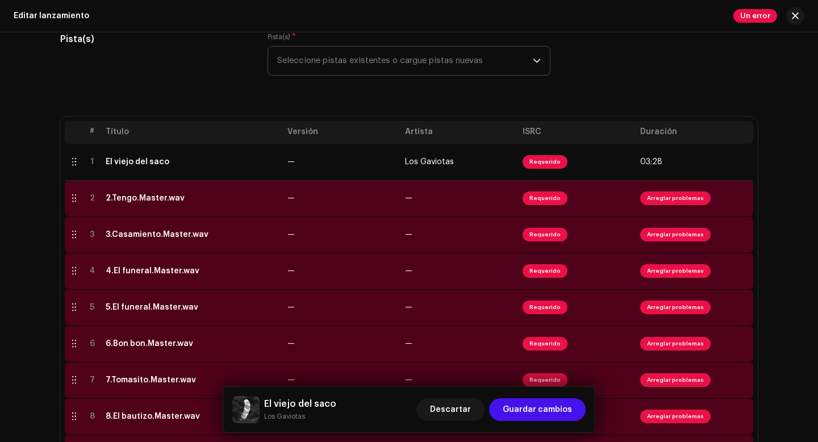
scroll to position [168, 0]
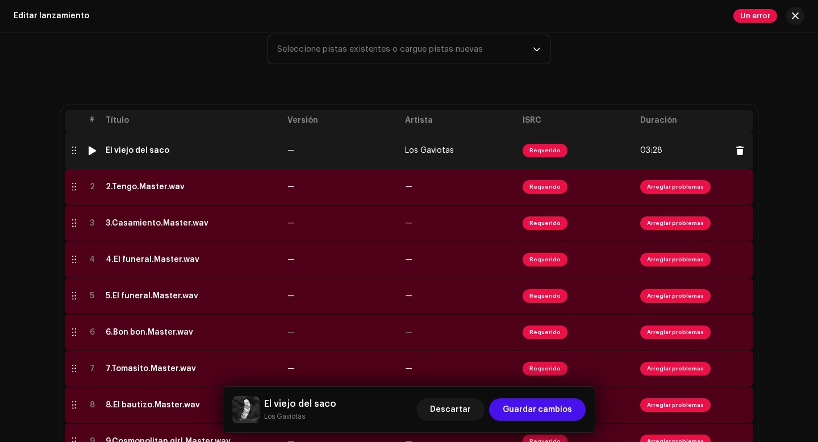
click at [549, 152] on span "Requerido" at bounding box center [545, 151] width 45 height 14
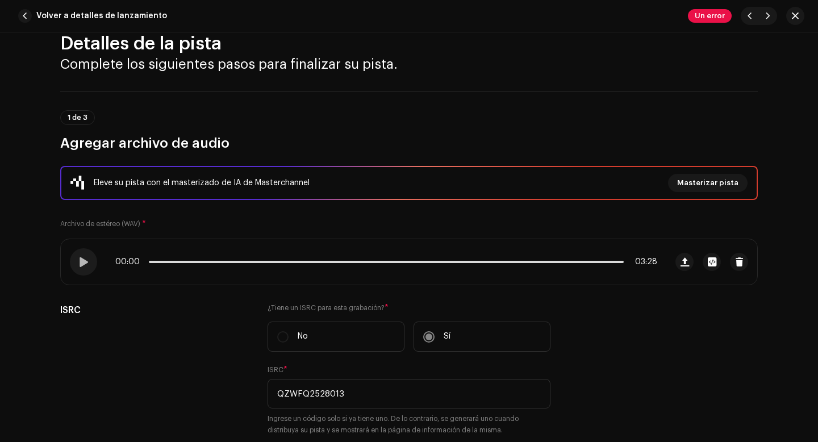
scroll to position [0, 0]
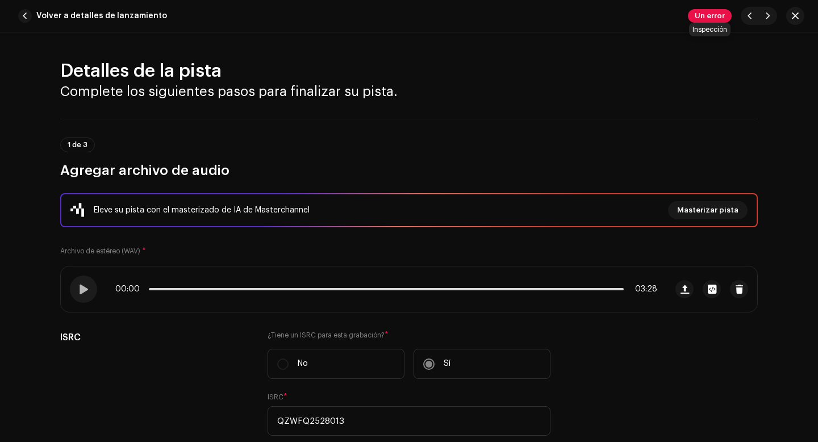
click at [695, 16] on span "Un error" at bounding box center [710, 16] width 44 height 14
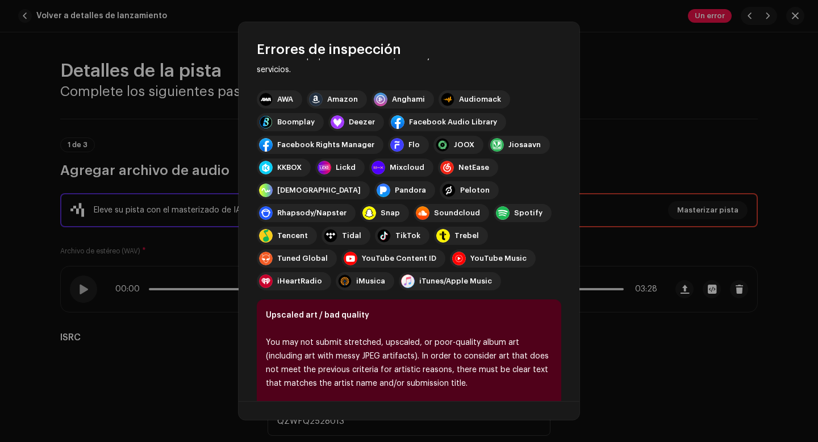
scroll to position [139, 0]
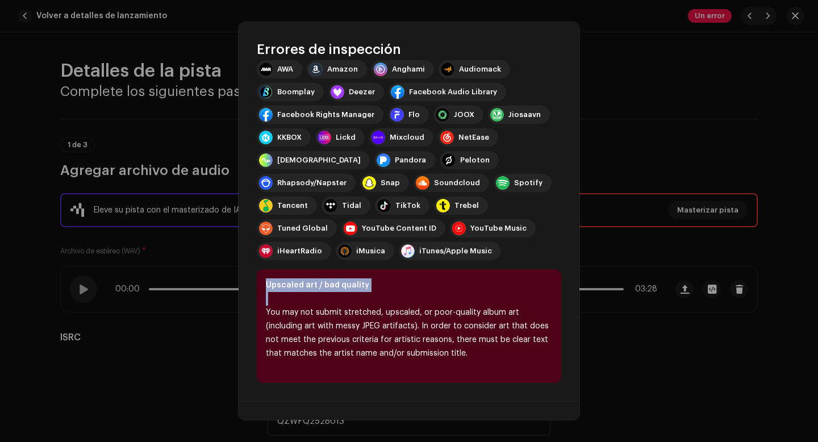
drag, startPoint x: 264, startPoint y: 285, endPoint x: 508, endPoint y: 360, distance: 255.0
click at [508, 360] on div "Upscaled art / bad quality You may not submit stretched, upscaled, or poor-qual…" at bounding box center [409, 326] width 304 height 114
copy div "Upscaled art / bad quality"
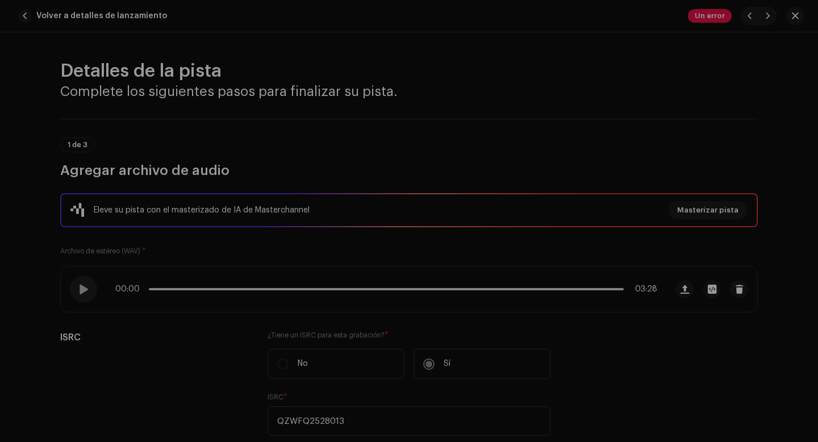
click at [629, 64] on div "Errores de inspección Encontramos los siguientes errores al inspeccionar su lan…" at bounding box center [409, 221] width 818 height 442
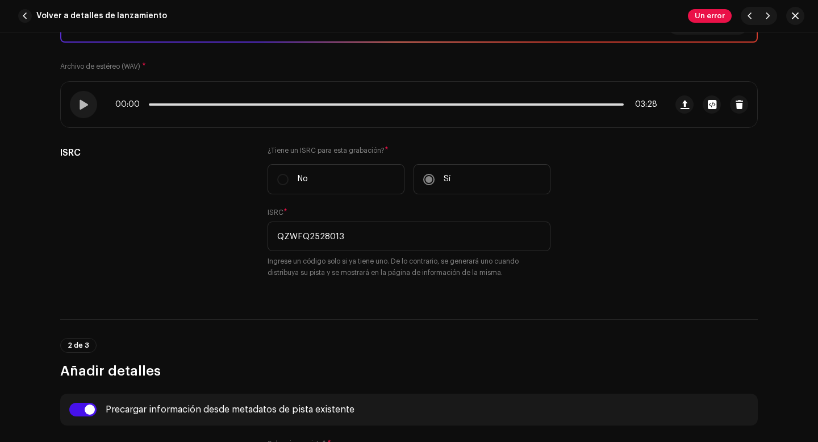
scroll to position [185, 0]
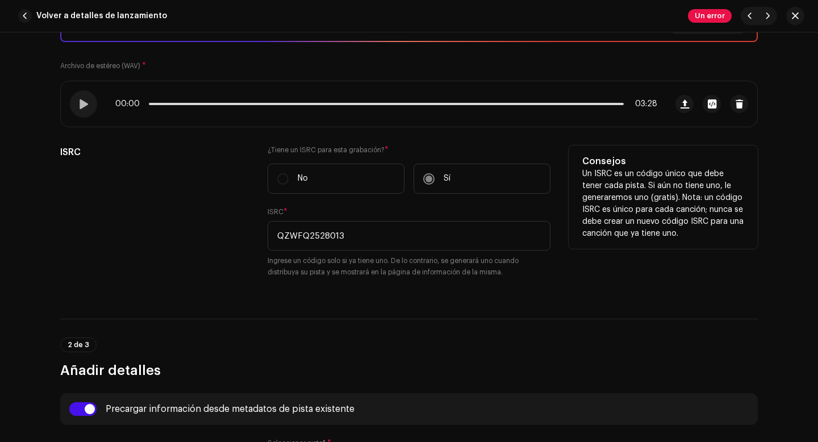
click at [302, 178] on p "No" at bounding box center [303, 179] width 10 height 12
click at [283, 179] on label "No" at bounding box center [336, 179] width 137 height 30
click at [362, 180] on label "No" at bounding box center [336, 179] width 137 height 30
click at [344, 237] on input "QZWFQ2528013" at bounding box center [409, 236] width 283 height 30
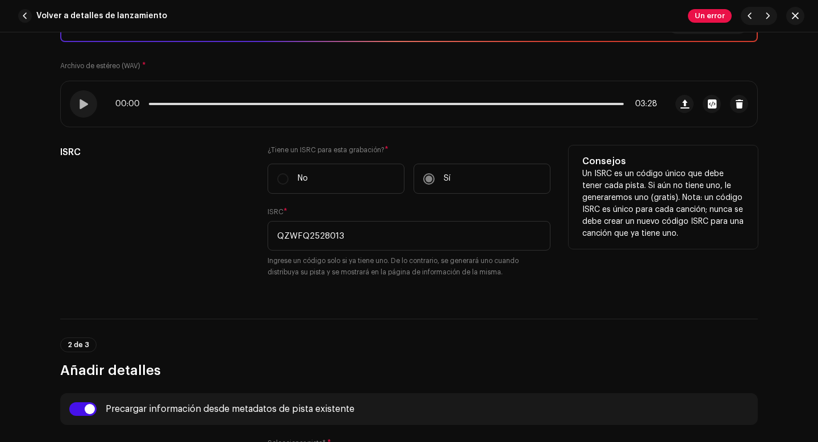
click at [408, 291] on div "¿Tiene un ISRC para esta grabación? * No Sí ISRC * QZWFQ2528013 Ingrese un códi…" at bounding box center [409, 218] width 283 height 146
drag, startPoint x: 354, startPoint y: 235, endPoint x: 244, endPoint y: 244, distance: 111.1
click at [244, 244] on div "ISRC ¿Tiene un ISRC para esta grabación? * No Sí ISRC * QZWFQ2528013 Ingrese un…" at bounding box center [409, 218] width 698 height 146
drag, startPoint x: 354, startPoint y: 239, endPoint x: 265, endPoint y: 237, distance: 89.2
click at [268, 237] on input "QZWFQ2528013" at bounding box center [409, 236] width 283 height 30
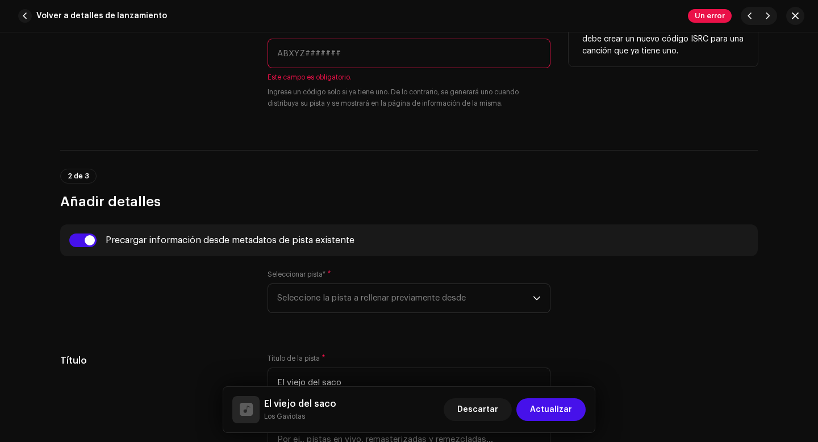
scroll to position [369, 0]
click at [313, 51] on input "text" at bounding box center [409, 52] width 283 height 30
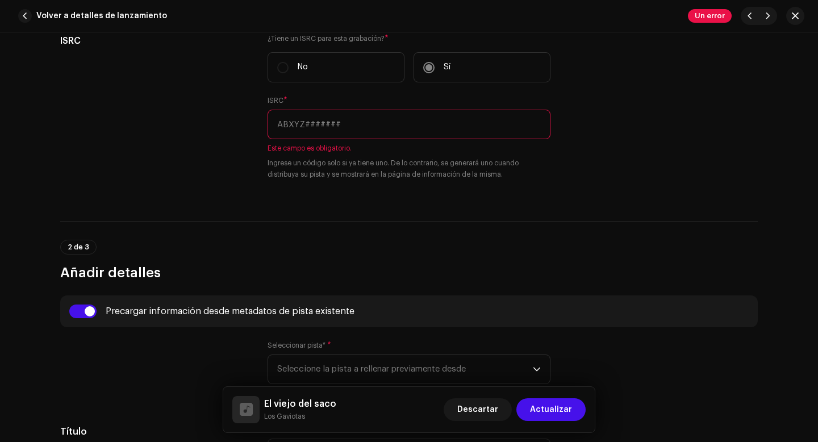
scroll to position [256, 0]
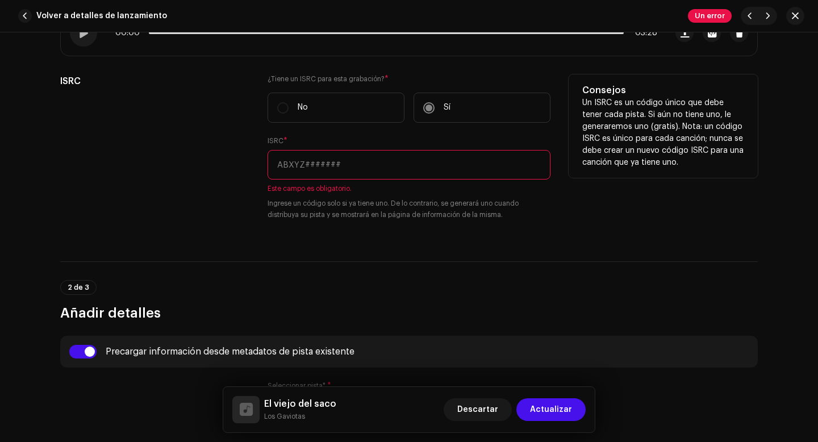
click at [325, 164] on input "text" at bounding box center [409, 165] width 283 height 30
paste input "QZWFQ2528013"
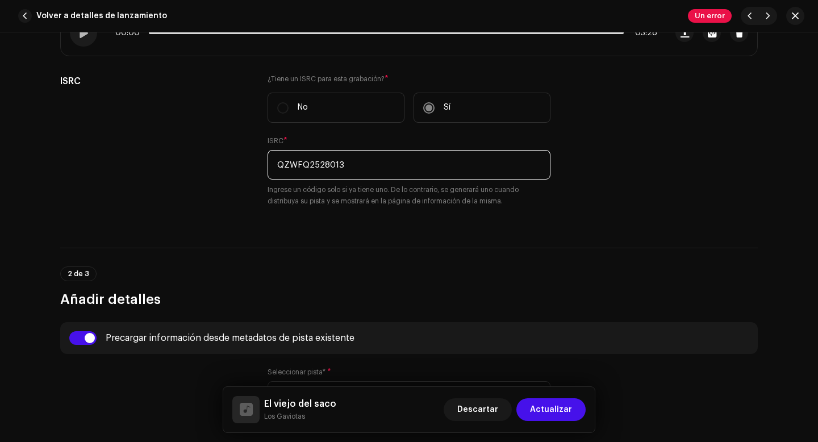
type input "QZWFQ2528013"
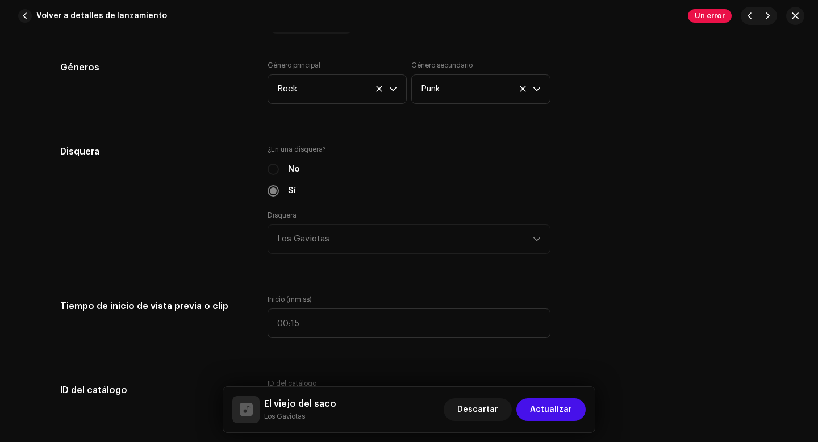
scroll to position [1126, 0]
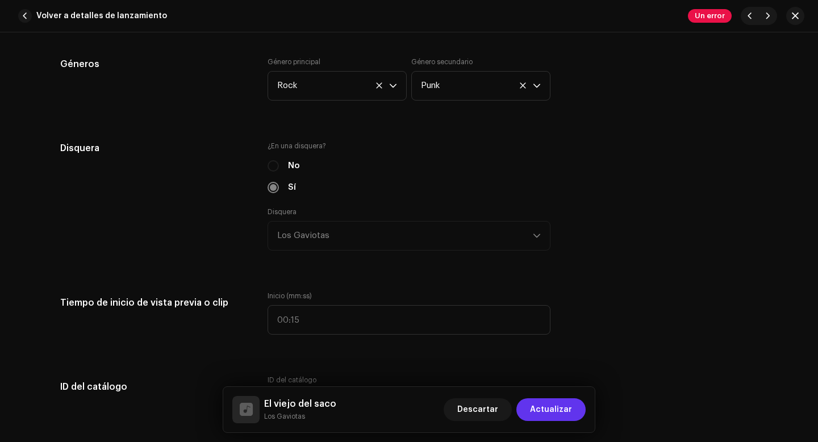
click at [554, 411] on span "Actualizar" at bounding box center [551, 409] width 42 height 23
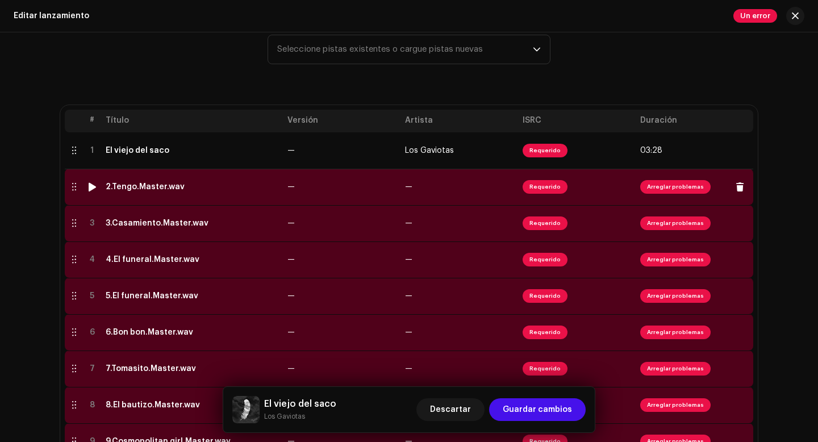
click at [671, 185] on span "Arreglar problemas" at bounding box center [675, 187] width 70 height 14
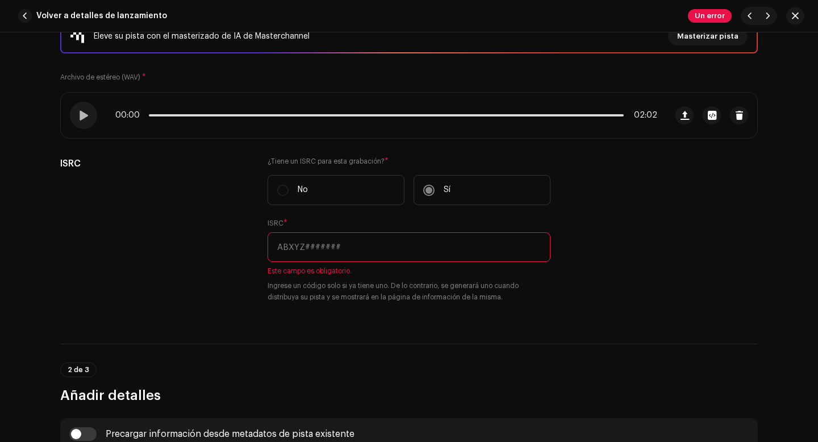
scroll to position [173, 0]
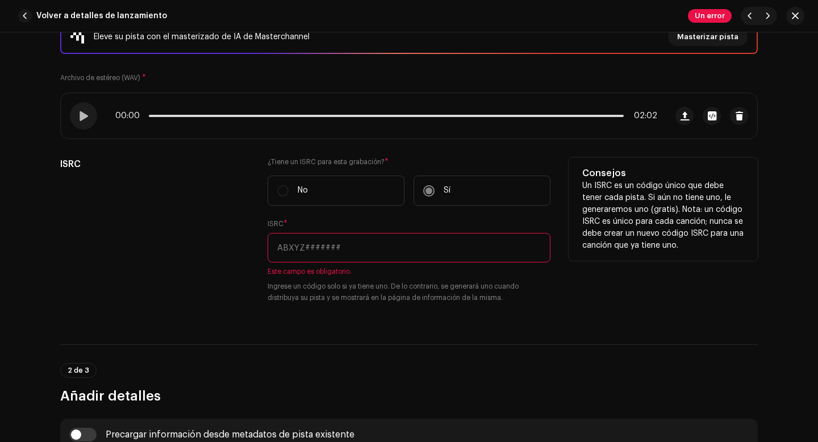
click at [354, 245] on input "text" at bounding box center [409, 248] width 283 height 30
click at [318, 251] on input "text" at bounding box center [409, 248] width 283 height 30
paste input "QZWFQ2528014"
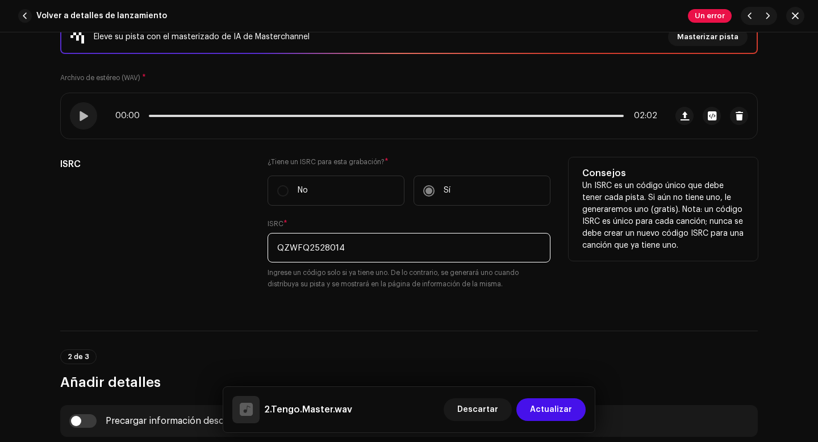
type input "QZWFQ2528014"
click at [211, 268] on div "ISRC" at bounding box center [154, 230] width 189 height 146
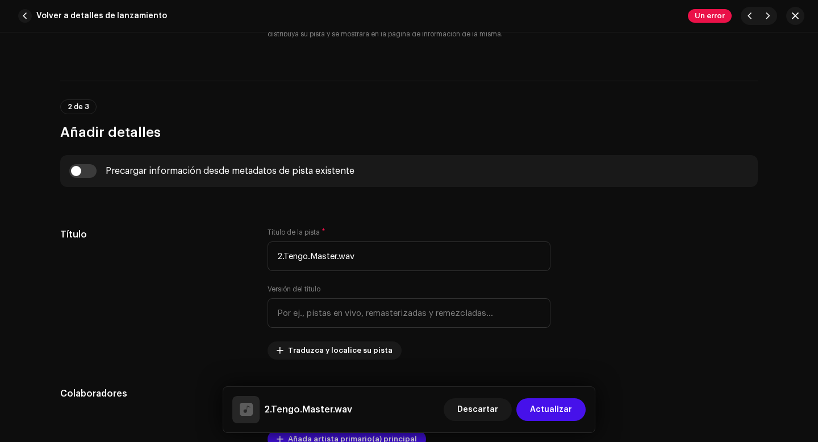
scroll to position [435, 0]
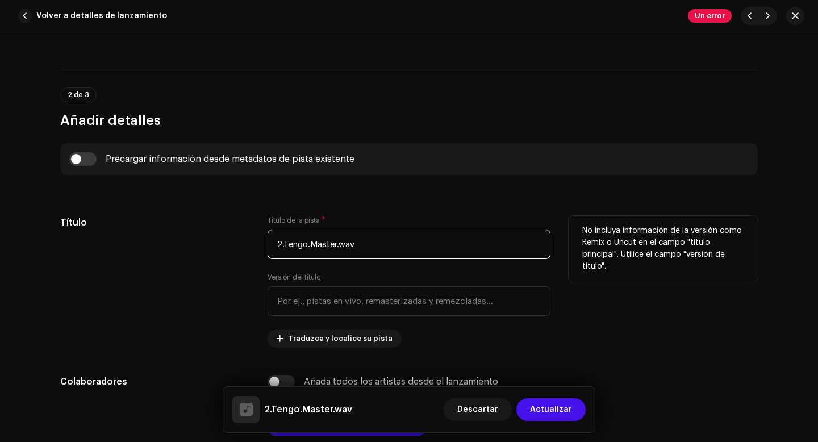
click at [282, 245] on input "2.Tengo.Master.wav" at bounding box center [409, 244] width 283 height 30
drag, startPoint x: 352, startPoint y: 244, endPoint x: 300, endPoint y: 244, distance: 52.3
click at [300, 244] on input "Tengo.Master.wav" at bounding box center [409, 244] width 283 height 30
type input "Tengo"
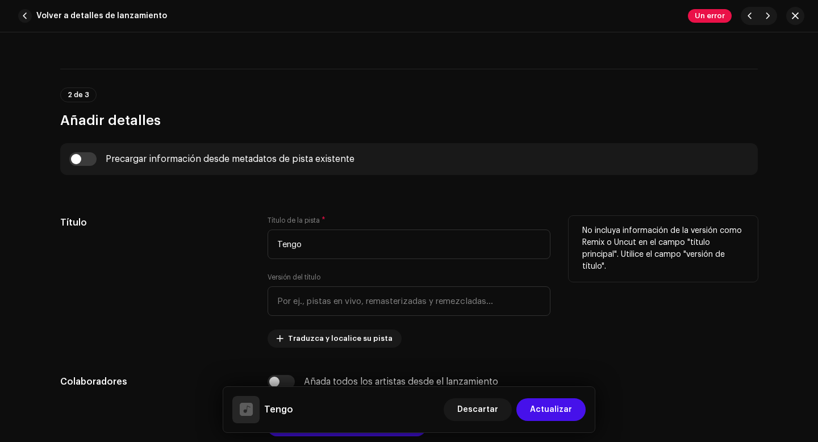
click at [204, 234] on div "Título" at bounding box center [154, 282] width 189 height 132
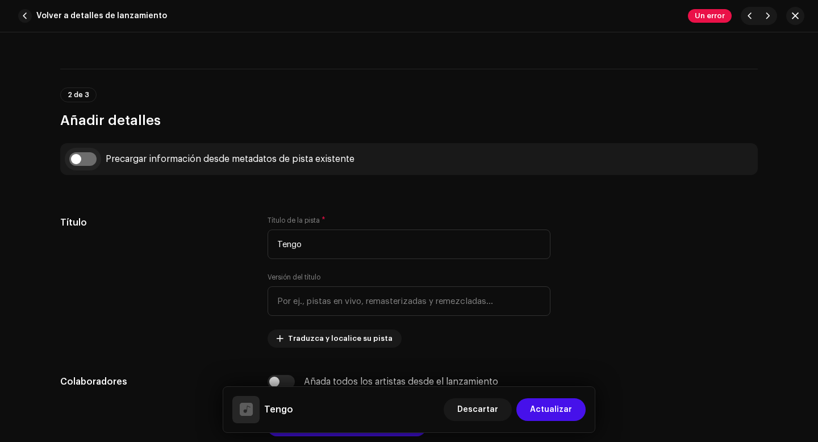
click at [83, 158] on input "checkbox" at bounding box center [82, 159] width 27 height 14
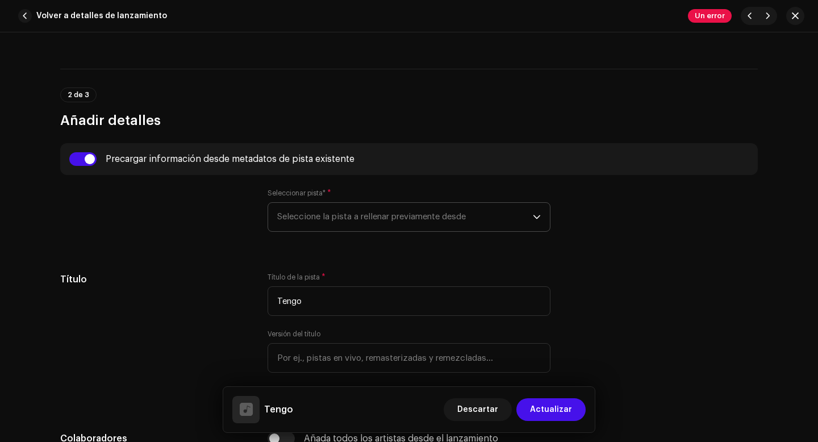
click at [318, 222] on span "Seleccione la pista a rellenar previamente desde" at bounding box center [405, 217] width 256 height 28
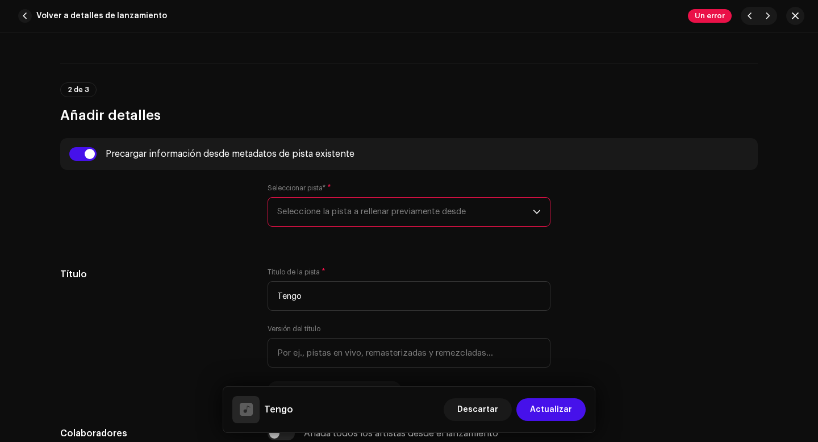
scroll to position [441, 0]
click at [87, 150] on input "checkbox" at bounding box center [82, 154] width 27 height 14
checkbox input "false"
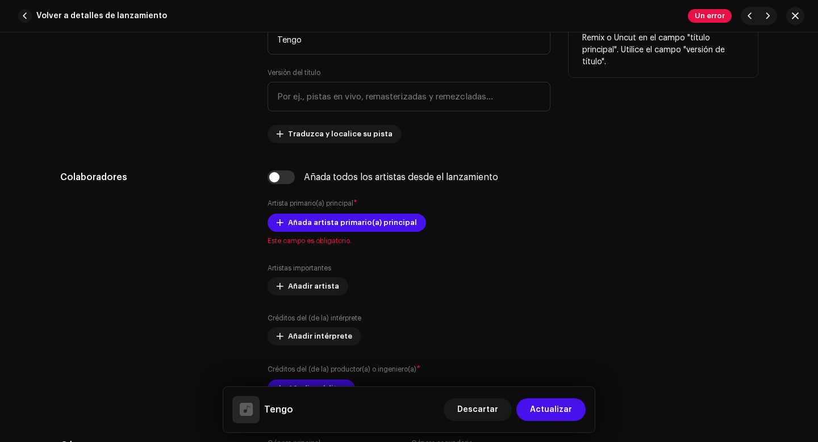
scroll to position [651, 0]
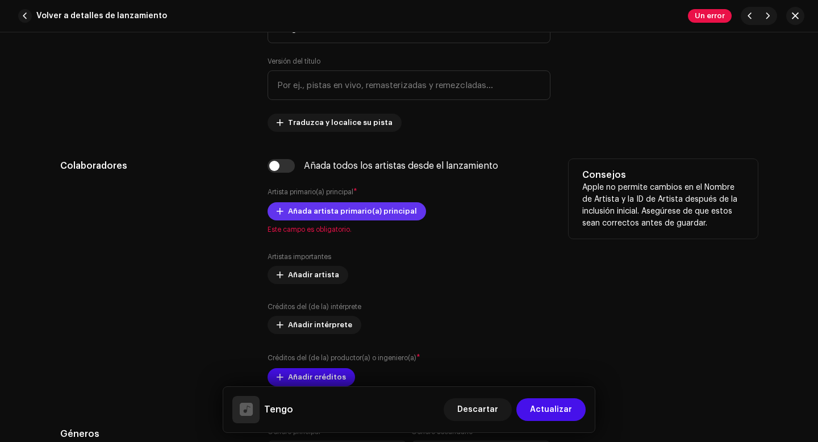
click at [308, 213] on span "Añada artista primario(a) principal" at bounding box center [352, 211] width 129 height 23
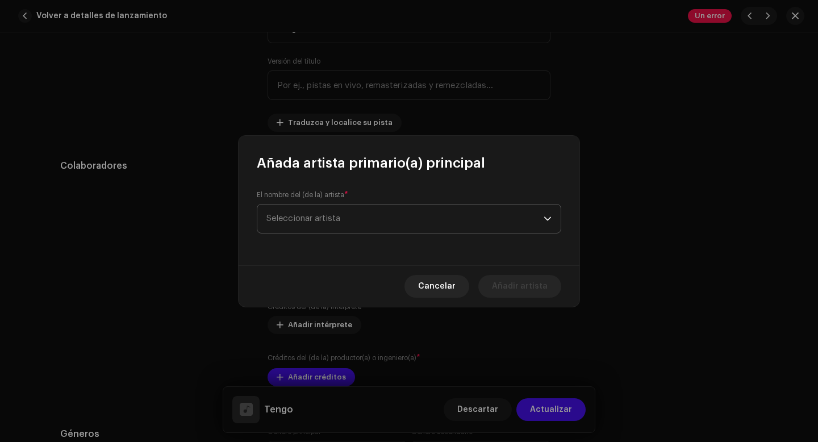
click at [325, 218] on span "Seleccionar artista" at bounding box center [303, 218] width 74 height 9
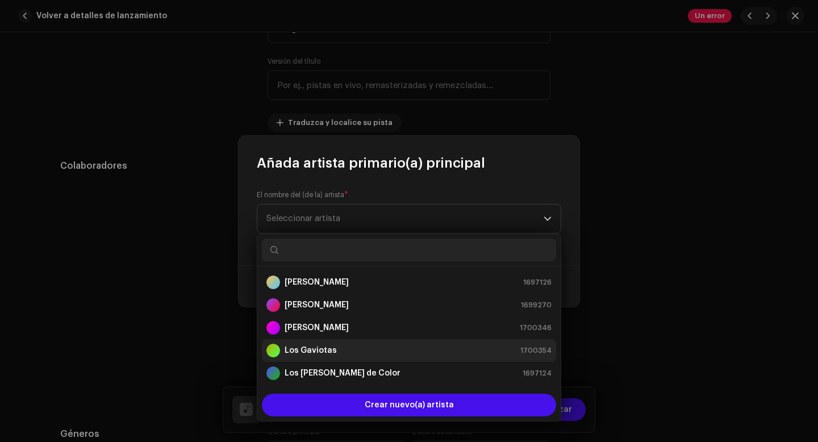
click at [314, 354] on strong "Los Gaviotas" at bounding box center [311, 350] width 52 height 11
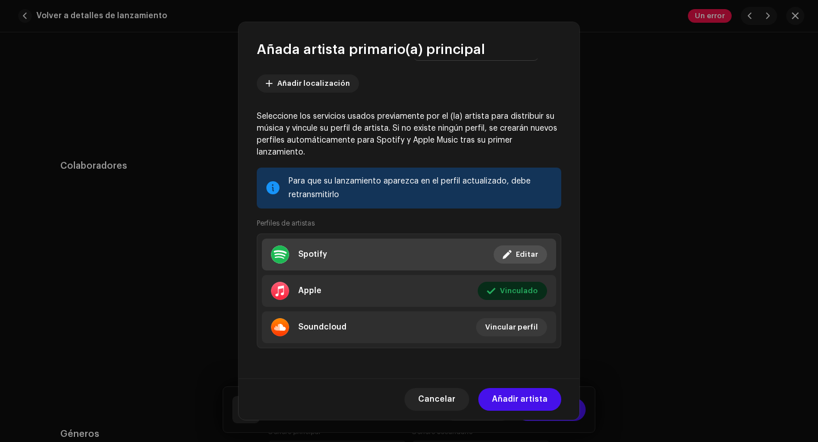
scroll to position [120, 0]
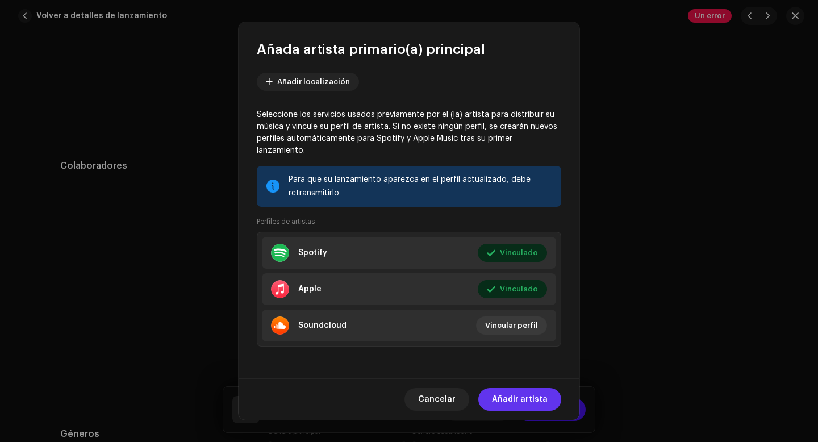
click at [525, 398] on span "Añadir artista" at bounding box center [520, 399] width 56 height 23
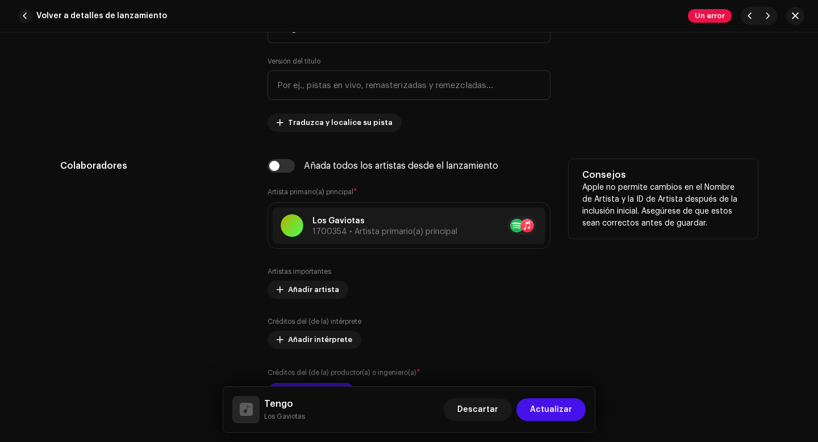
scroll to position [667, 0]
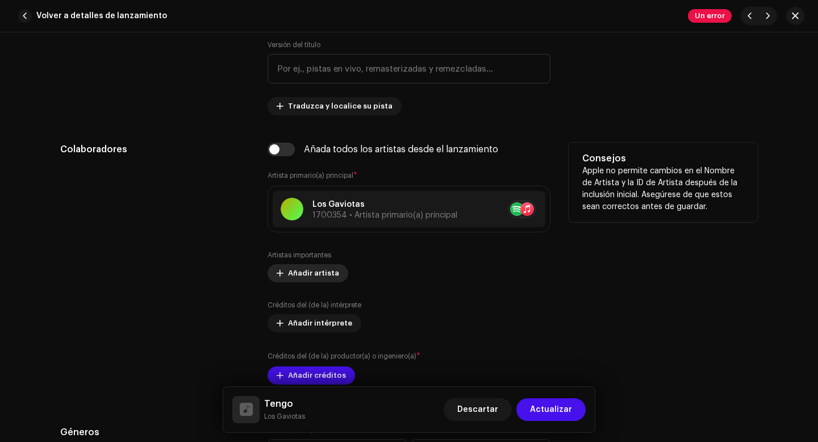
click at [325, 273] on span "Añadir artista" at bounding box center [313, 273] width 51 height 23
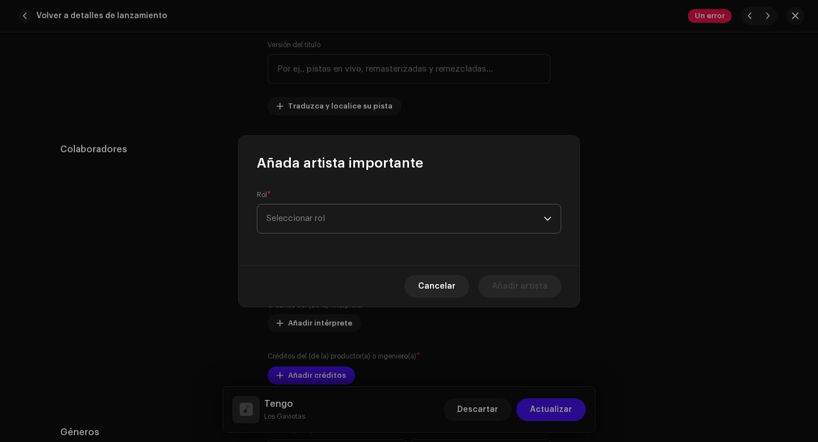
click at [340, 215] on span "Seleccionar rol" at bounding box center [404, 218] width 277 height 28
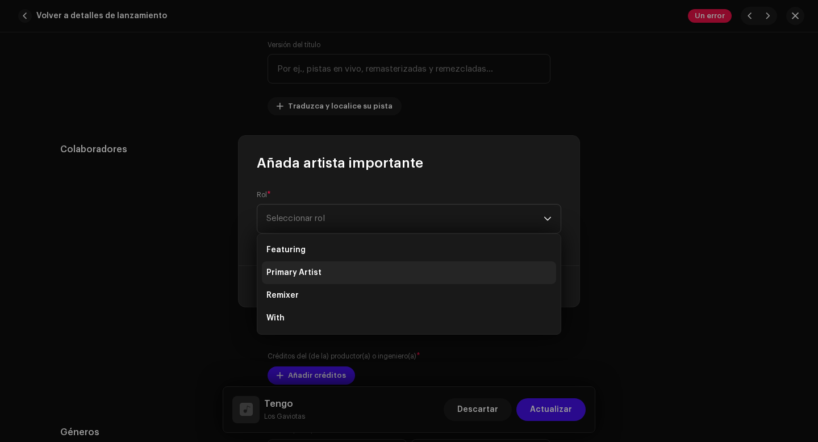
click at [316, 273] on span "Primary Artist" at bounding box center [293, 272] width 55 height 11
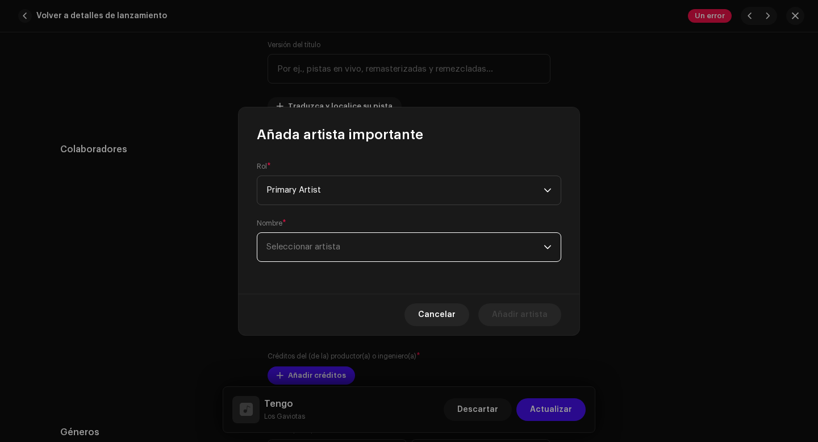
click at [339, 252] on span "Seleccionar artista" at bounding box center [404, 247] width 277 height 28
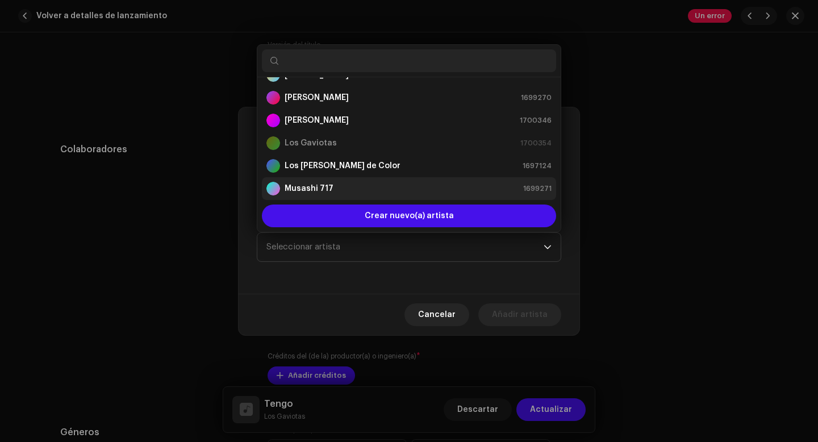
scroll to position [45, 0]
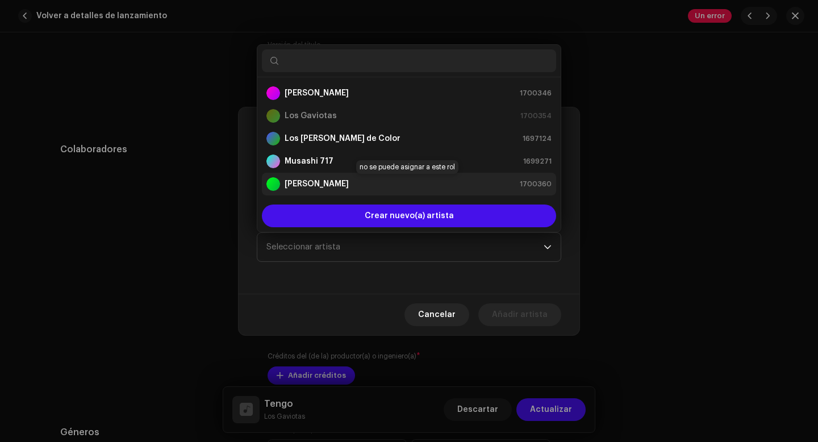
click at [324, 186] on div "[PERSON_NAME] 1700360" at bounding box center [408, 184] width 285 height 14
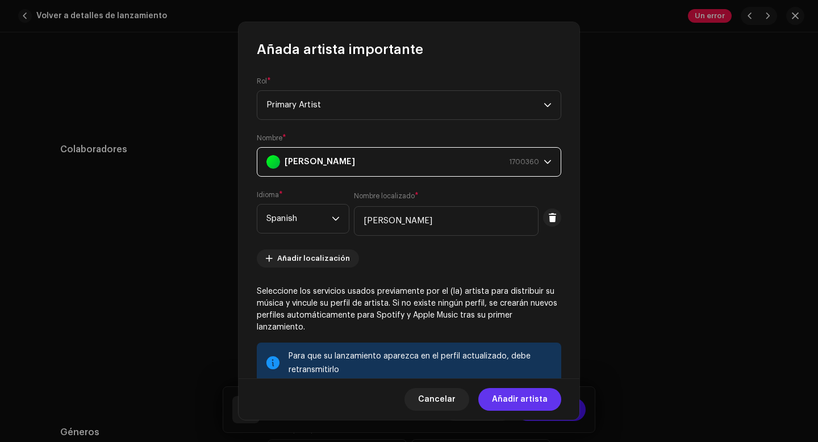
click at [515, 399] on span "Añadir artista" at bounding box center [520, 399] width 56 height 23
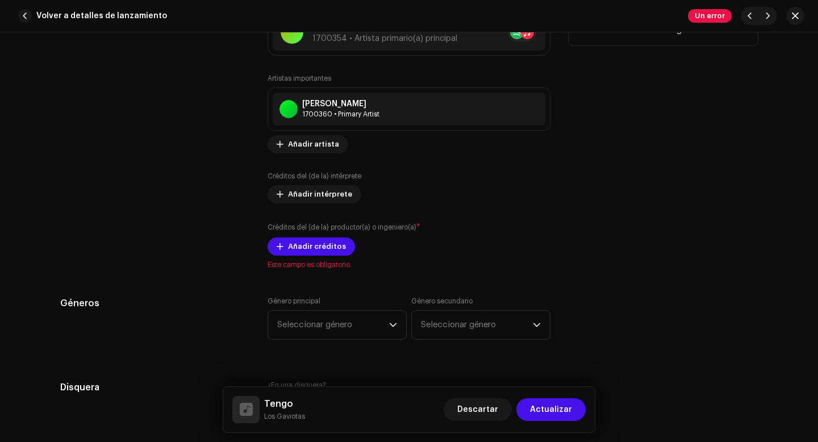
scroll to position [846, 0]
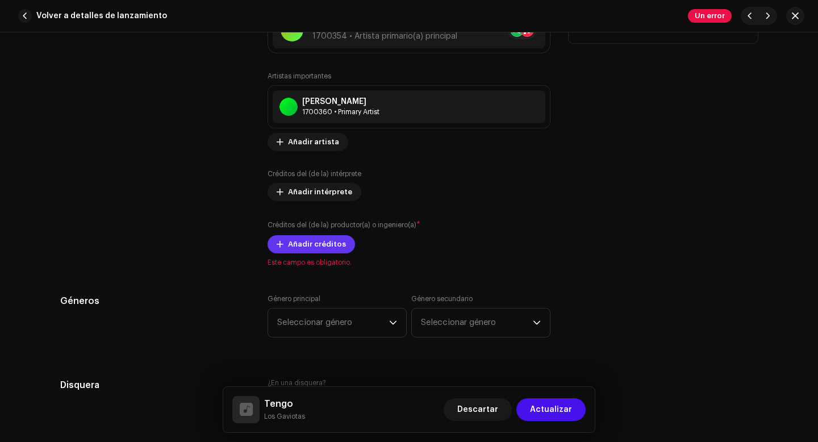
click at [316, 245] on span "Añadir créditos" at bounding box center [317, 244] width 58 height 23
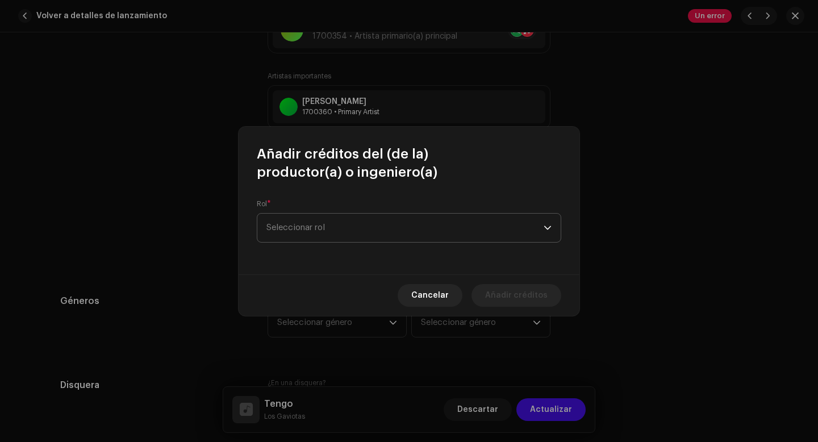
click at [324, 232] on span "Seleccionar rol" at bounding box center [404, 228] width 277 height 28
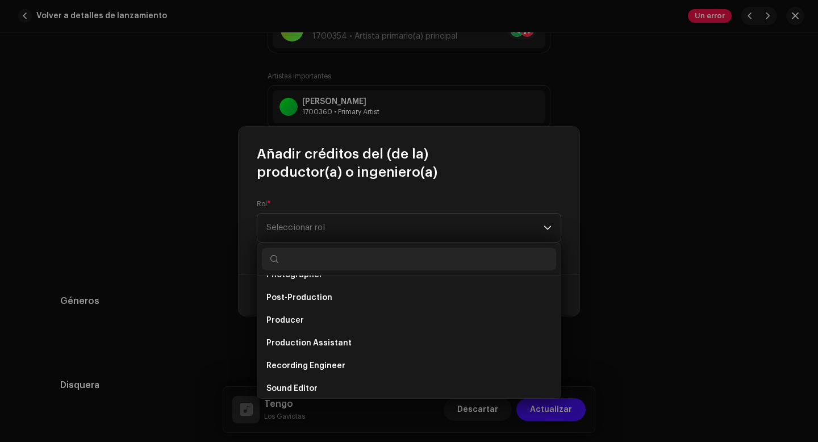
scroll to position [442, 0]
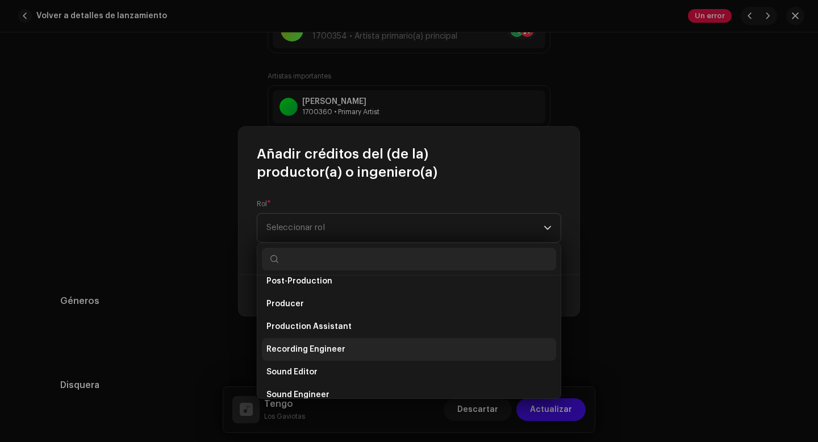
click at [312, 352] on span "Recording Engineer" at bounding box center [305, 349] width 79 height 11
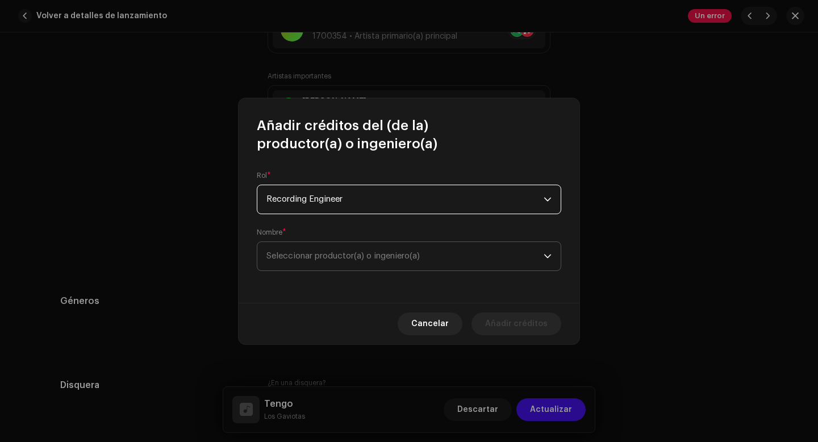
click at [322, 257] on span "Seleccionar productor(a) o ingeniero(a)" at bounding box center [342, 256] width 153 height 9
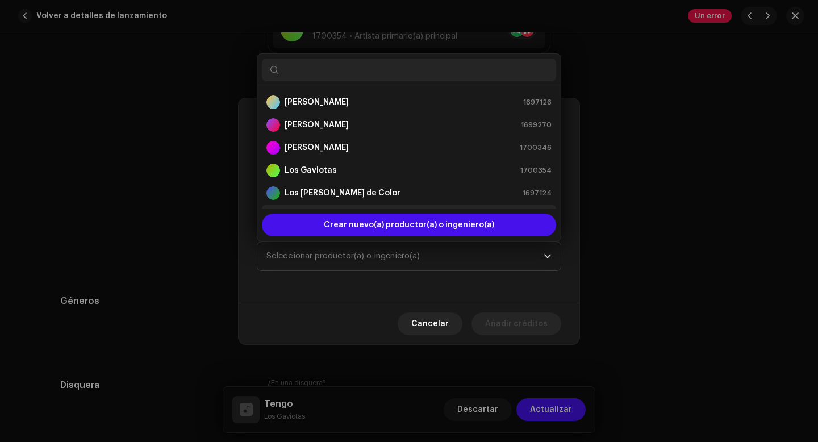
scroll to position [18, 0]
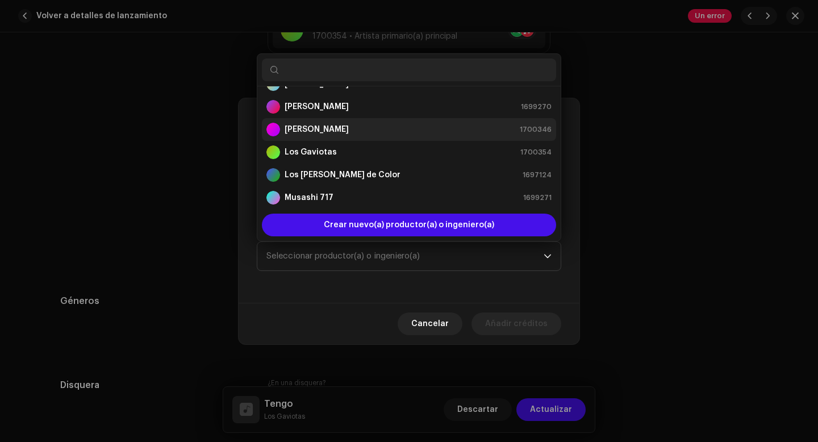
click at [324, 134] on div "[PERSON_NAME] 1700346" at bounding box center [408, 130] width 285 height 14
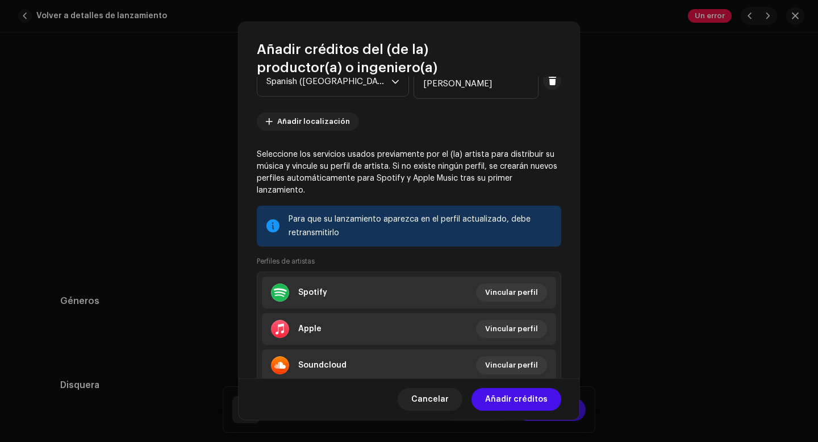
scroll to position [195, 0]
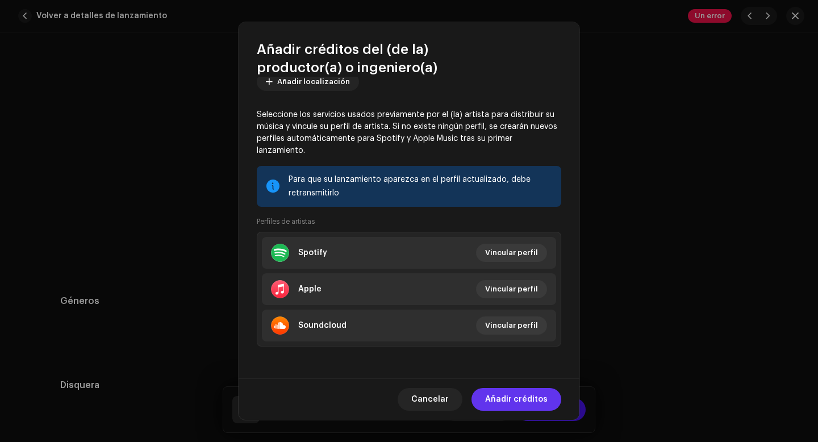
click at [515, 402] on span "Añadir créditos" at bounding box center [516, 399] width 62 height 23
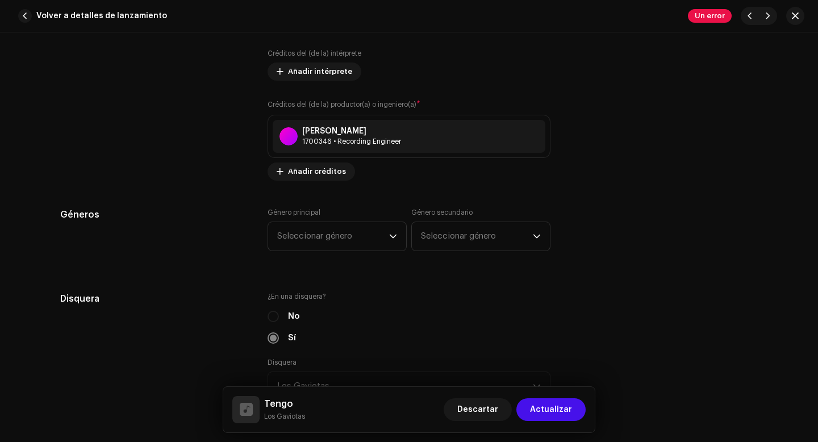
scroll to position [970, 0]
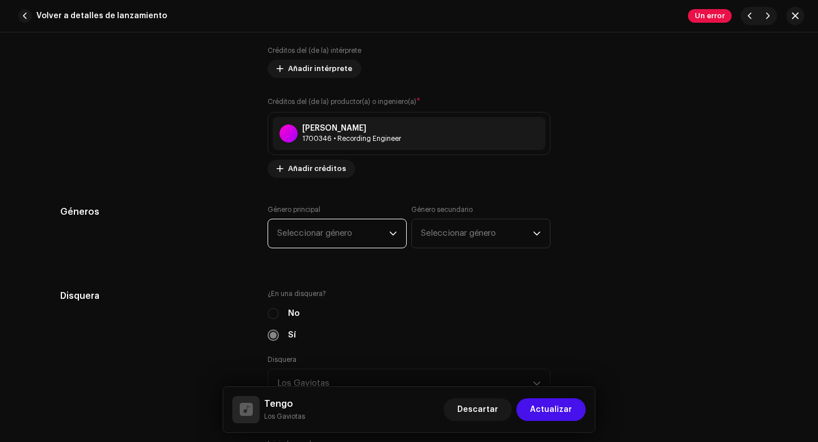
click at [356, 235] on span "Seleccionar género" at bounding box center [333, 233] width 112 height 28
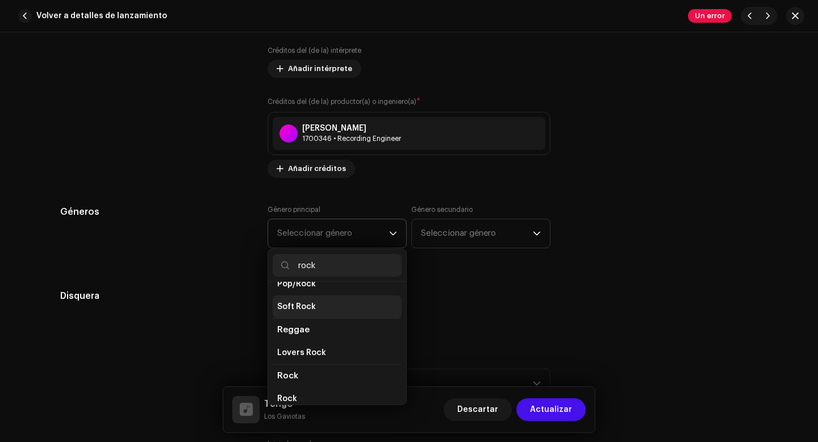
scroll to position [365, 0]
type input "rock"
click at [293, 373] on span "Rock" at bounding box center [287, 377] width 21 height 9
click at [474, 233] on span "Seleccionar género" at bounding box center [477, 233] width 112 height 28
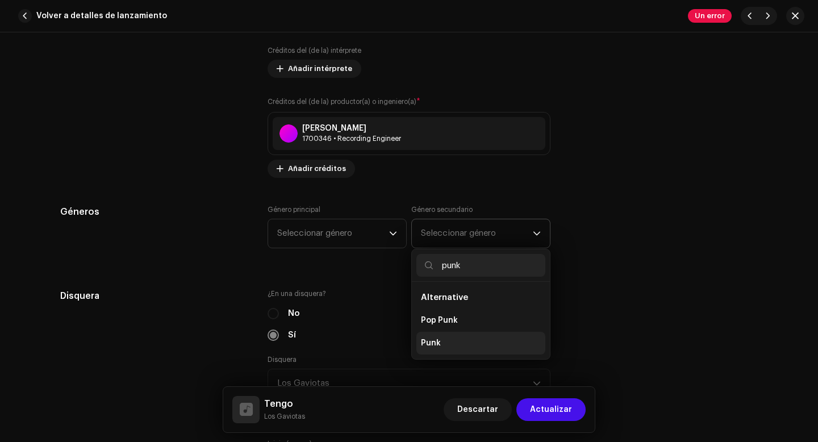
type input "punk"
click at [428, 344] on span "Punk" at bounding box center [431, 342] width 20 height 11
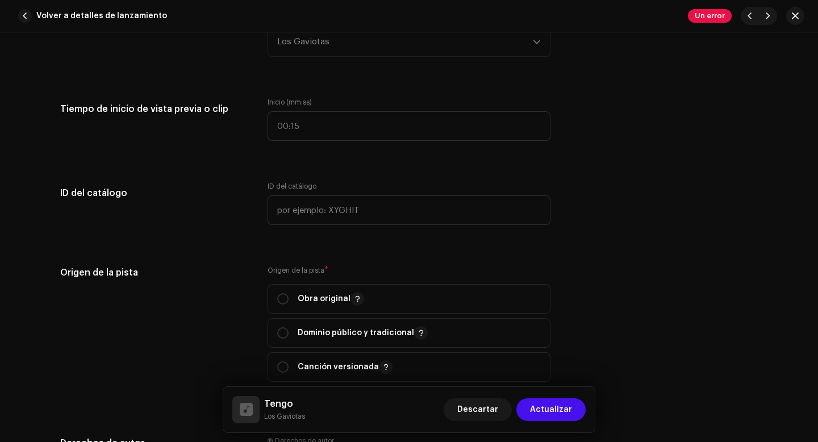
scroll to position [1336, 0]
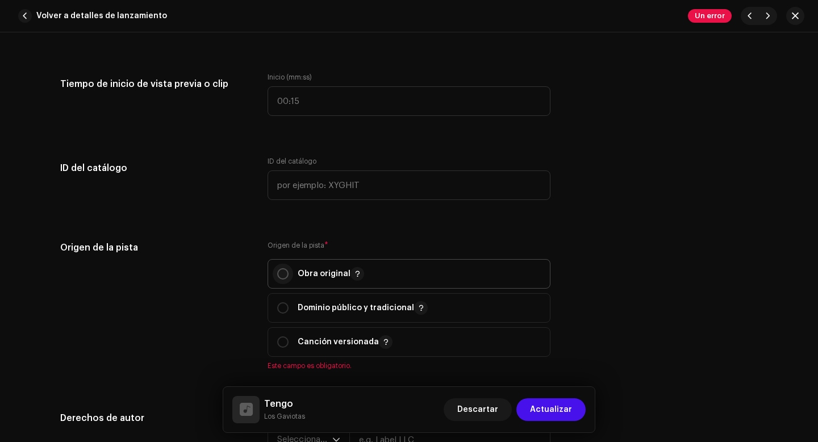
click at [282, 275] on input "radio" at bounding box center [282, 273] width 11 height 11
radio input "true"
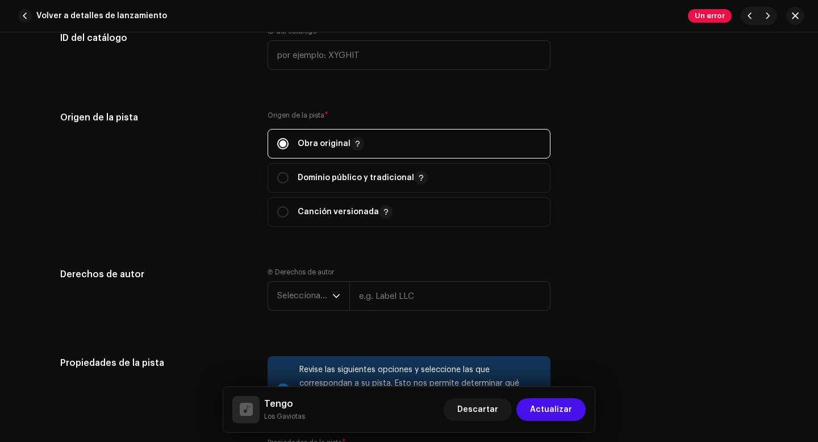
scroll to position [1469, 0]
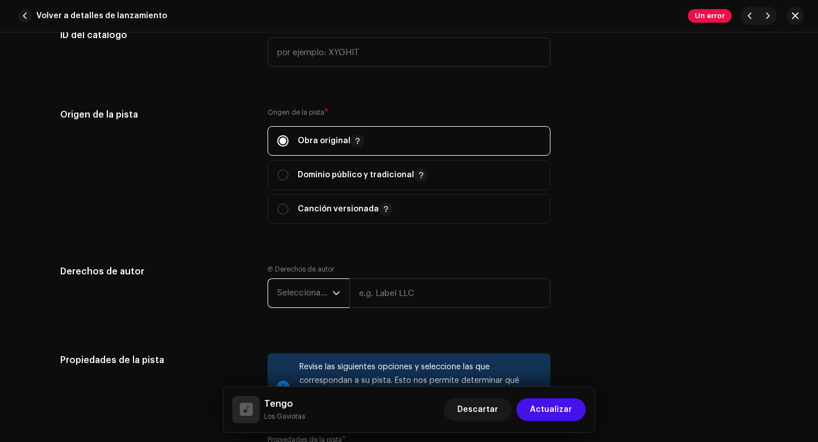
click at [323, 296] on span "Seleccionar año" at bounding box center [304, 293] width 55 height 28
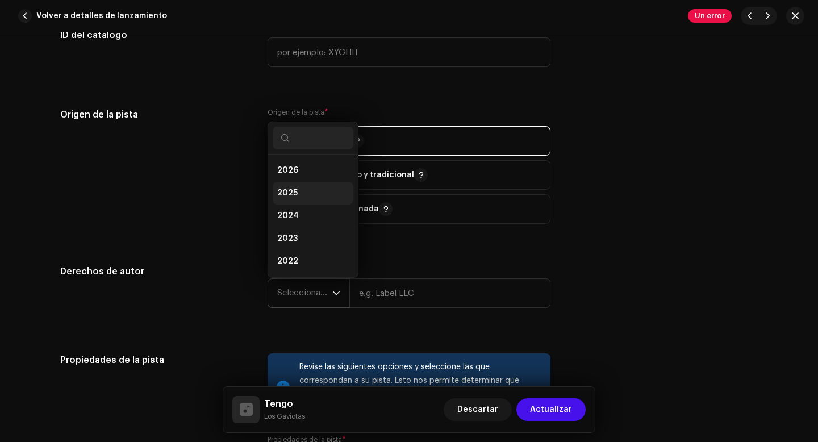
click at [294, 198] on li "2025" at bounding box center [313, 193] width 81 height 23
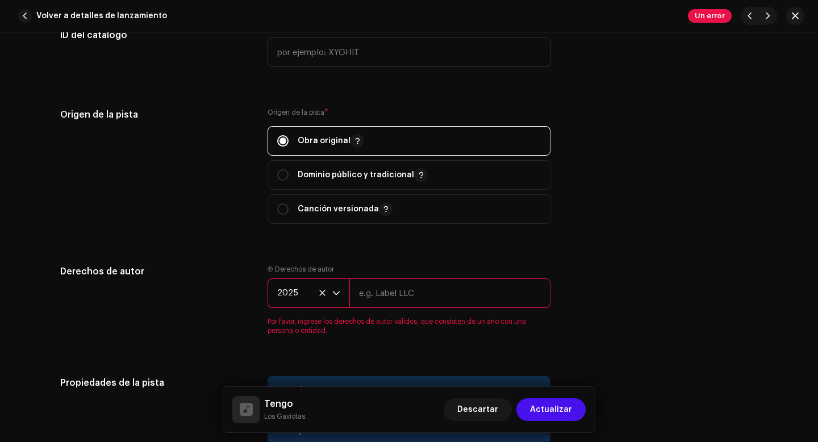
click at [404, 293] on input "text" at bounding box center [449, 293] width 201 height 30
type input "Los Gaviotas"
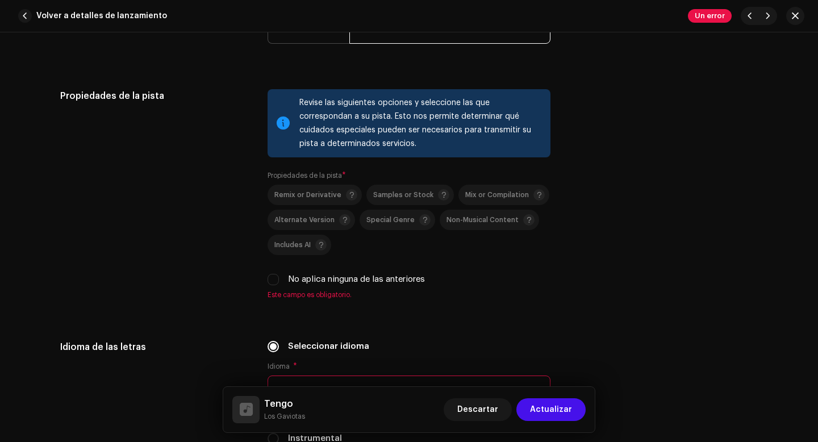
scroll to position [1738, 0]
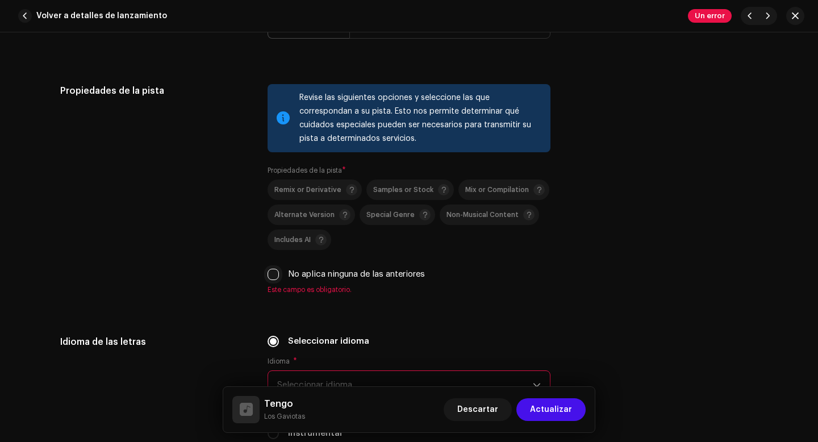
click at [273, 275] on input "No aplica ninguna de las anteriores" at bounding box center [273, 274] width 11 height 11
checkbox input "true"
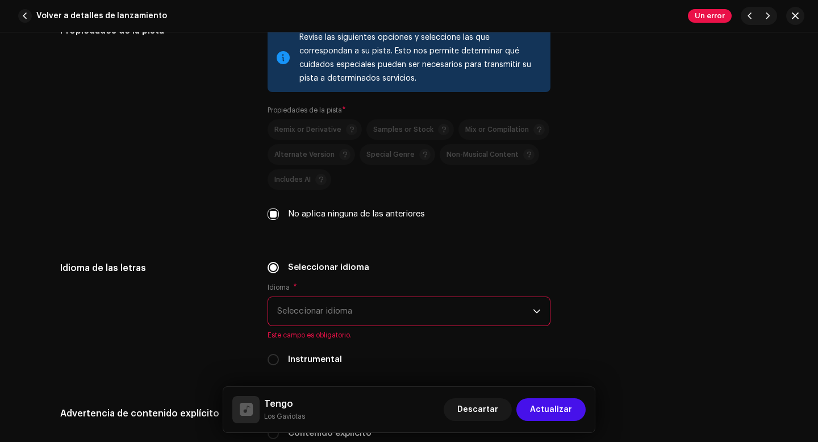
scroll to position [1814, 0]
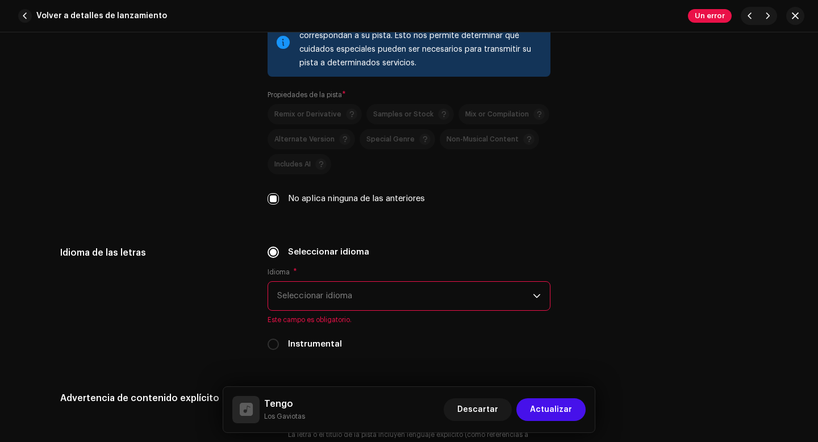
click at [339, 301] on span "Seleccionar idioma" at bounding box center [405, 296] width 256 height 28
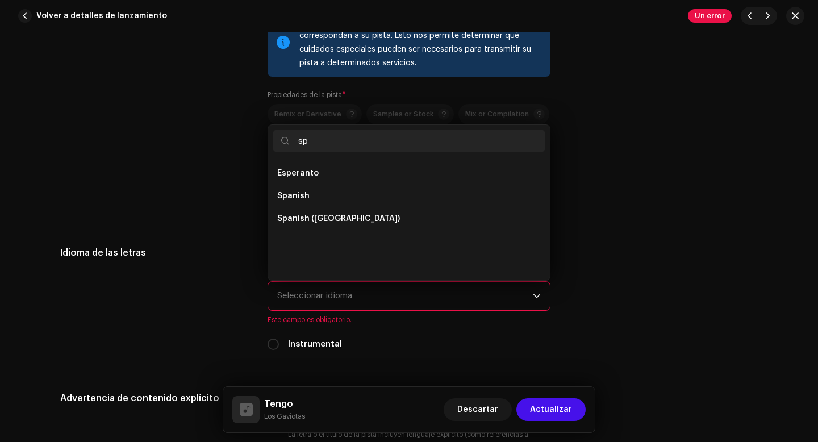
scroll to position [0, 0]
type input "sp"
click at [350, 222] on span "Spanish ([GEOGRAPHIC_DATA])" at bounding box center [338, 218] width 123 height 11
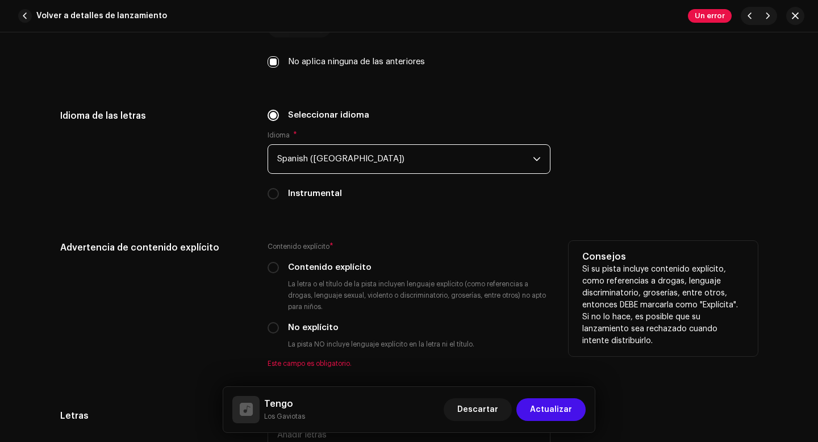
scroll to position [1964, 0]
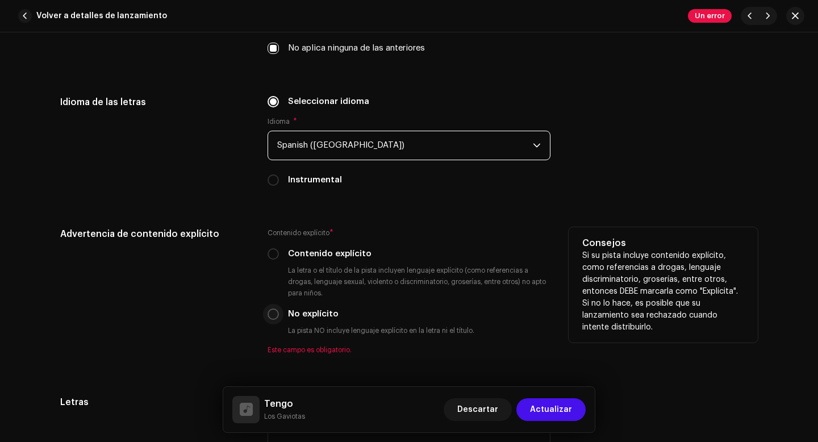
click at [272, 317] on input "No explícito" at bounding box center [273, 313] width 11 height 11
radio input "true"
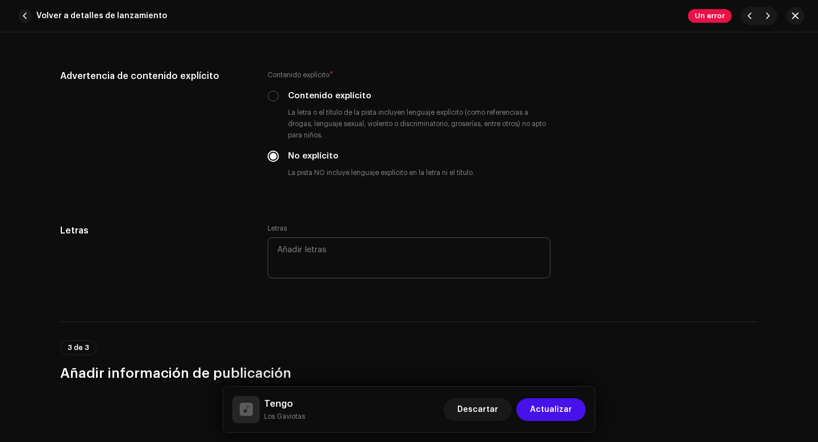
scroll to position [2123, 0]
click at [322, 261] on textarea at bounding box center [409, 257] width 283 height 41
click at [295, 254] on textarea at bounding box center [409, 257] width 283 height 41
paste textarea "Tengo Un mundo de sensaciones Un mundo de vibraciones Que te puedo regalar Teng…"
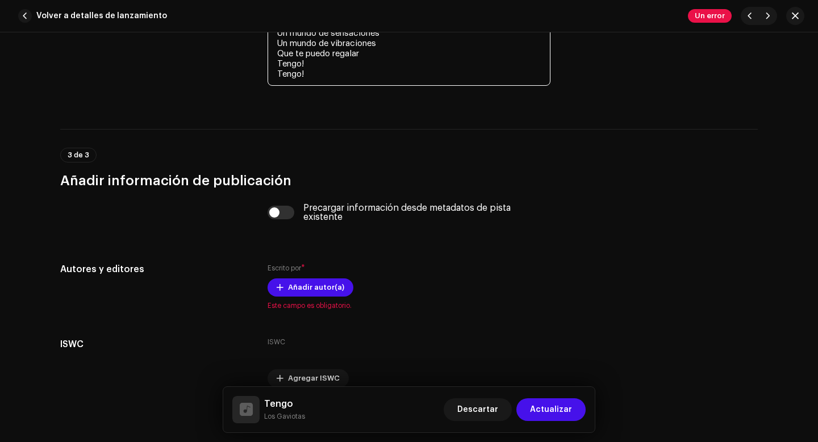
scroll to position [2774, 0]
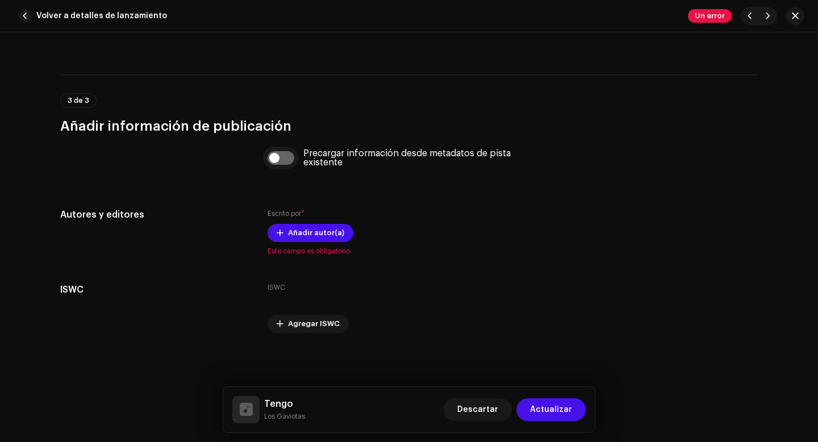
type textarea "Tengo Un mundo de sensaciones Un mundo de vibraciones Que te puedo regalar Teng…"
click at [274, 159] on input "checkbox" at bounding box center [281, 158] width 27 height 14
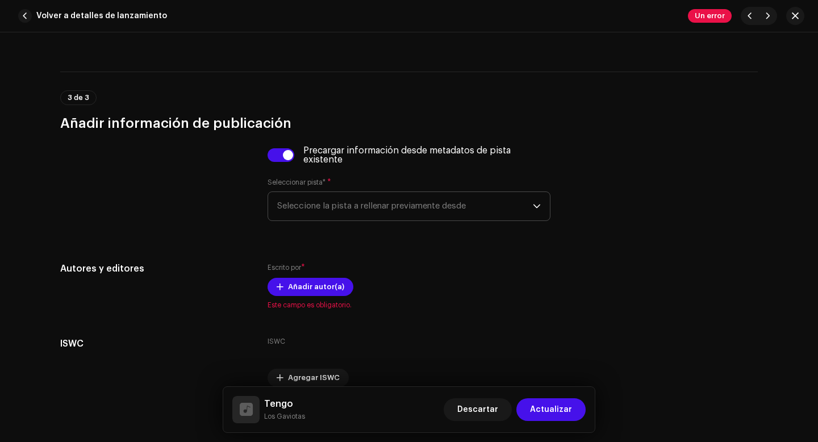
click at [324, 211] on span "Seleccione la pista a rellenar previamente desde" at bounding box center [405, 206] width 256 height 28
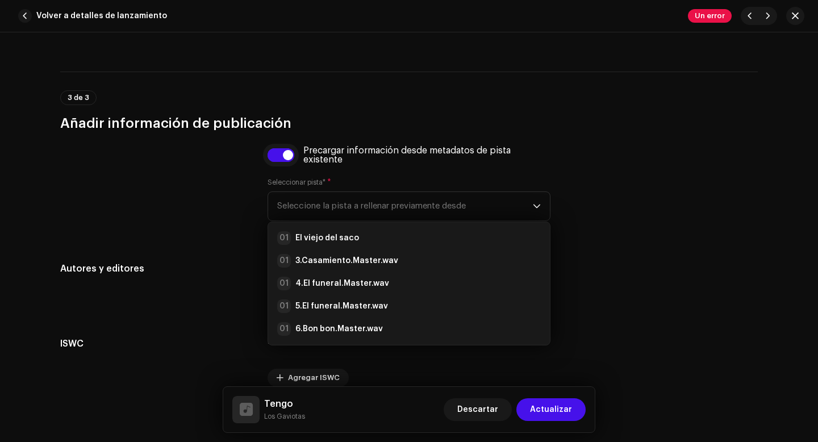
click at [284, 160] on input "checkbox" at bounding box center [281, 155] width 27 height 14
checkbox input "false"
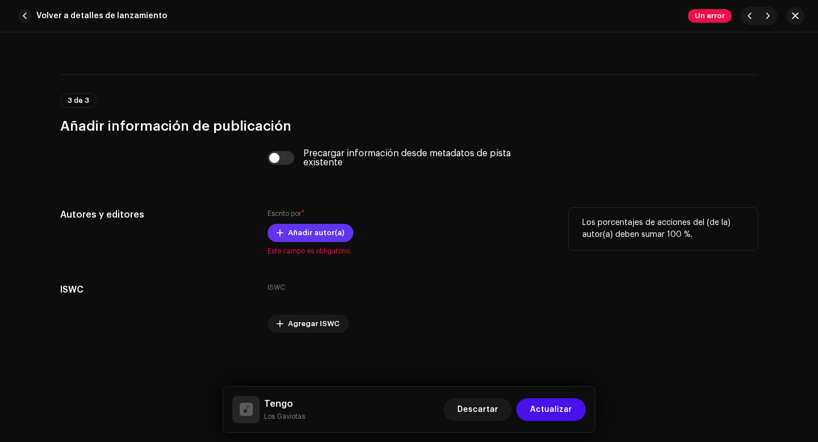
click at [310, 235] on span "Añadir autor(a)" at bounding box center [316, 233] width 56 height 23
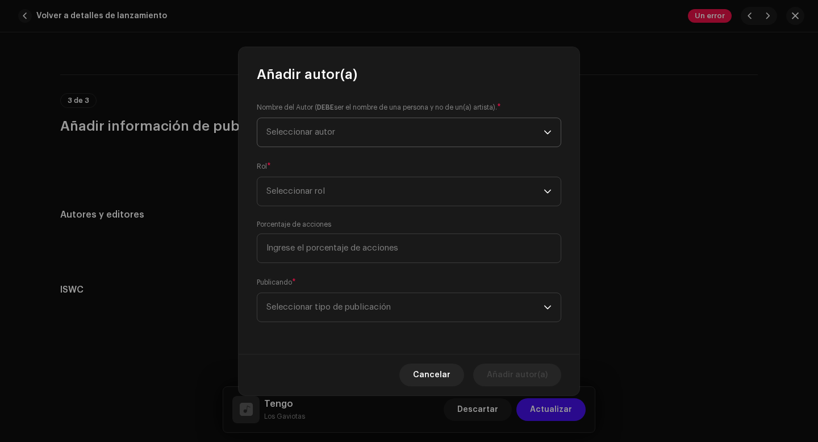
click at [308, 132] on span "Seleccionar autor" at bounding box center [300, 132] width 69 height 9
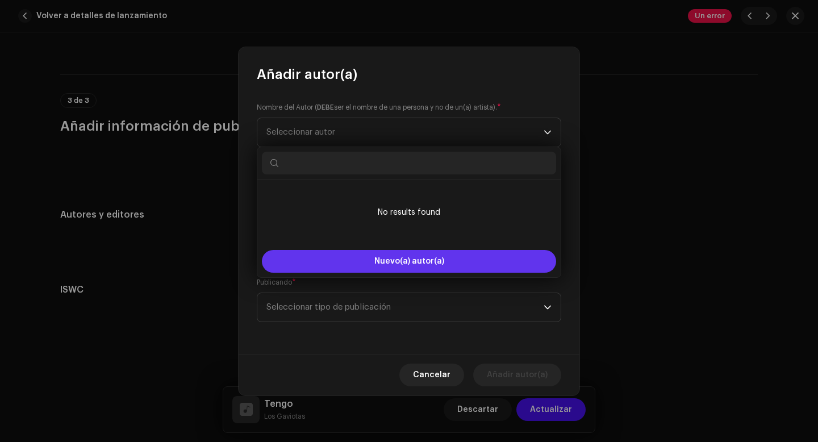
click at [371, 260] on button "Nuevo(a) autor(a)" at bounding box center [409, 261] width 294 height 23
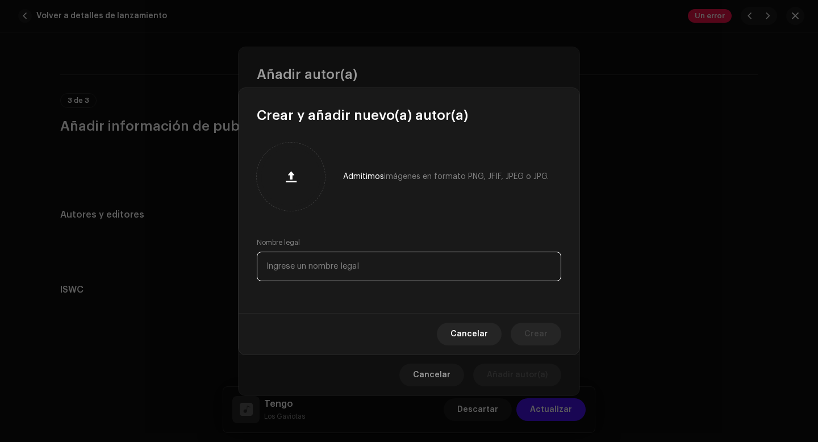
click at [369, 268] on input "text" at bounding box center [409, 267] width 304 height 30
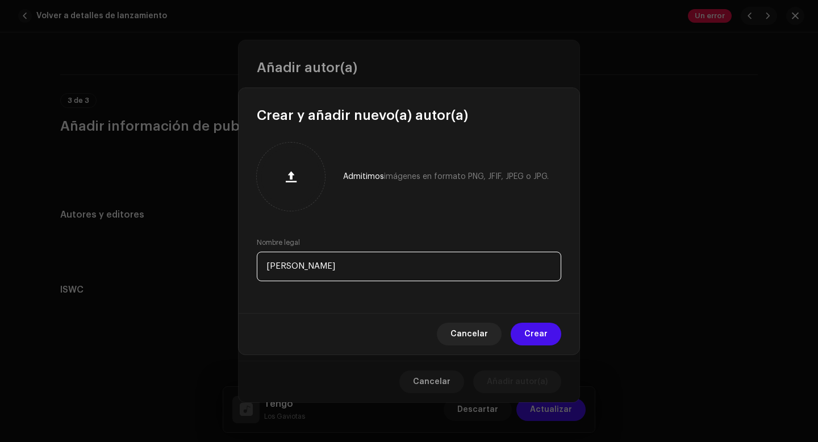
drag, startPoint x: 302, startPoint y: 270, endPoint x: 255, endPoint y: 268, distance: 46.6
click at [255, 268] on div "Admitimos imágenes en formato PNG, JFIF, JPEG o JPG. Nombre legal [PERSON_NAME]" at bounding box center [409, 218] width 341 height 189
type input "[PERSON_NAME]"
click at [542, 335] on span "Crear" at bounding box center [535, 334] width 23 height 23
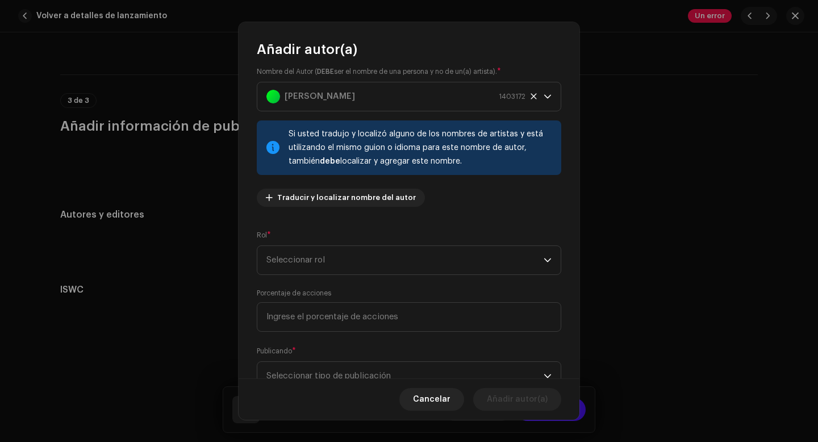
scroll to position [0, 0]
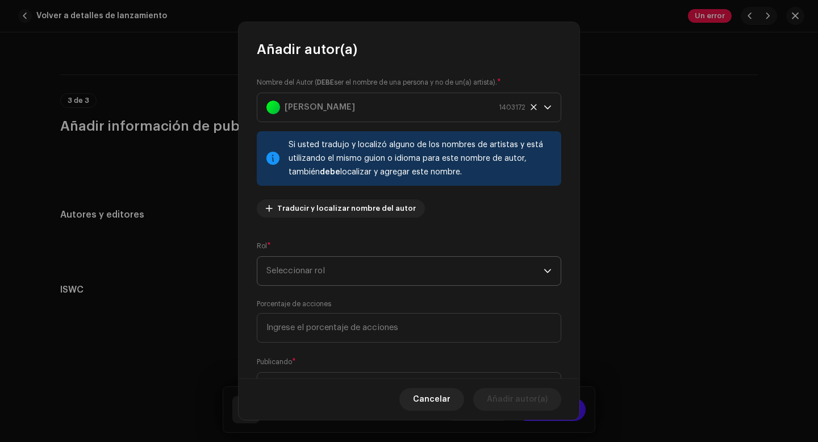
click at [319, 276] on span "Seleccionar rol" at bounding box center [404, 271] width 277 height 28
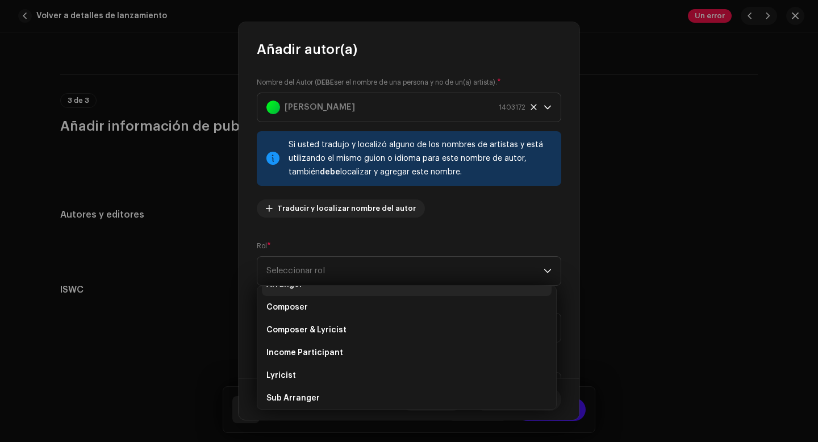
scroll to position [43, 0]
click at [313, 329] on span "Composer & Lyricist" at bounding box center [306, 327] width 80 height 11
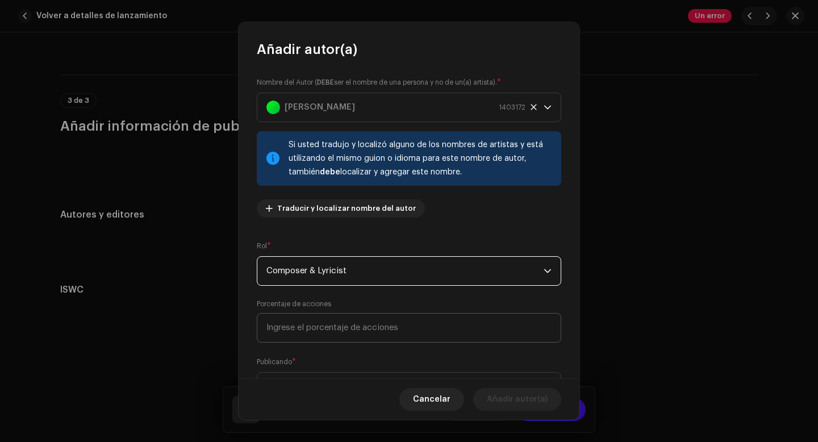
scroll to position [55, 0]
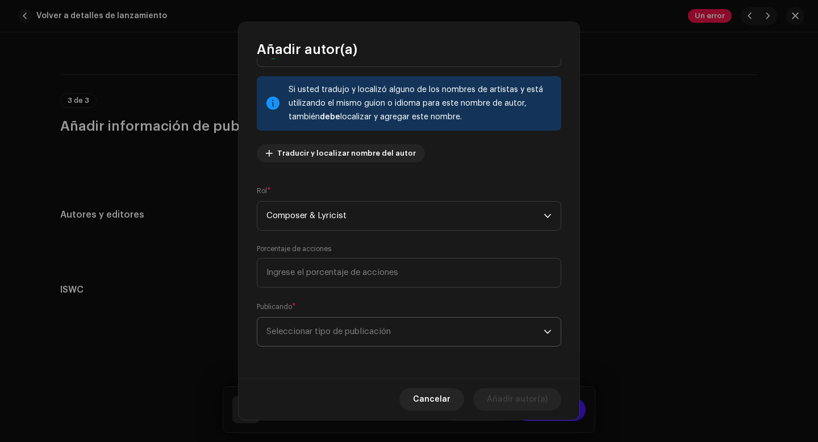
click at [318, 337] on span "Seleccionar tipo de publicación" at bounding box center [404, 332] width 277 height 28
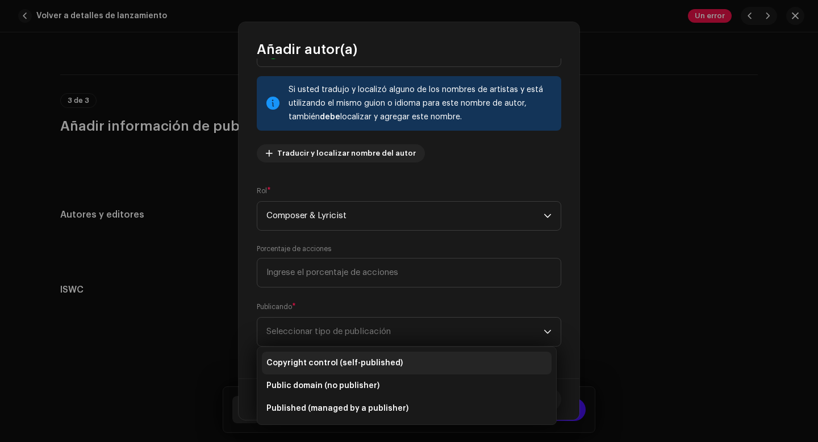
click at [311, 361] on span "Copyright control (self-published)" at bounding box center [334, 362] width 136 height 11
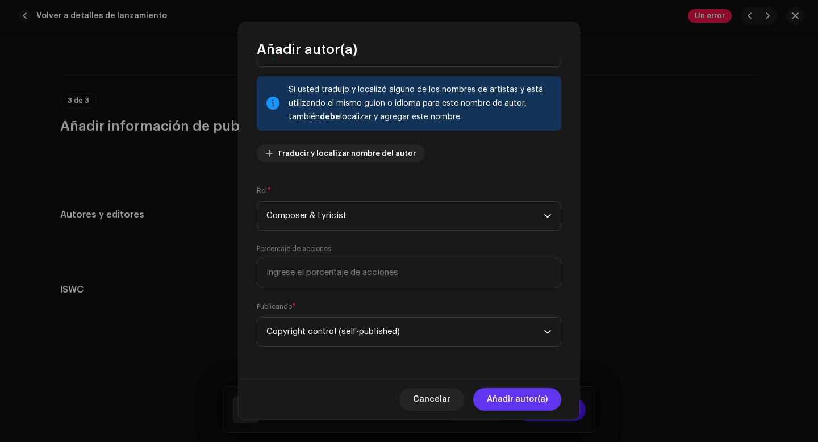
click at [520, 399] on span "Añadir autor(a)" at bounding box center [517, 399] width 61 height 23
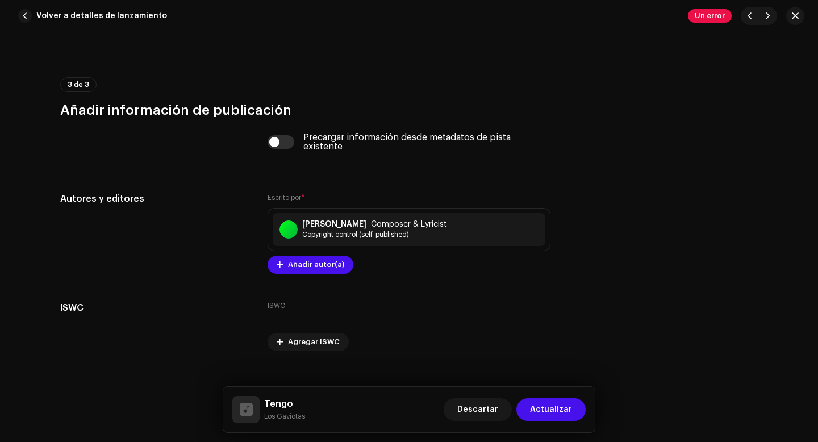
scroll to position [2808, 0]
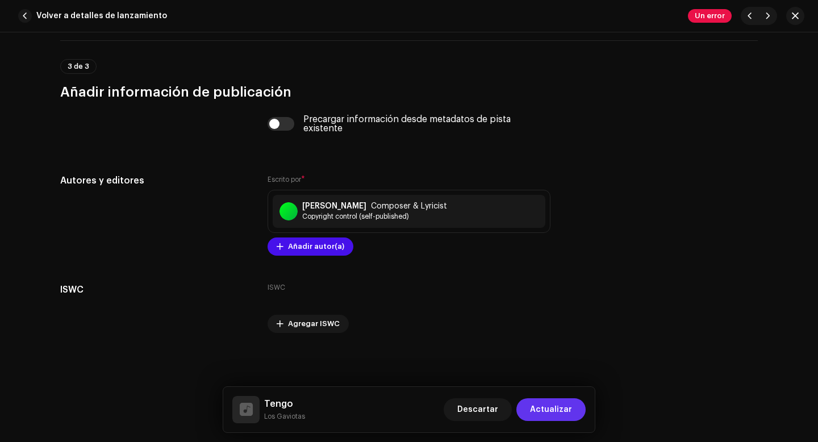
click at [558, 406] on span "Actualizar" at bounding box center [551, 409] width 42 height 23
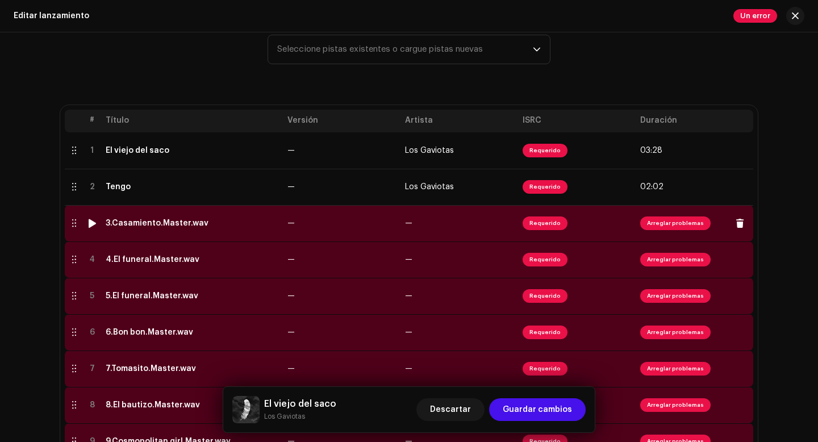
click at [663, 222] on span "Arreglar problemas" at bounding box center [675, 223] width 70 height 14
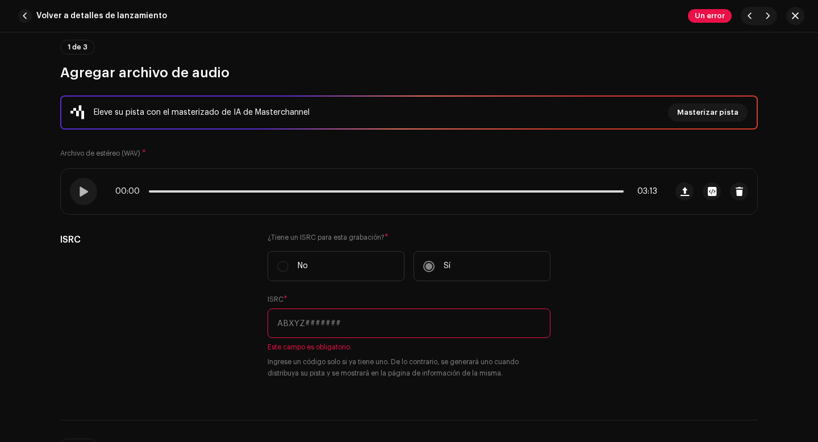
scroll to position [111, 0]
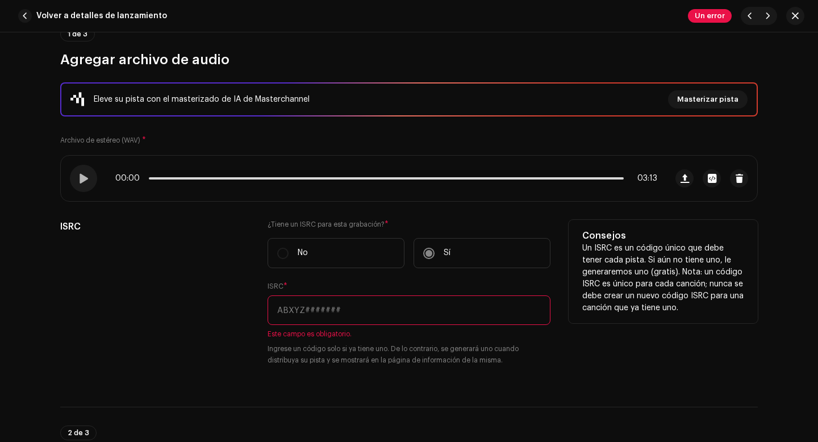
click at [335, 311] on input "text" at bounding box center [409, 310] width 283 height 30
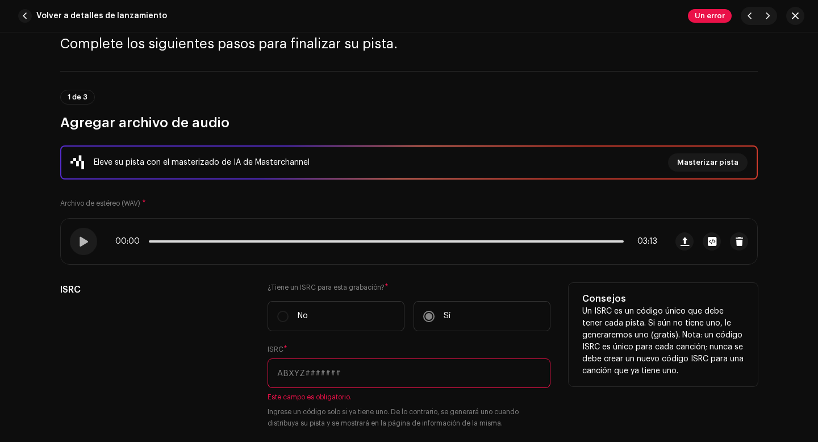
scroll to position [84, 0]
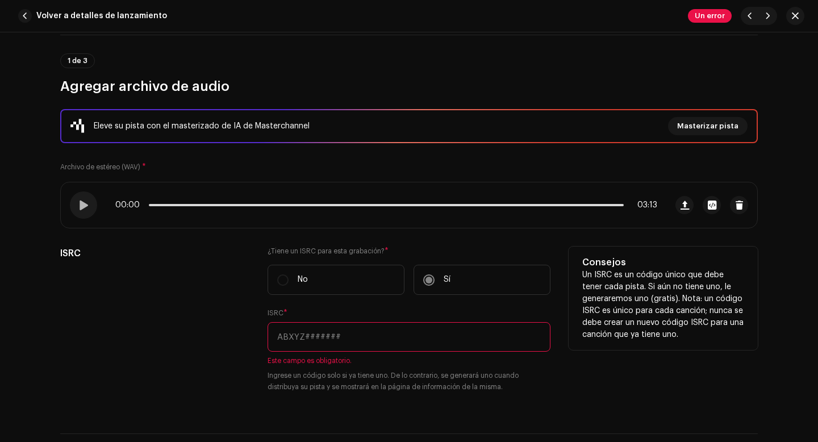
click at [289, 339] on input "text" at bounding box center [409, 337] width 283 height 30
paste input "QZWFQ2528015"
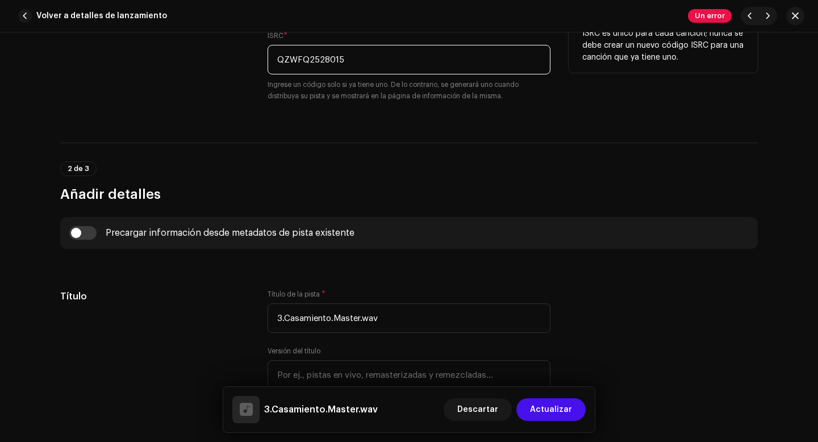
scroll to position [377, 0]
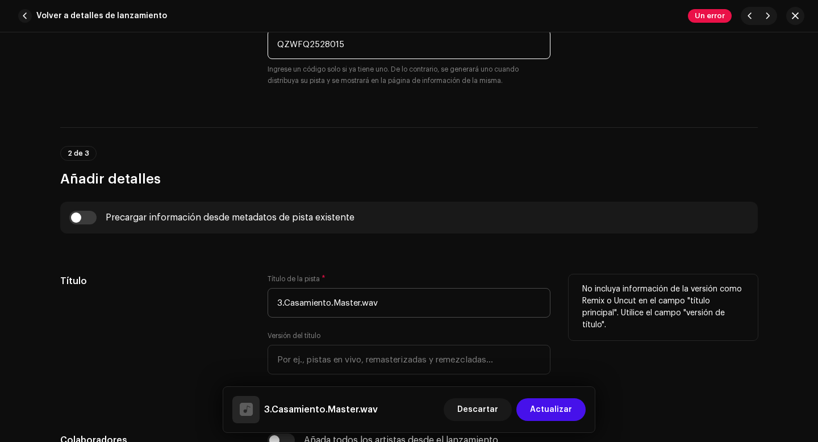
type input "QZWFQ2528015"
drag, startPoint x: 282, startPoint y: 302, endPoint x: 274, endPoint y: 302, distance: 8.0
click at [274, 302] on input "3.Casamiento.Master.wav" at bounding box center [409, 303] width 283 height 30
drag, startPoint x: 371, startPoint y: 303, endPoint x: 323, endPoint y: 299, distance: 47.9
click at [323, 299] on input "Casamiento.Master.wav" at bounding box center [409, 303] width 283 height 30
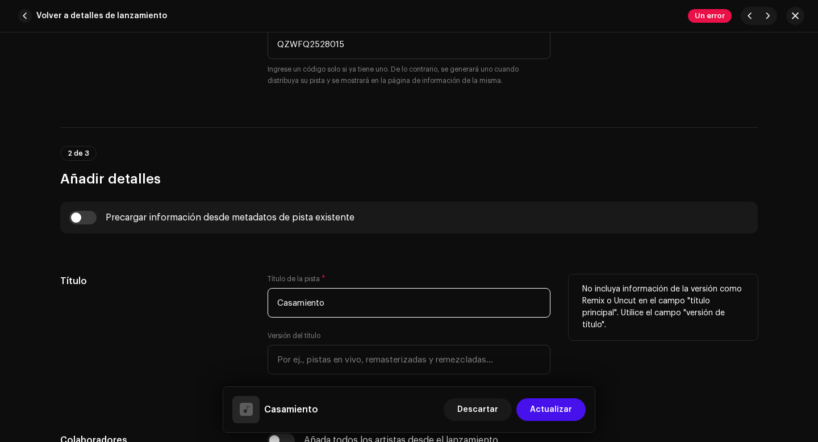
type input "Casamiento"
click at [197, 319] on div "Título" at bounding box center [154, 340] width 189 height 132
